Goal: Task Accomplishment & Management: Complete application form

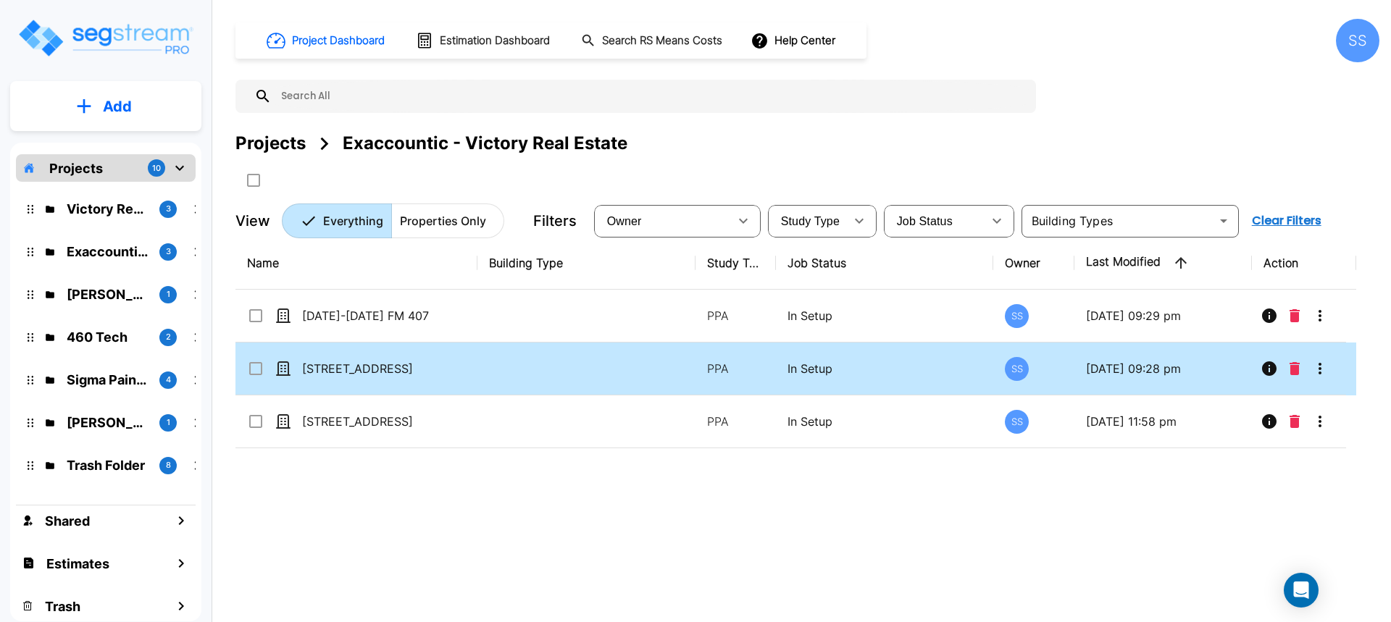
click at [398, 377] on td "3320 Lakeview Parkway" at bounding box center [356, 369] width 242 height 53
checkbox input "true"
click at [398, 377] on td "[STREET_ADDRESS]" at bounding box center [356, 369] width 242 height 53
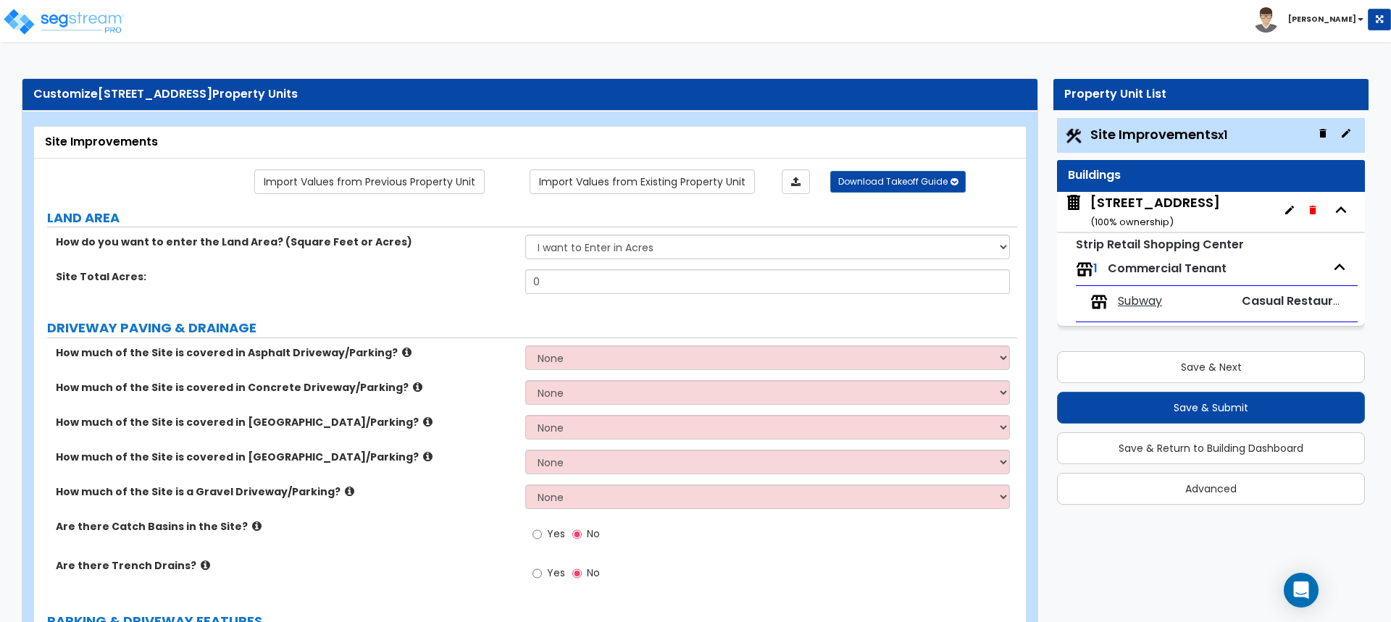
drag, startPoint x: 325, startPoint y: 96, endPoint x: 154, endPoint y: 99, distance: 171.0
click at [162, 99] on div "Customize 3320 Lakeview Parkway Property Units" at bounding box center [529, 94] width 993 height 17
drag, startPoint x: 102, startPoint y: 91, endPoint x: 334, endPoint y: 100, distance: 231.9
click at [334, 100] on div "Customize 3320 Lakeview Parkway Property Units" at bounding box center [529, 94] width 993 height 17
copy div "3320 Lakeview Parkway Property Units"
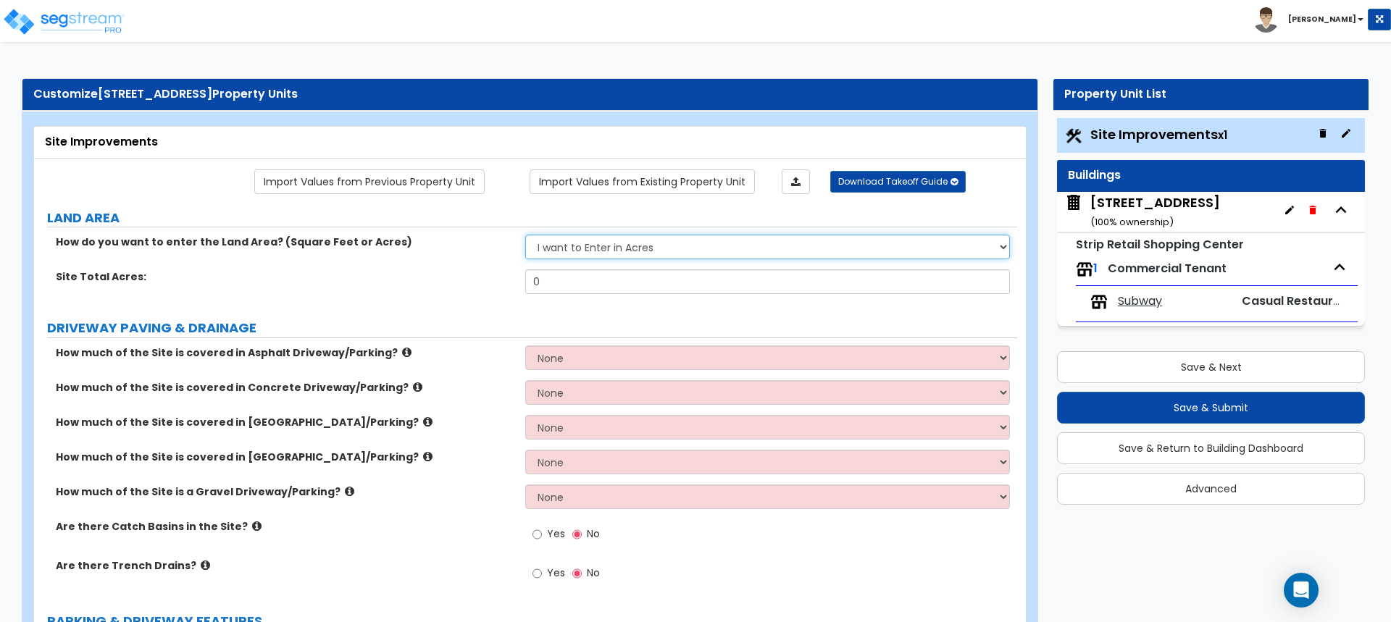
click at [630, 246] on select "I want to Enter in [GEOGRAPHIC_DATA] I want to Enter in Square Feet" at bounding box center [767, 247] width 484 height 25
select select "2"
click at [525, 235] on select "I want to Enter in [GEOGRAPHIC_DATA] I want to Enter in Square Feet" at bounding box center [767, 247] width 484 height 25
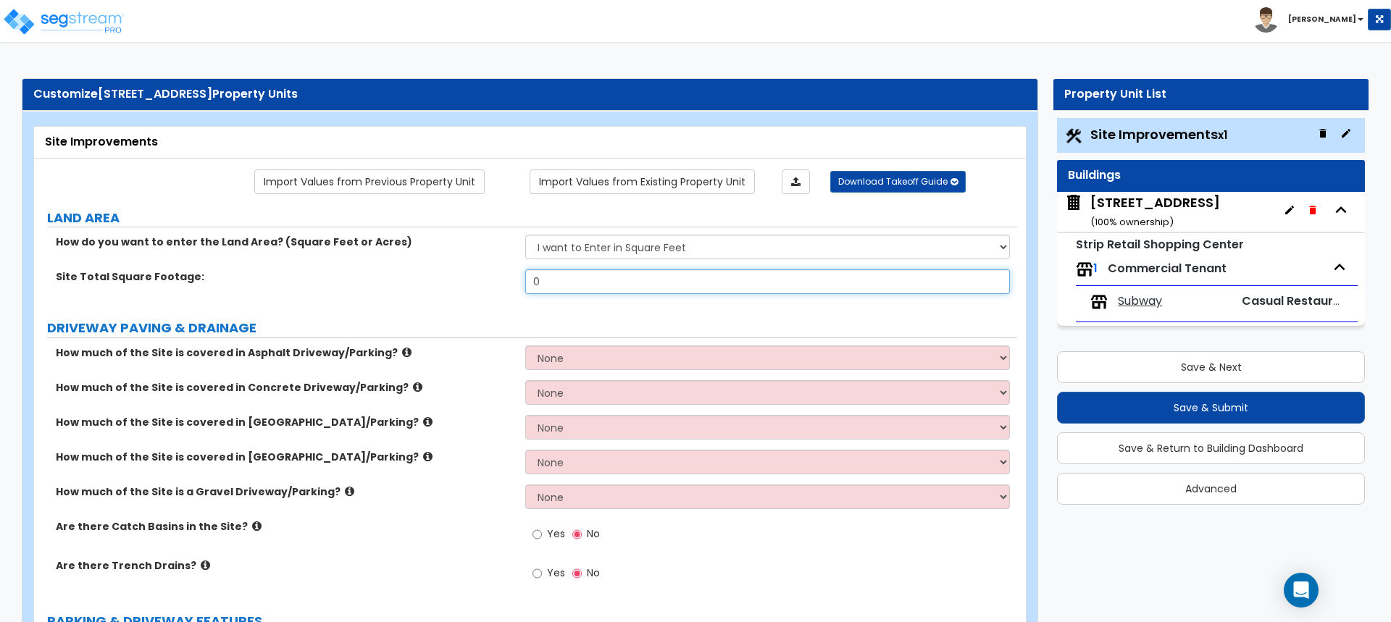
drag, startPoint x: 619, startPoint y: 277, endPoint x: 508, endPoint y: 292, distance: 112.5
click at [508, 292] on div "Site Total Square Footage: 0" at bounding box center [525, 286] width 983 height 35
type input "53,604"
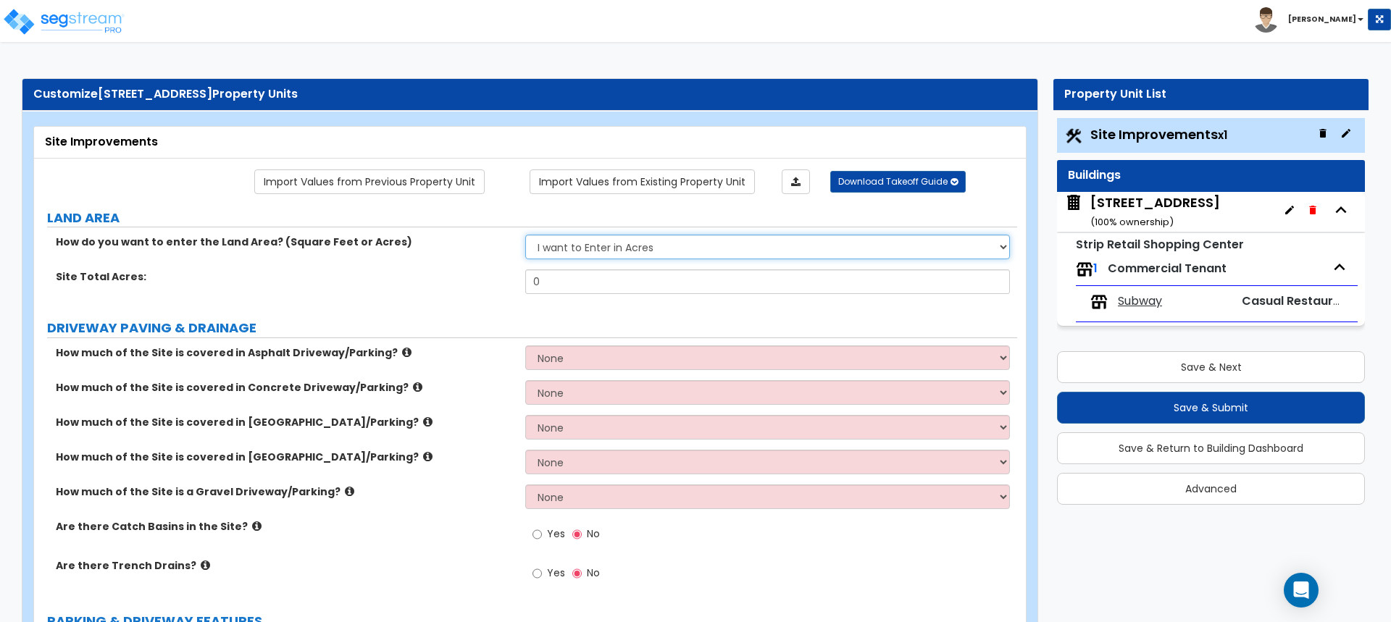
click at [631, 246] on select "I want to Enter in [GEOGRAPHIC_DATA] I want to Enter in Square Feet" at bounding box center [767, 247] width 484 height 25
select select "2"
click at [525, 235] on select "I want to Enter in [GEOGRAPHIC_DATA] I want to Enter in Square Feet" at bounding box center [767, 247] width 484 height 25
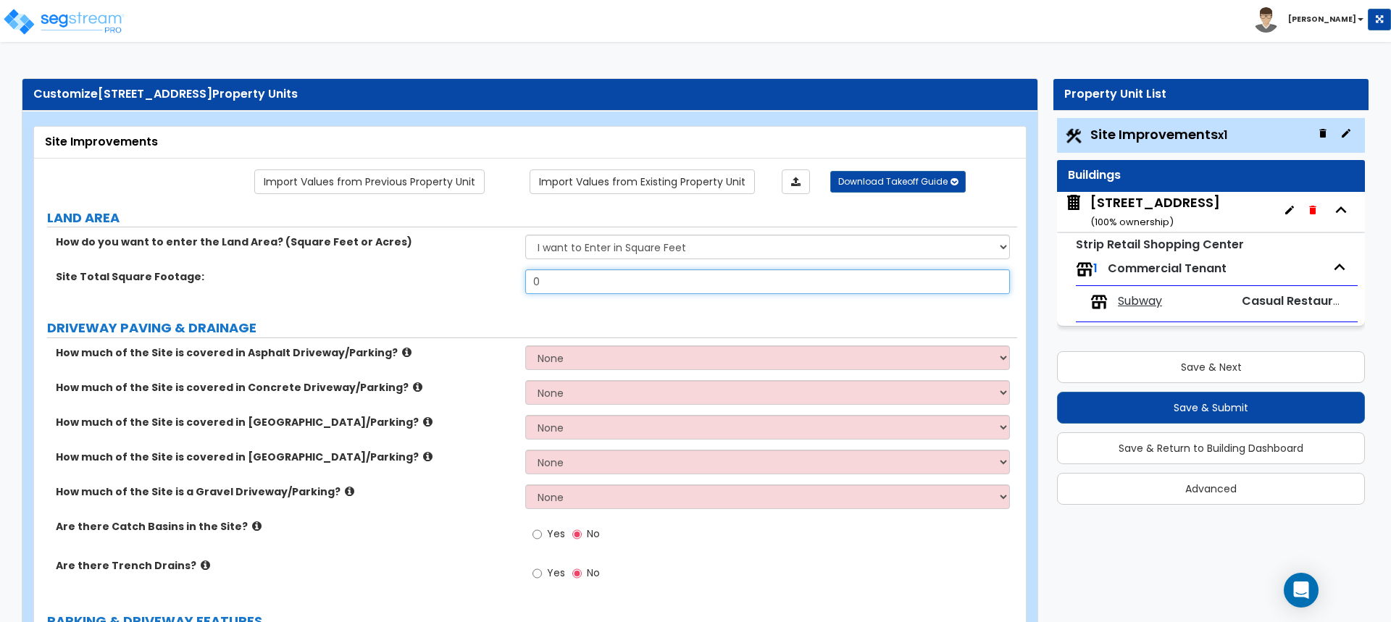
drag, startPoint x: 614, startPoint y: 290, endPoint x: 317, endPoint y: 318, distance: 297.6
type input "53,604"
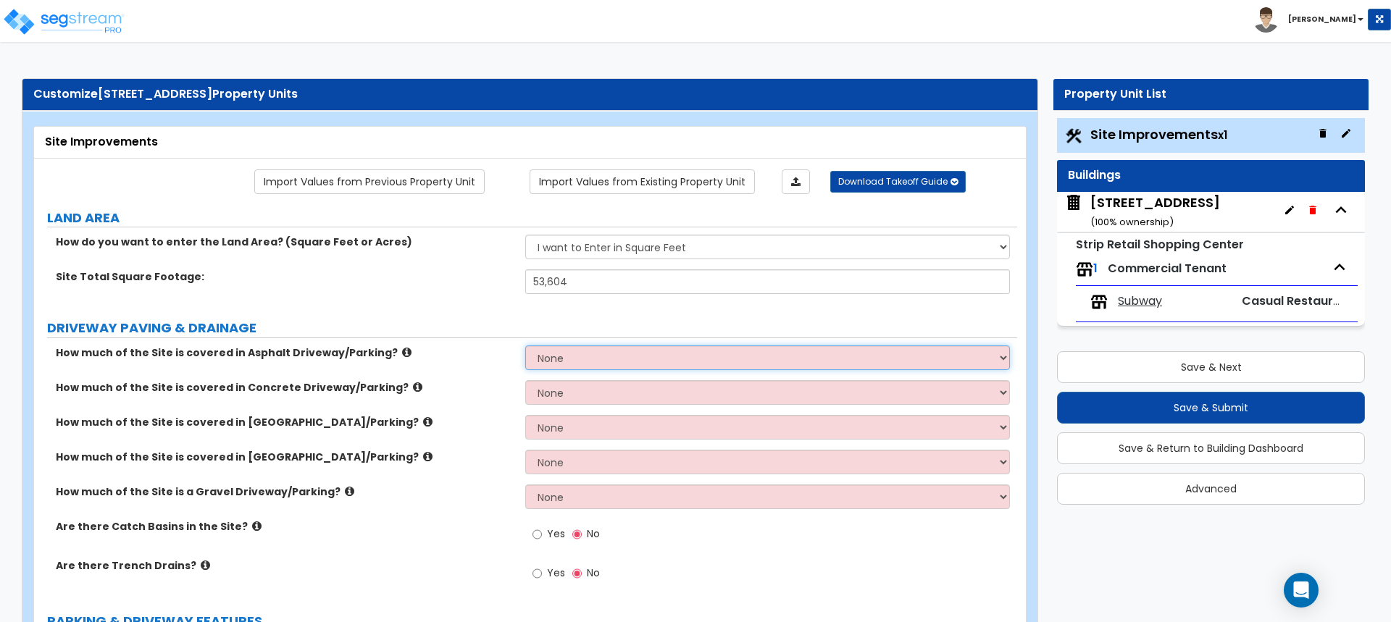
click at [539, 362] on select "None I want to Enter an Approximate Percentage I want to Enter the Square Foota…" at bounding box center [767, 358] width 484 height 25
click at [635, 401] on select "None I want to Enter an Approximate Percentage I want to Enter the Square Foota…" at bounding box center [767, 392] width 484 height 25
select select "2"
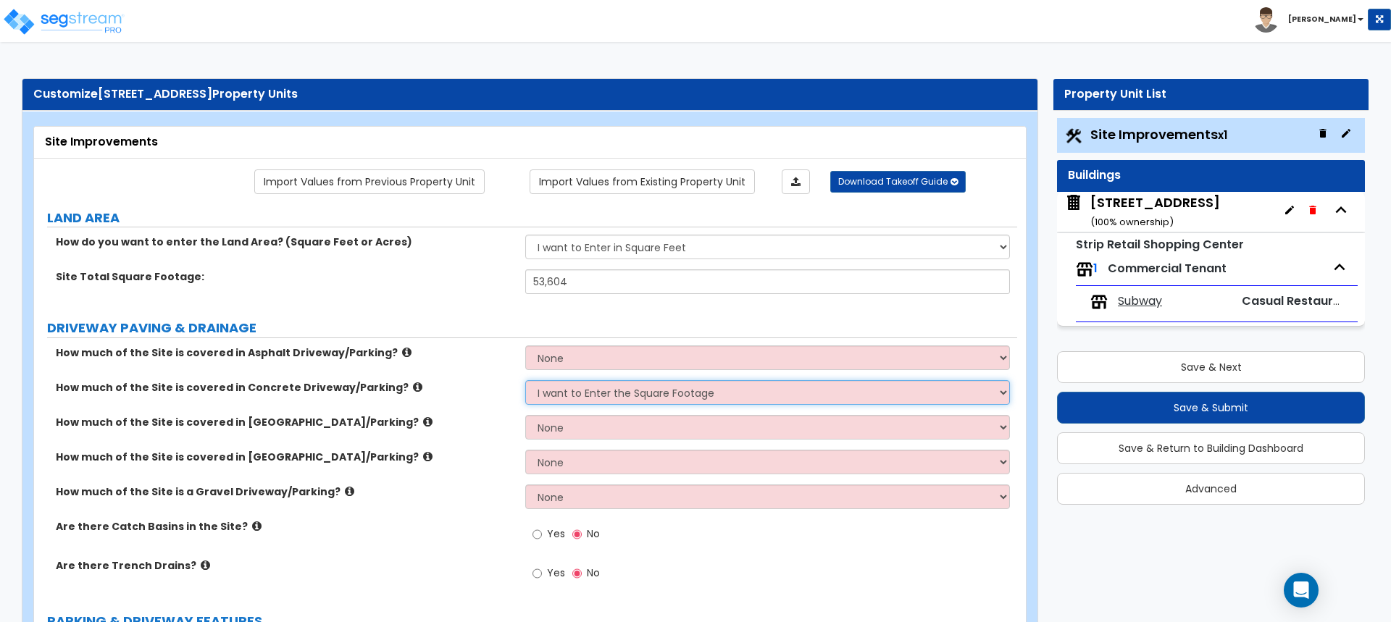
click at [525, 380] on select "None I want to Enter an Approximate Percentage I want to Enter the Square Foota…" at bounding box center [767, 392] width 484 height 25
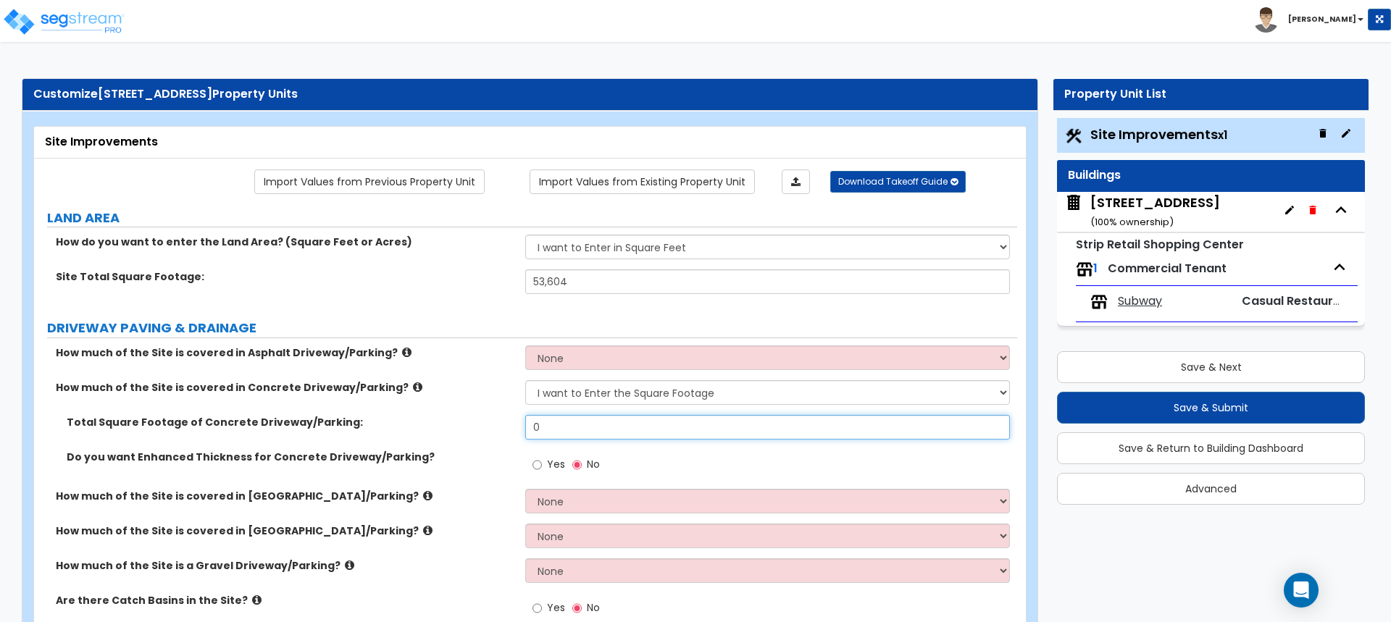
drag, startPoint x: 624, startPoint y: 431, endPoint x: 534, endPoint y: 444, distance: 90.8
click at [534, 444] on div "Total Square Footage of Concrete Driveway/Parking: 0" at bounding box center [525, 432] width 983 height 35
type input "34,314"
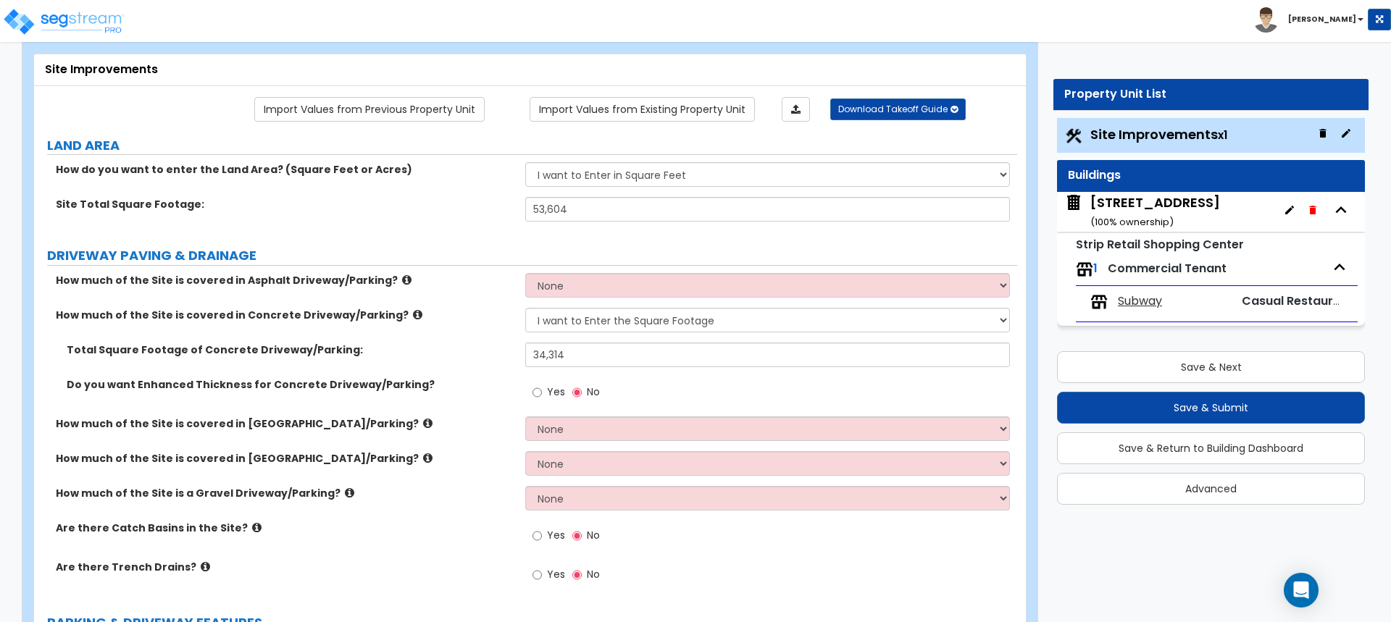
click at [252, 527] on icon at bounding box center [256, 527] width 9 height 11
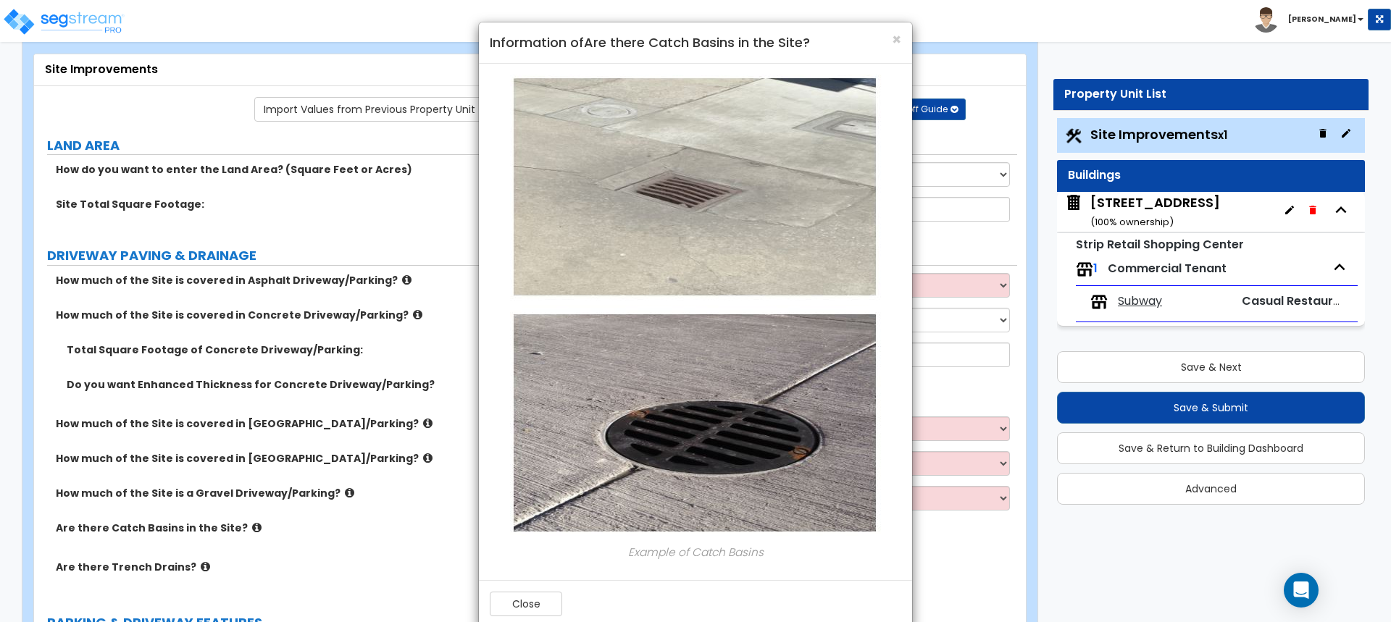
scroll to position [28, 0]
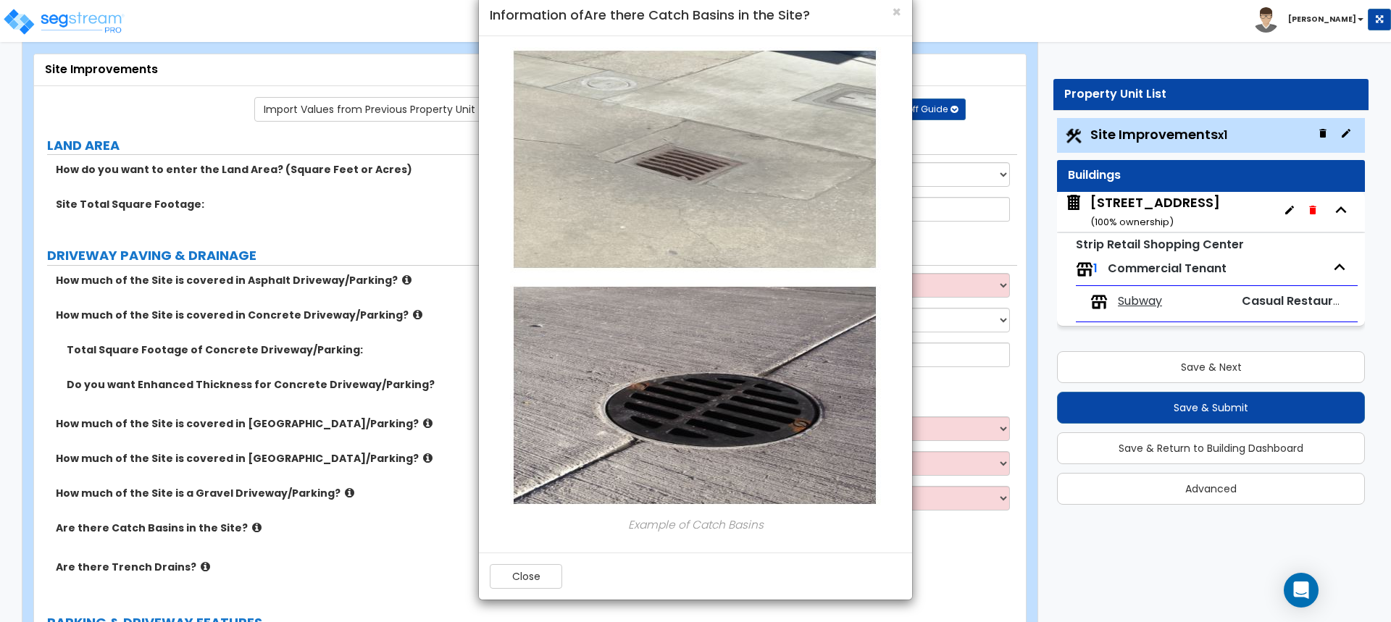
click at [186, 570] on div "× Information of Are there Catch Basins in the Site? Example of Catch Basins Cl…" at bounding box center [695, 311] width 1391 height 622
click at [196, 568] on div "× Information of Are there Catch Basins in the Site? Example of Catch Basins Cl…" at bounding box center [695, 311] width 1391 height 622
click at [532, 571] on button "Close" at bounding box center [526, 576] width 72 height 25
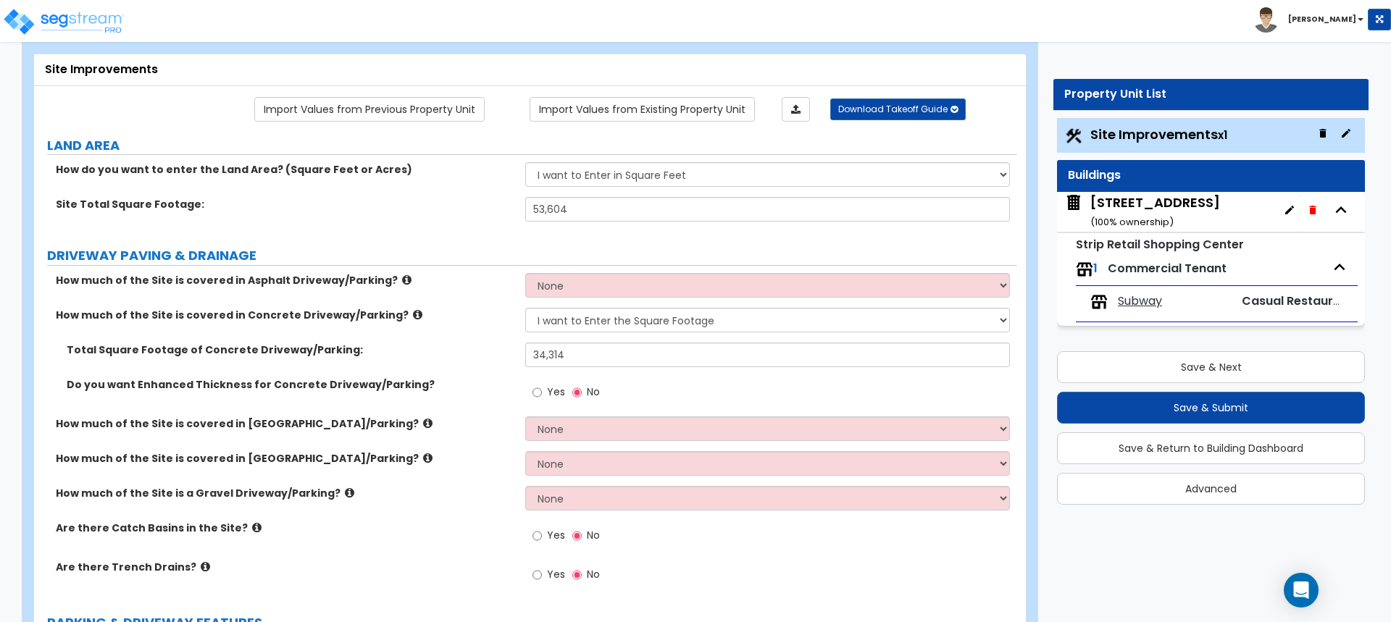
click at [201, 566] on icon at bounding box center [205, 566] width 9 height 11
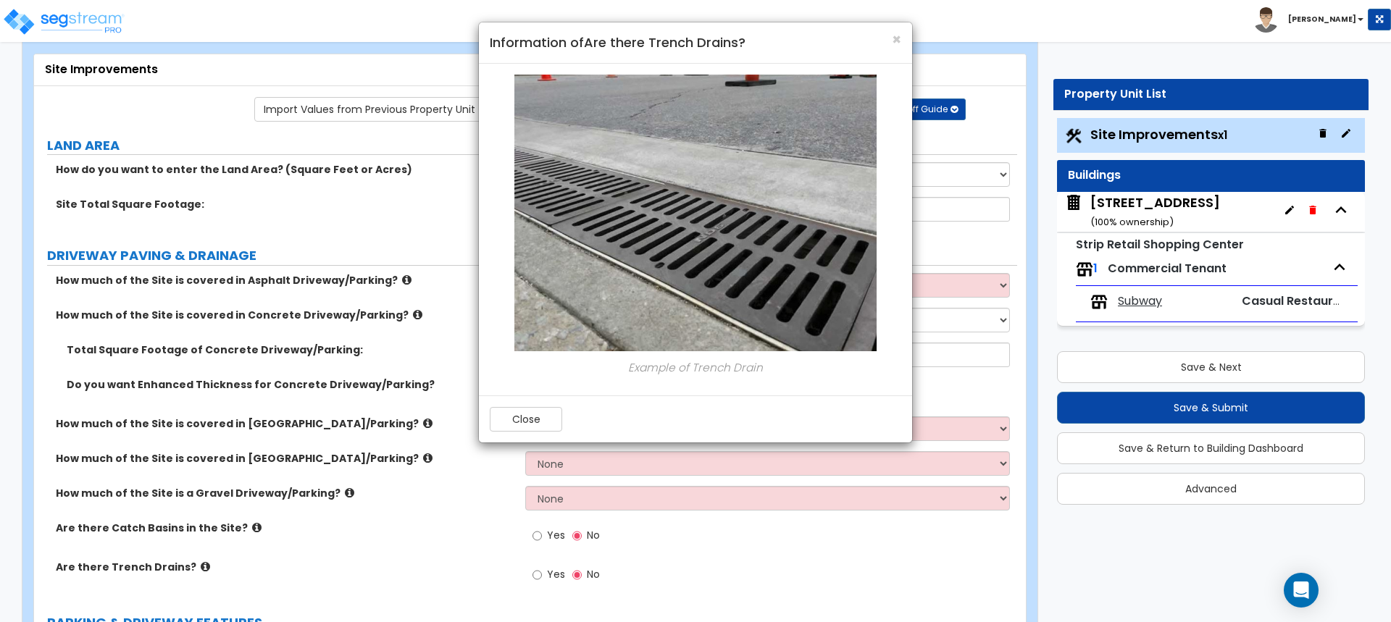
click at [905, 30] on div "× Information of Are there Trench Drains?" at bounding box center [695, 42] width 433 height 41
click at [903, 36] on div "× Information of Are there Trench Drains?" at bounding box center [695, 42] width 433 height 41
click at [895, 44] on span "×" at bounding box center [896, 39] width 9 height 21
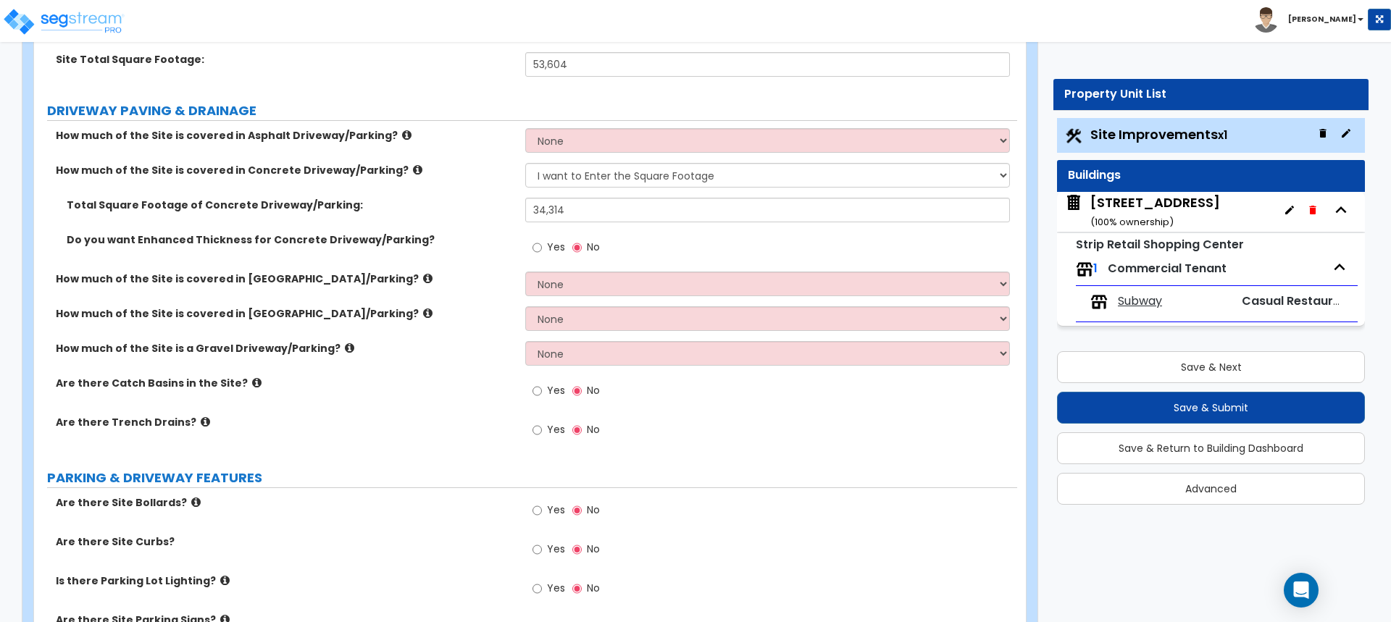
scroll to position [362, 0]
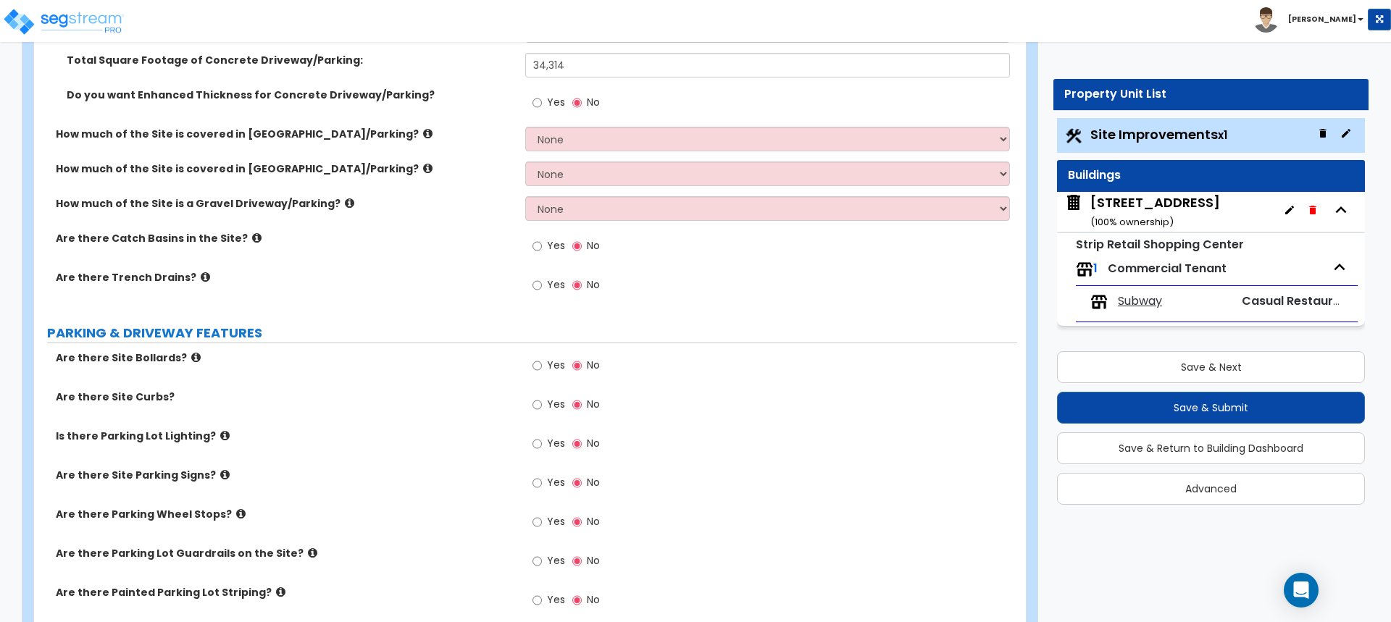
click at [191, 356] on icon at bounding box center [195, 357] width 9 height 11
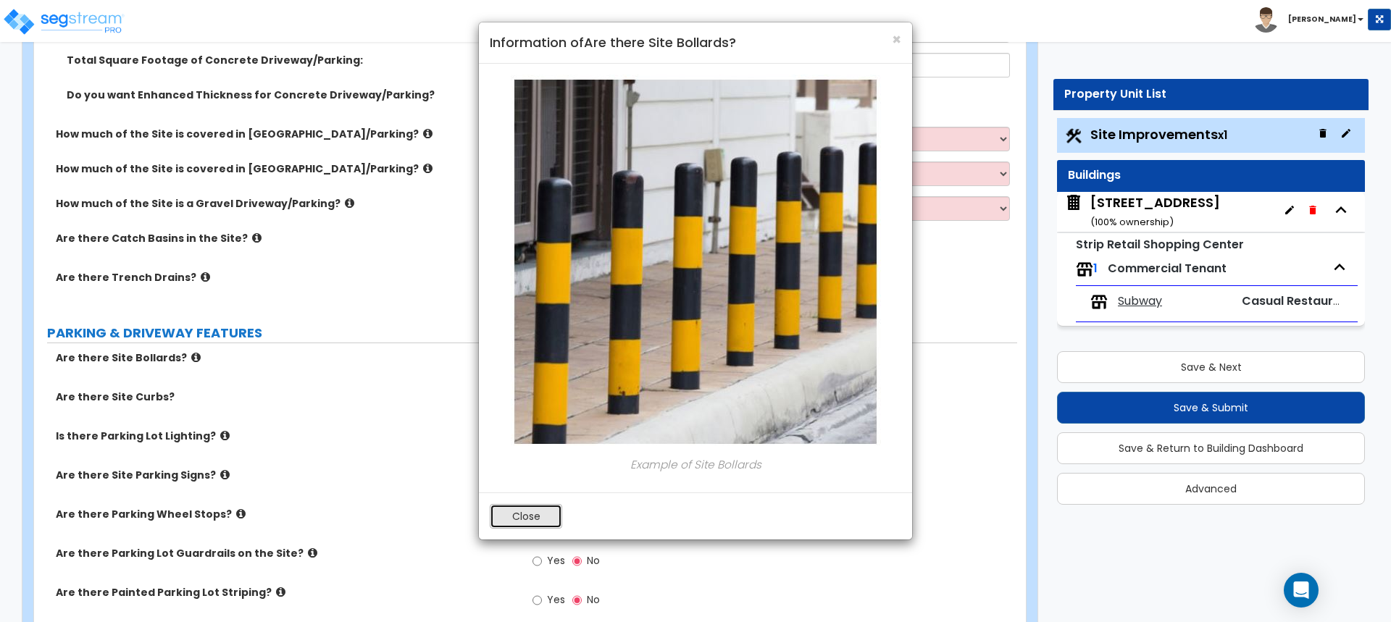
click at [532, 522] on button "Close" at bounding box center [526, 516] width 72 height 25
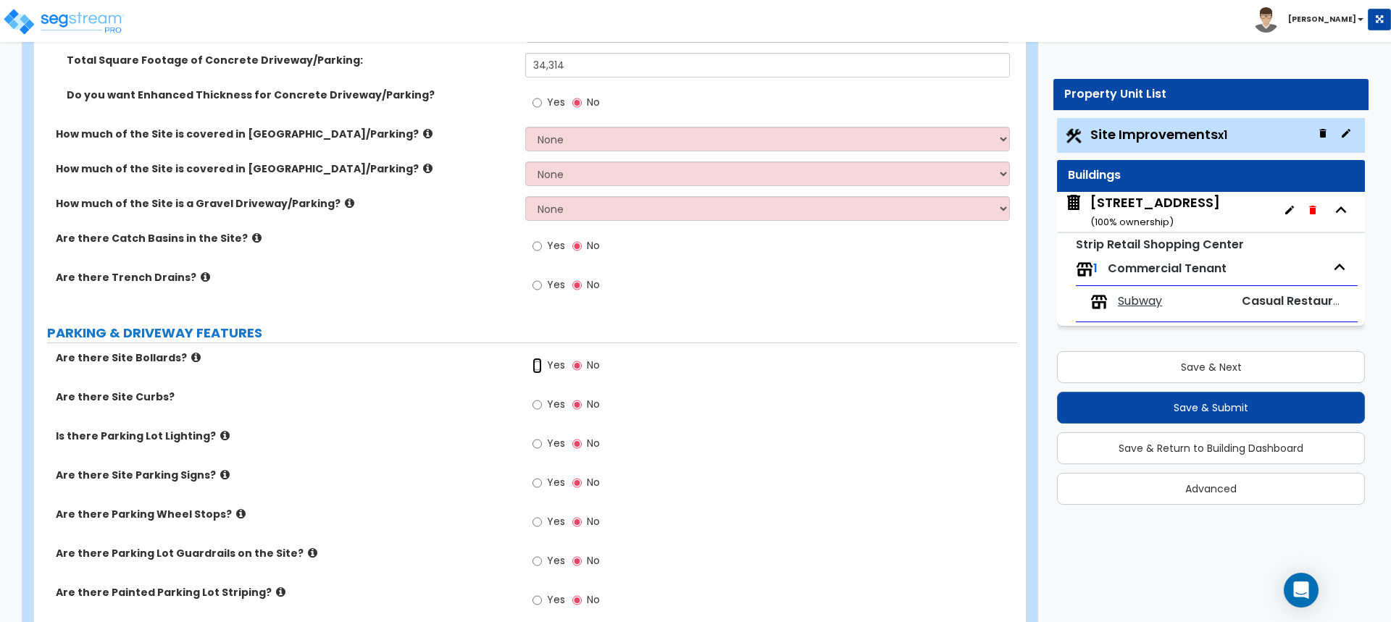
click at [540, 367] on input "Yes" at bounding box center [536, 366] width 9 height 16
radio input "true"
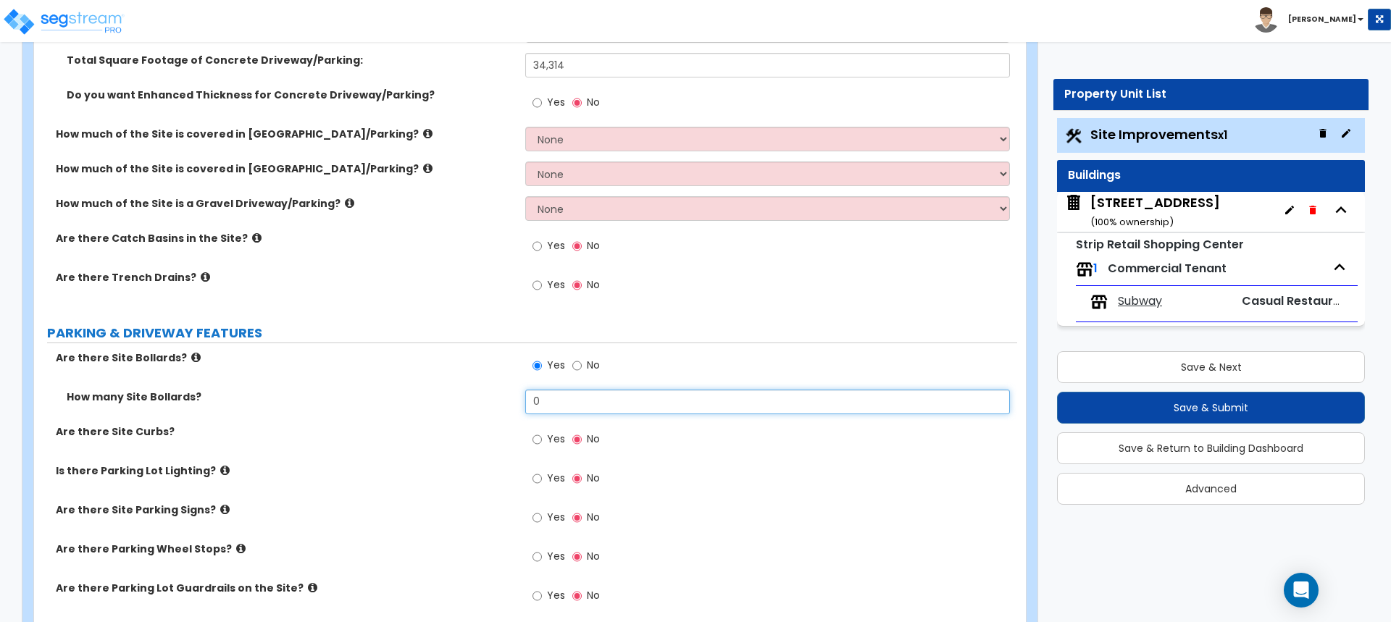
drag, startPoint x: 553, startPoint y: 403, endPoint x: 507, endPoint y: 405, distance: 45.7
click at [507, 405] on div "How many Site Bollards? 0" at bounding box center [525, 407] width 983 height 35
type input "7"
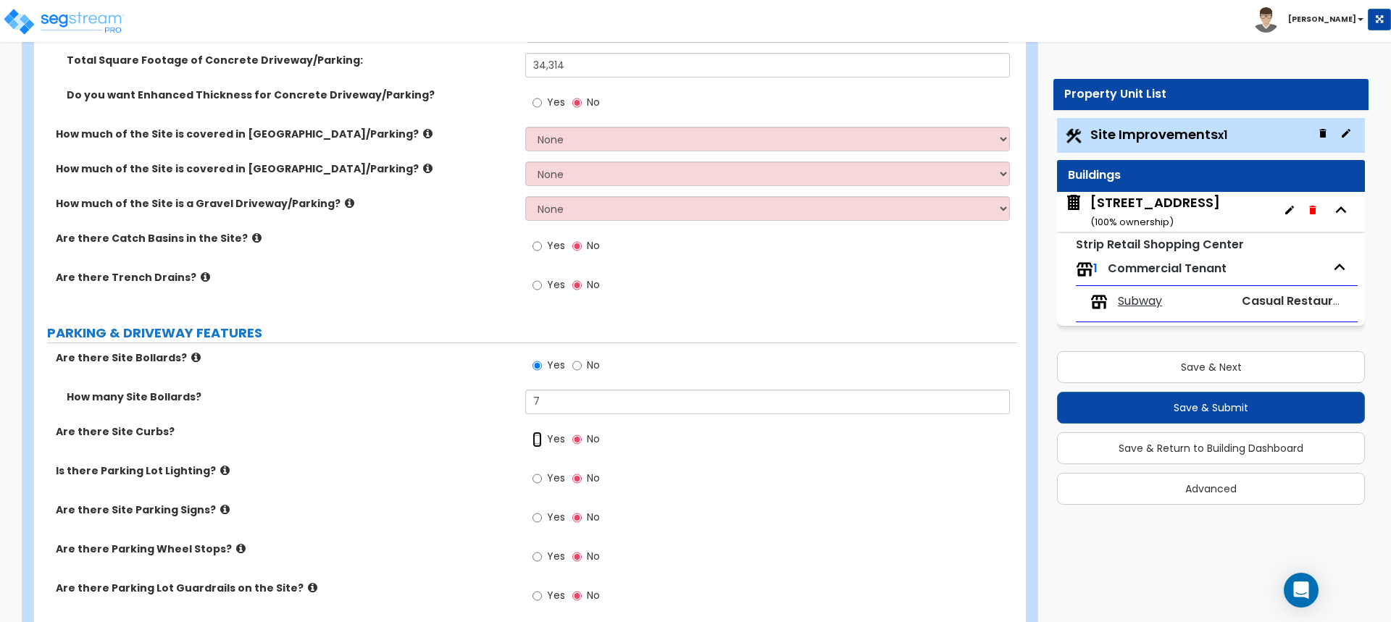
click at [539, 444] on input "Yes" at bounding box center [536, 440] width 9 height 16
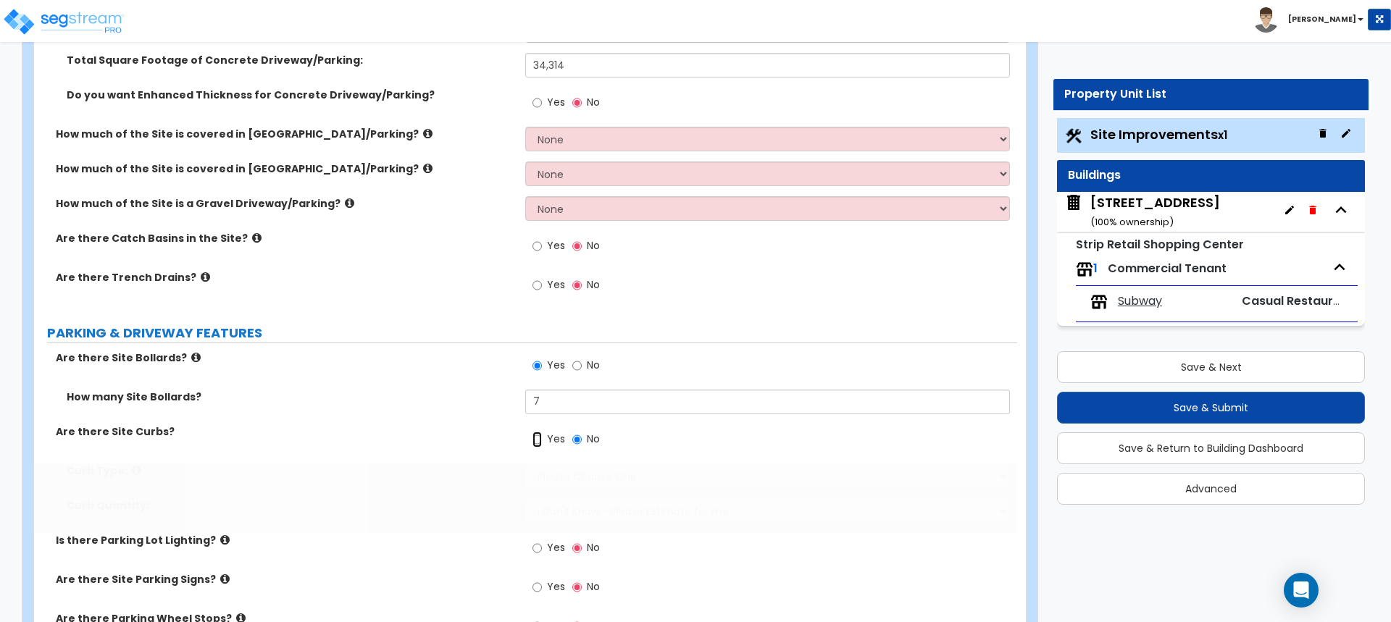
radio input "true"
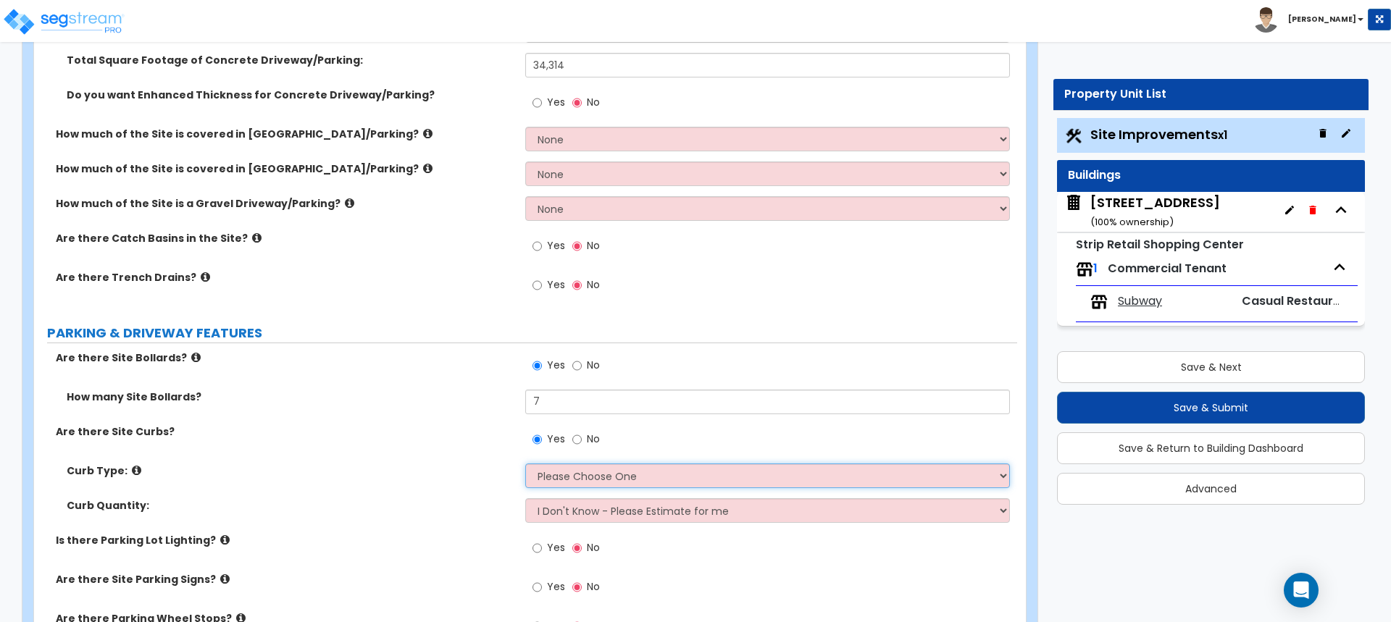
click at [613, 476] on select "Please Choose One Curb (Only) Curb & Gutter Asphalt Berm" at bounding box center [767, 476] width 484 height 25
select select "2"
click at [525, 464] on select "Please Choose One Curb (Only) Curb & Gutter Asphalt Berm" at bounding box center [767, 476] width 484 height 25
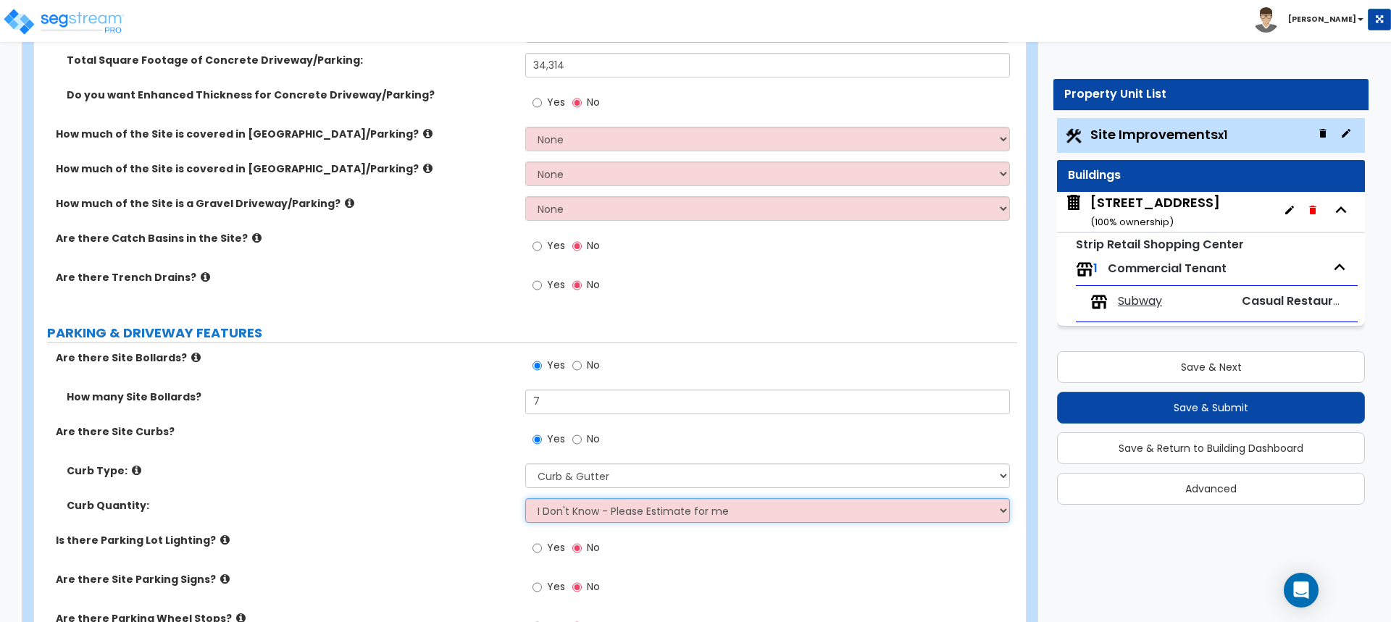
click at [614, 514] on select "I Don't Know - Please Estimate for me I want to Enter the Linear Footage" at bounding box center [767, 510] width 484 height 25
select select "1"
click at [525, 498] on select "I Don't Know - Please Estimate for me I want to Enter the Linear Footage" at bounding box center [767, 510] width 484 height 25
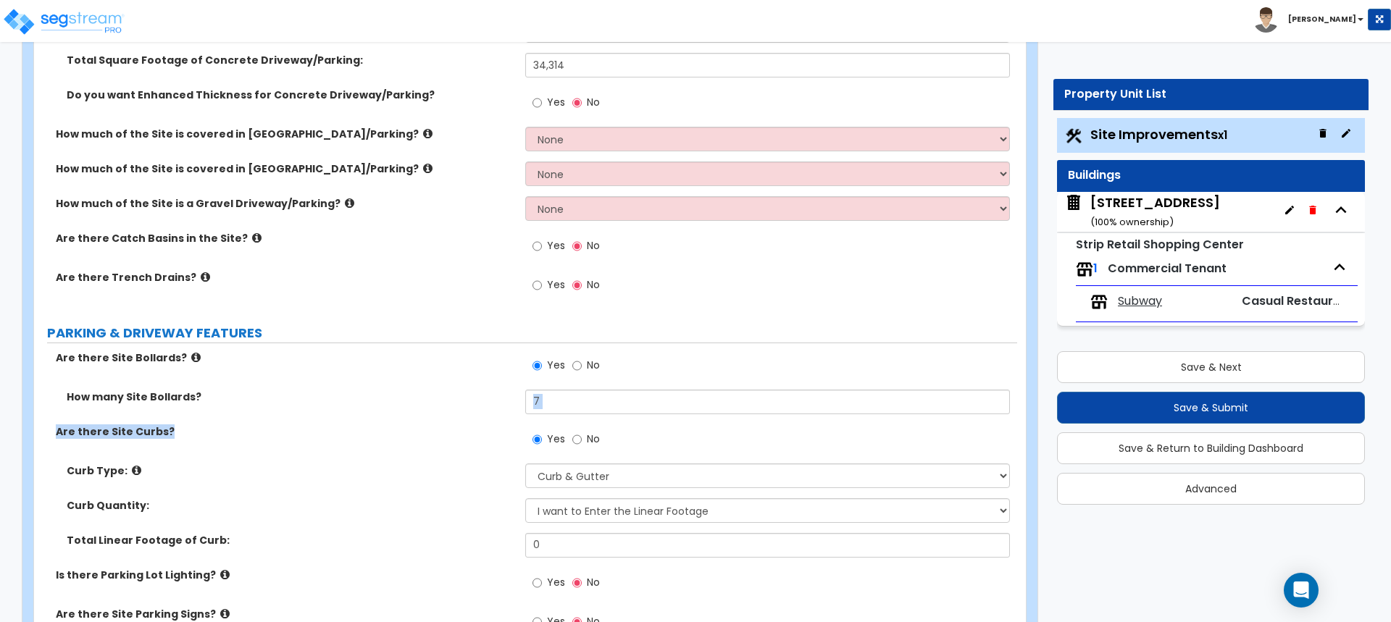
drag, startPoint x: 456, startPoint y: 423, endPoint x: 427, endPoint y: 429, distance: 29.5
click at [427, 429] on div "Are there Site Bollards? Yes No How many Site Bollards? 7 Are there Site Curbs?…" at bounding box center [525, 577] width 961 height 452
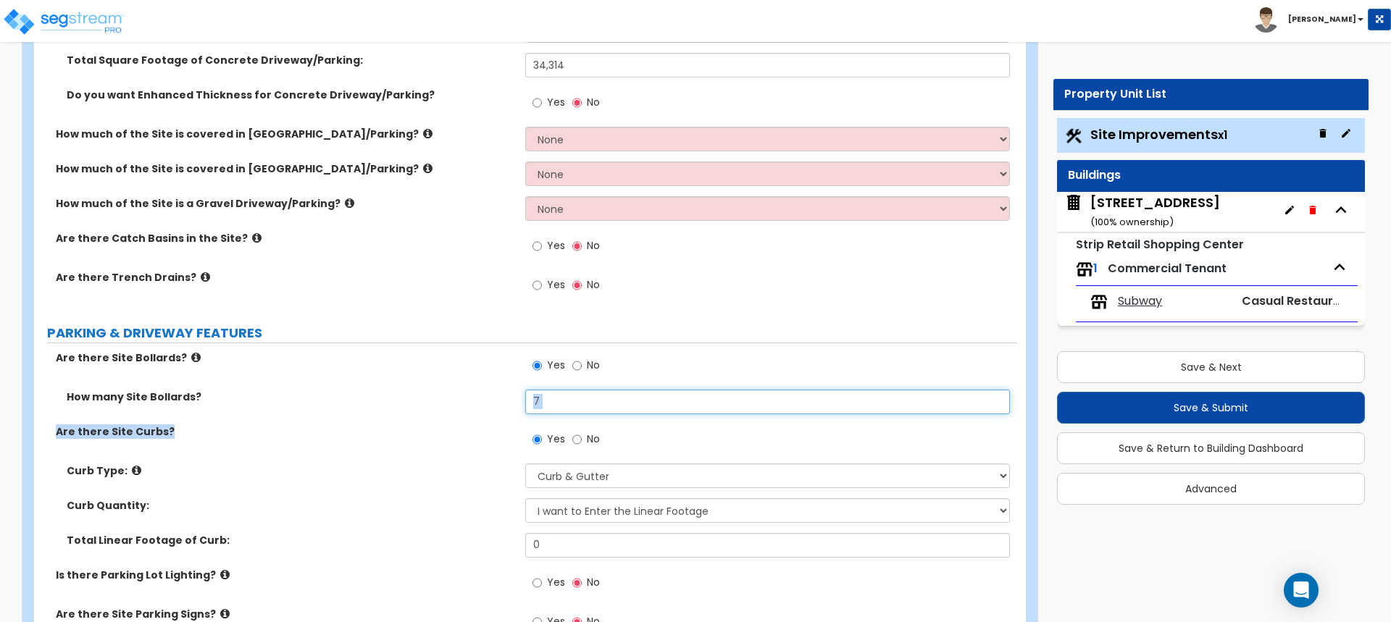
click at [579, 413] on input "7" at bounding box center [767, 402] width 484 height 25
drag, startPoint x: 553, startPoint y: 397, endPoint x: 518, endPoint y: 405, distance: 35.7
click at [518, 405] on div "How many Site Bollards? 7" at bounding box center [525, 407] width 983 height 35
type input "8"
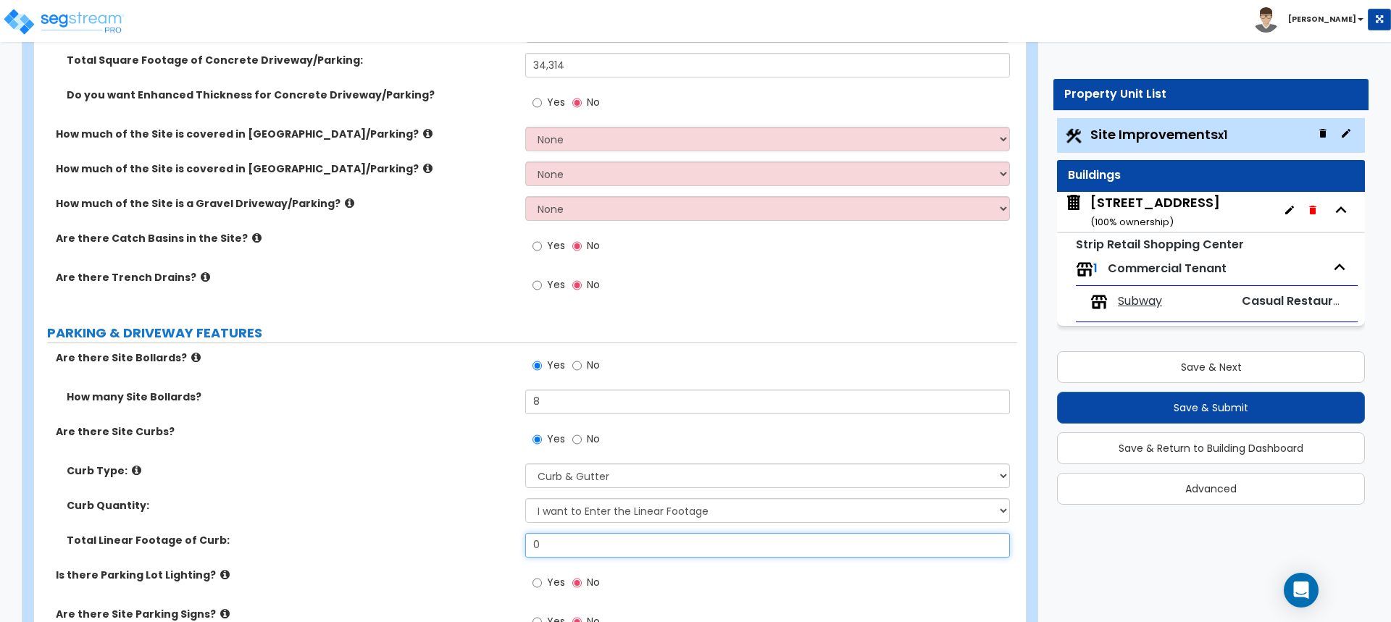
drag, startPoint x: 556, startPoint y: 543, endPoint x: 523, endPoint y: 548, distance: 33.7
click at [523, 548] on div "Total Linear Footage of Curb: 0" at bounding box center [525, 550] width 983 height 35
type input "493"
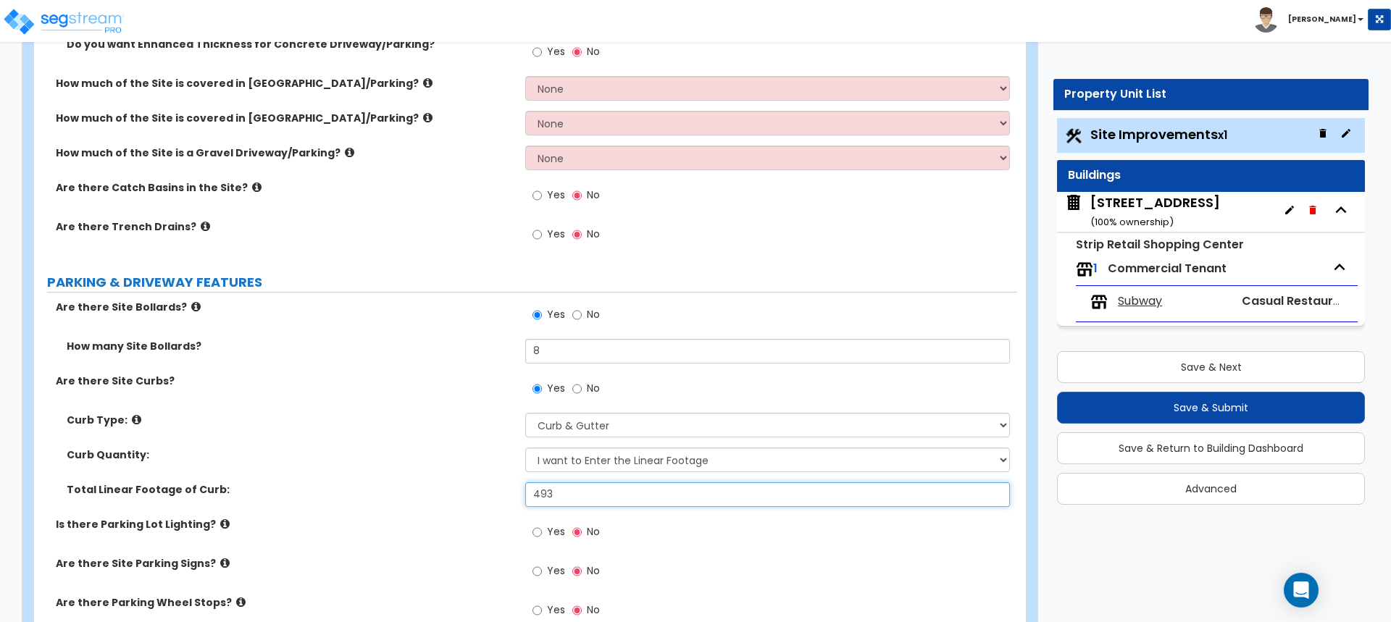
scroll to position [435, 0]
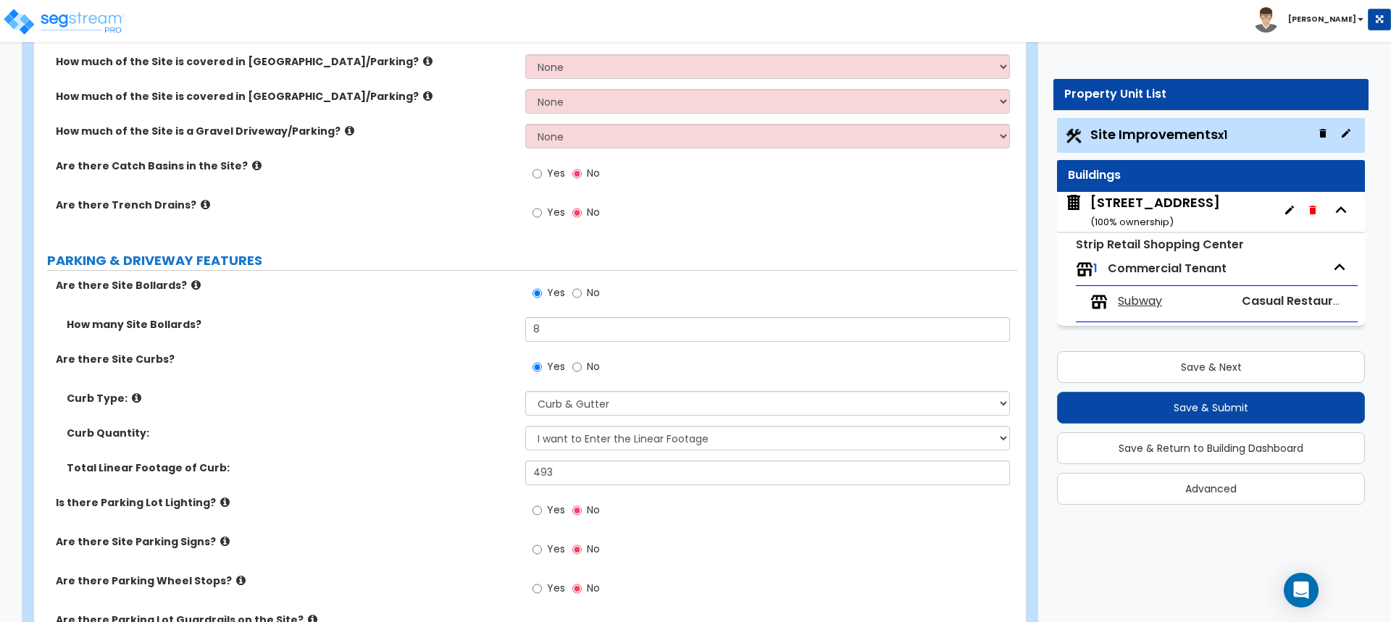
click at [220, 502] on icon at bounding box center [224, 502] width 9 height 11
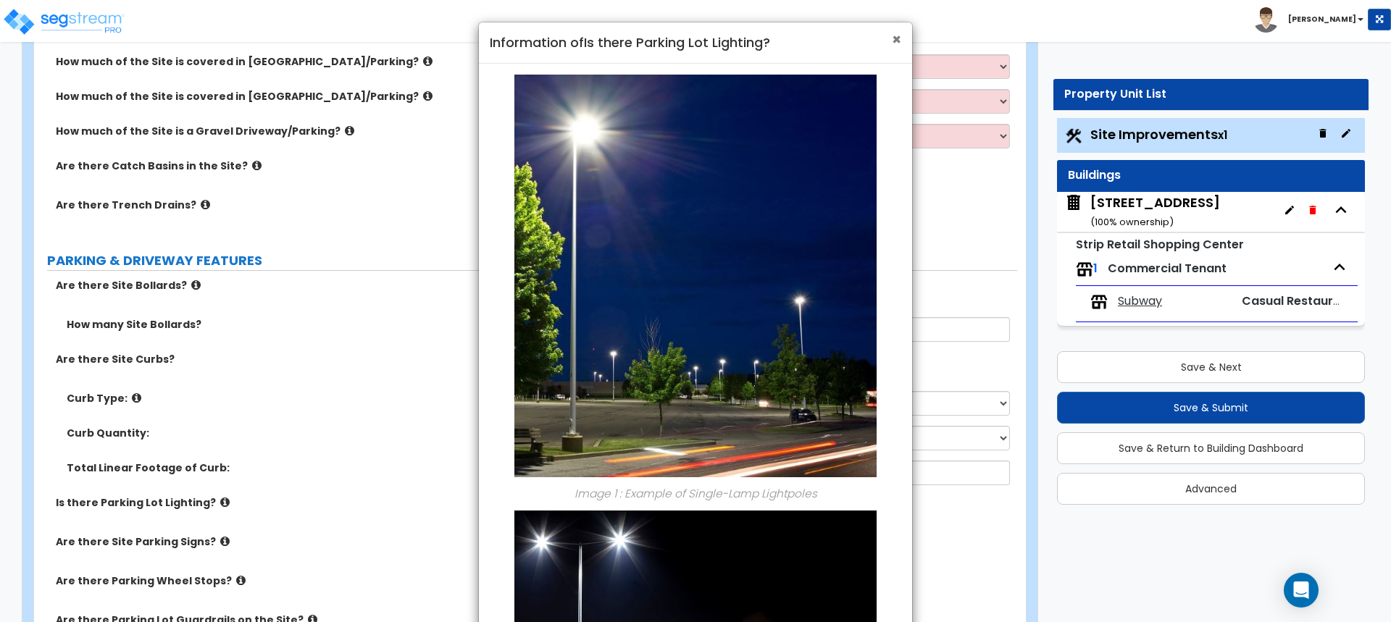
click at [894, 41] on span "×" at bounding box center [896, 39] width 9 height 21
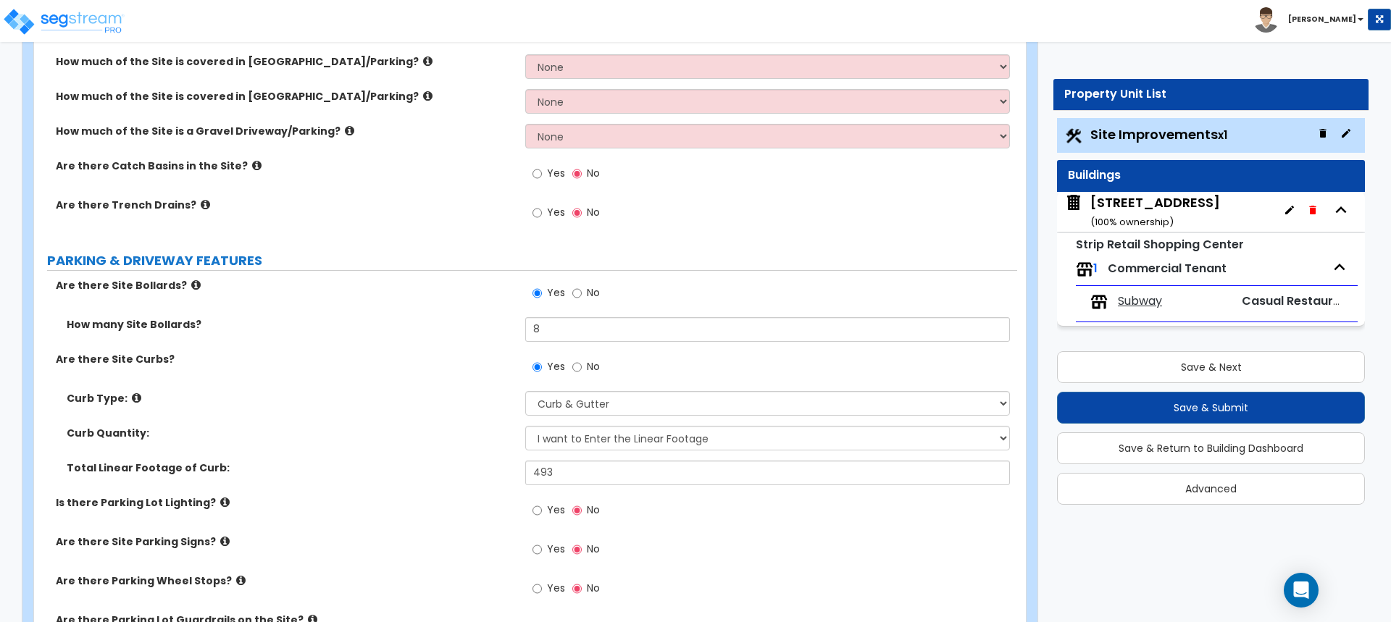
click at [220, 539] on icon at bounding box center [224, 541] width 9 height 11
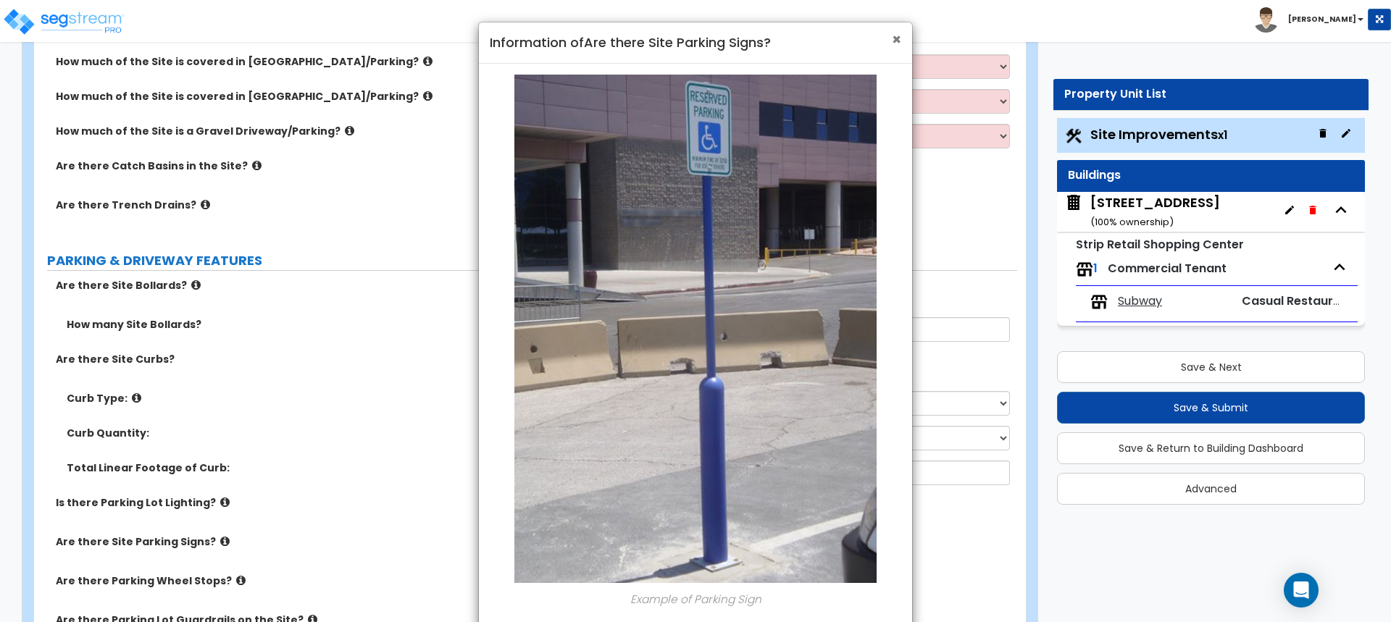
click at [896, 38] on span "×" at bounding box center [896, 39] width 9 height 21
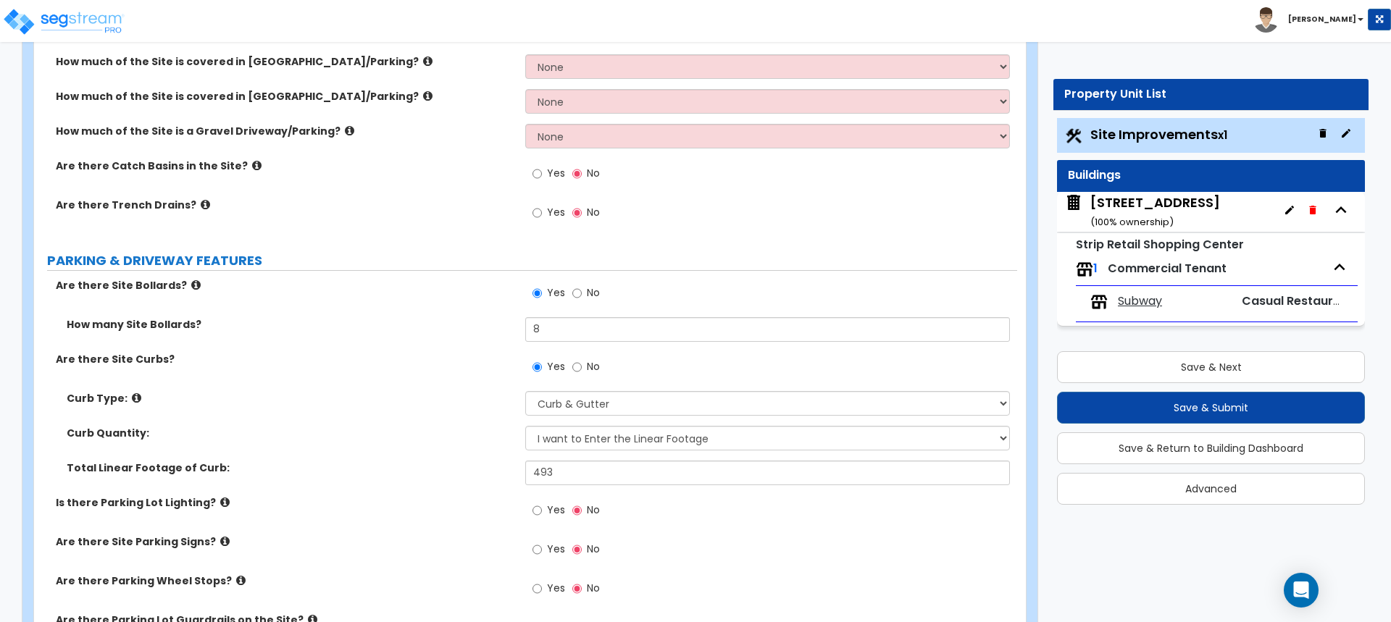
click at [236, 582] on icon at bounding box center [240, 580] width 9 height 11
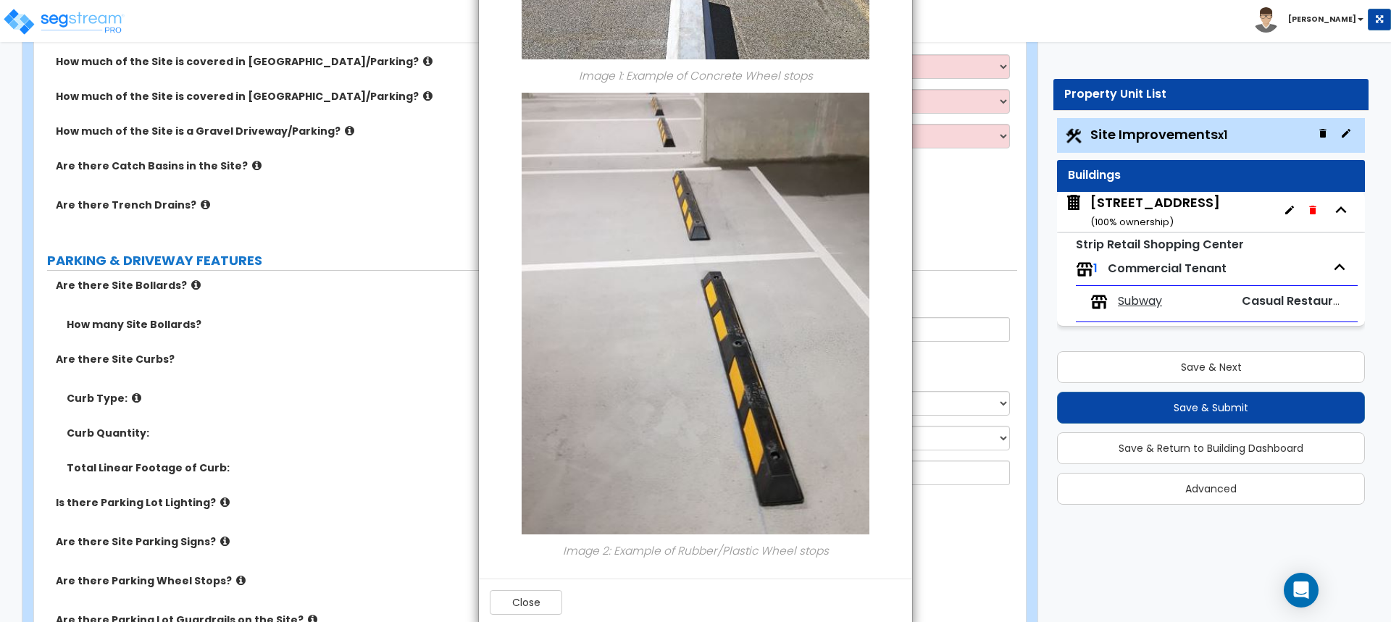
scroll to position [316, 0]
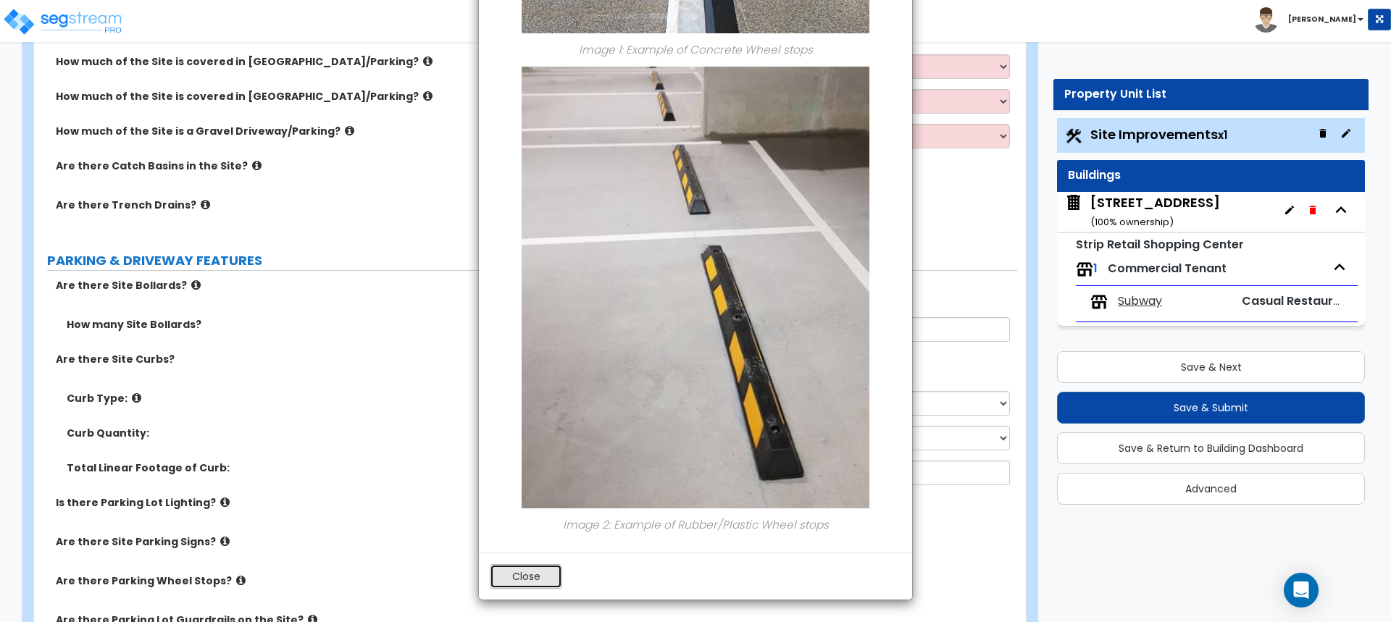
click at [546, 579] on button "Close" at bounding box center [526, 576] width 72 height 25
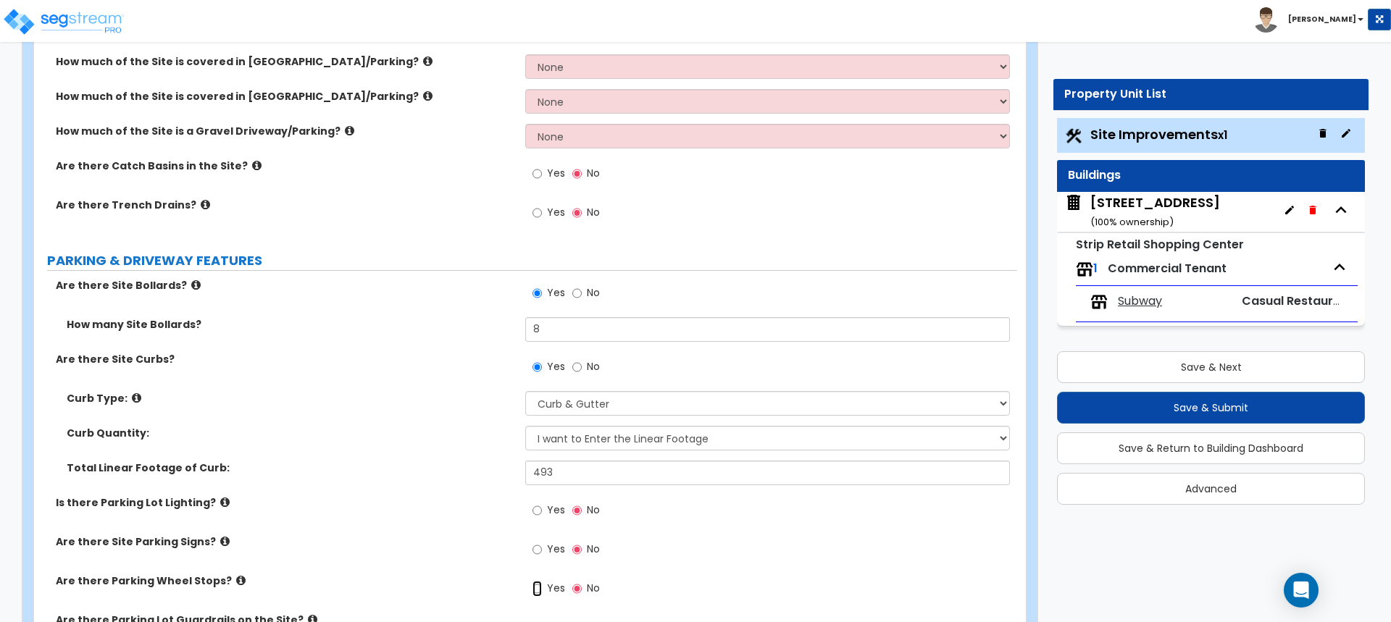
click at [538, 591] on input "Yes" at bounding box center [536, 589] width 9 height 16
radio input "true"
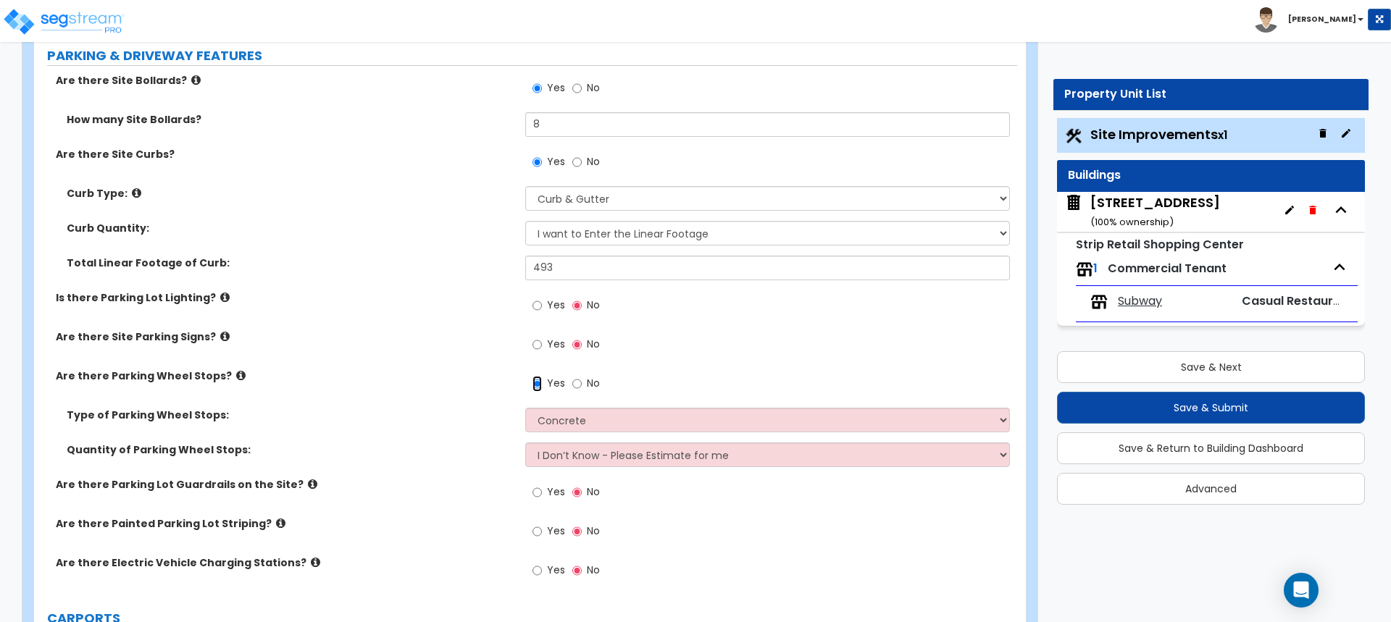
scroll to position [652, 0]
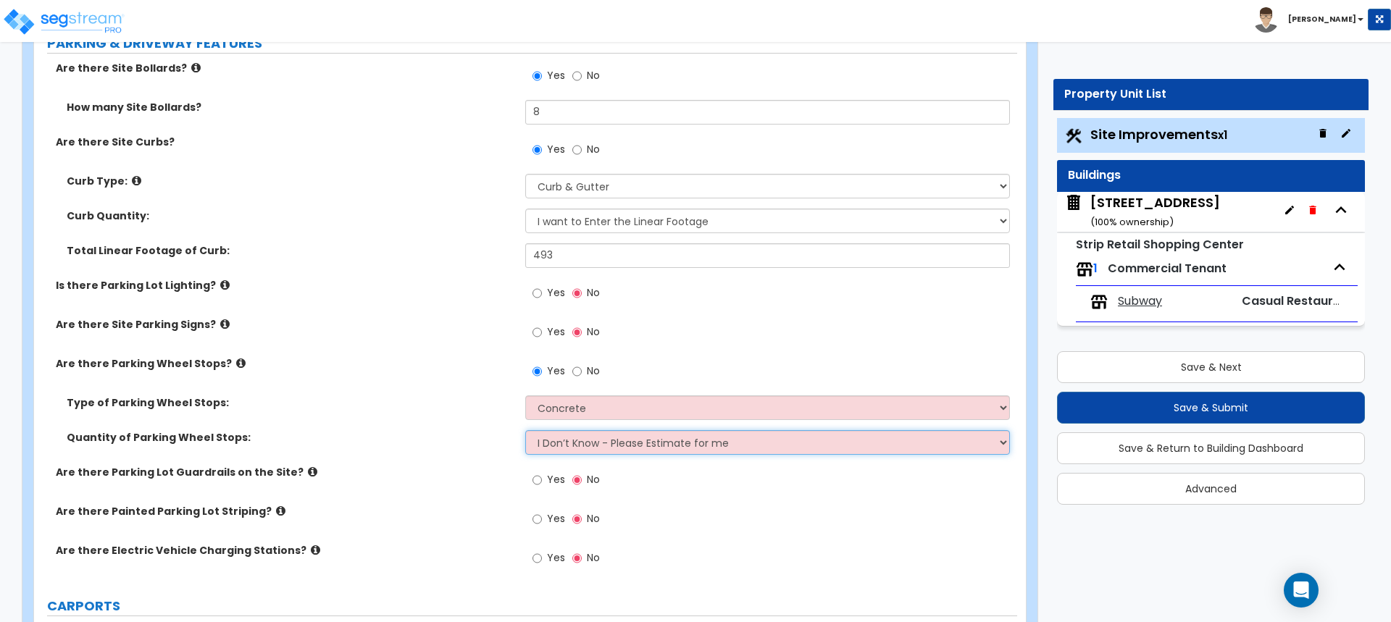
click at [591, 447] on select "I Don’t Know - Please Estimate for me I Want to Enter the Number of Wheel Stops" at bounding box center [767, 442] width 484 height 25
select select "1"
click at [525, 430] on select "I Don’t Know - Please Estimate for me I Want to Enter the Number of Wheel Stops" at bounding box center [767, 442] width 484 height 25
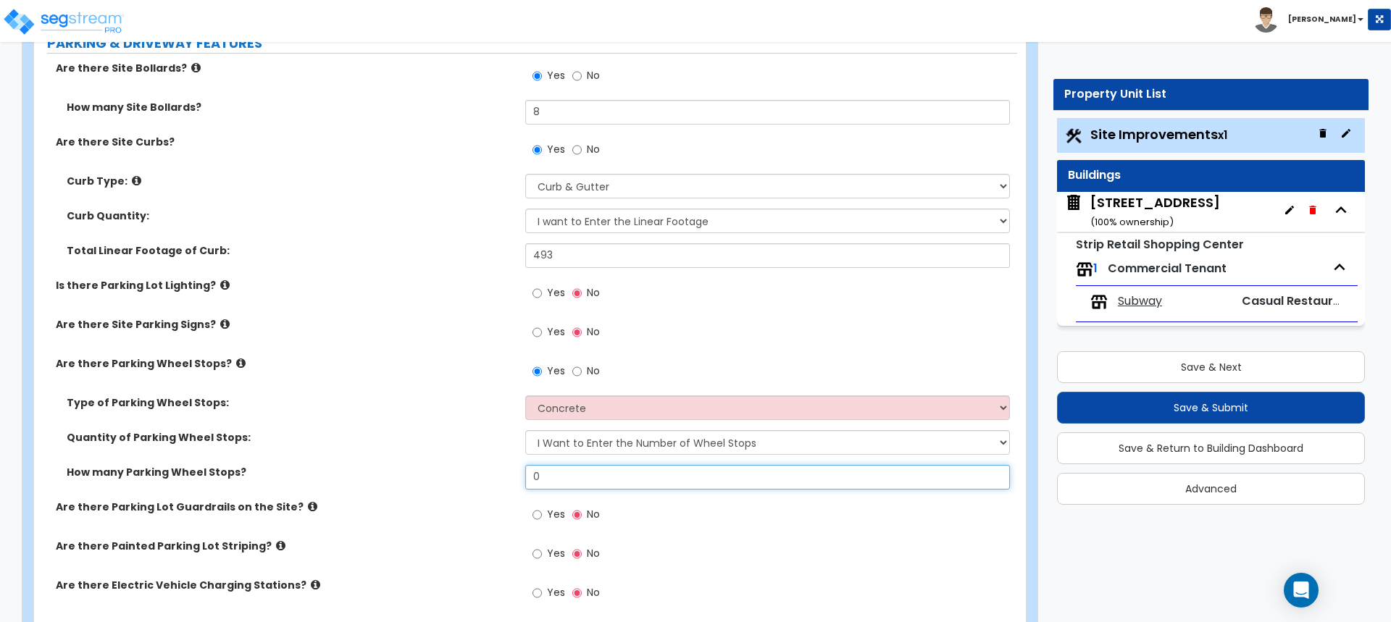
drag, startPoint x: 577, startPoint y: 481, endPoint x: 519, endPoint y: 478, distance: 58.0
click at [519, 478] on div "How many Parking Wheel Stops? 0" at bounding box center [525, 482] width 983 height 35
type input "16"
click at [459, 522] on div "Are there Parking Lot Guardrails on the Site? Yes No" at bounding box center [525, 519] width 983 height 39
click at [308, 505] on icon at bounding box center [312, 506] width 9 height 11
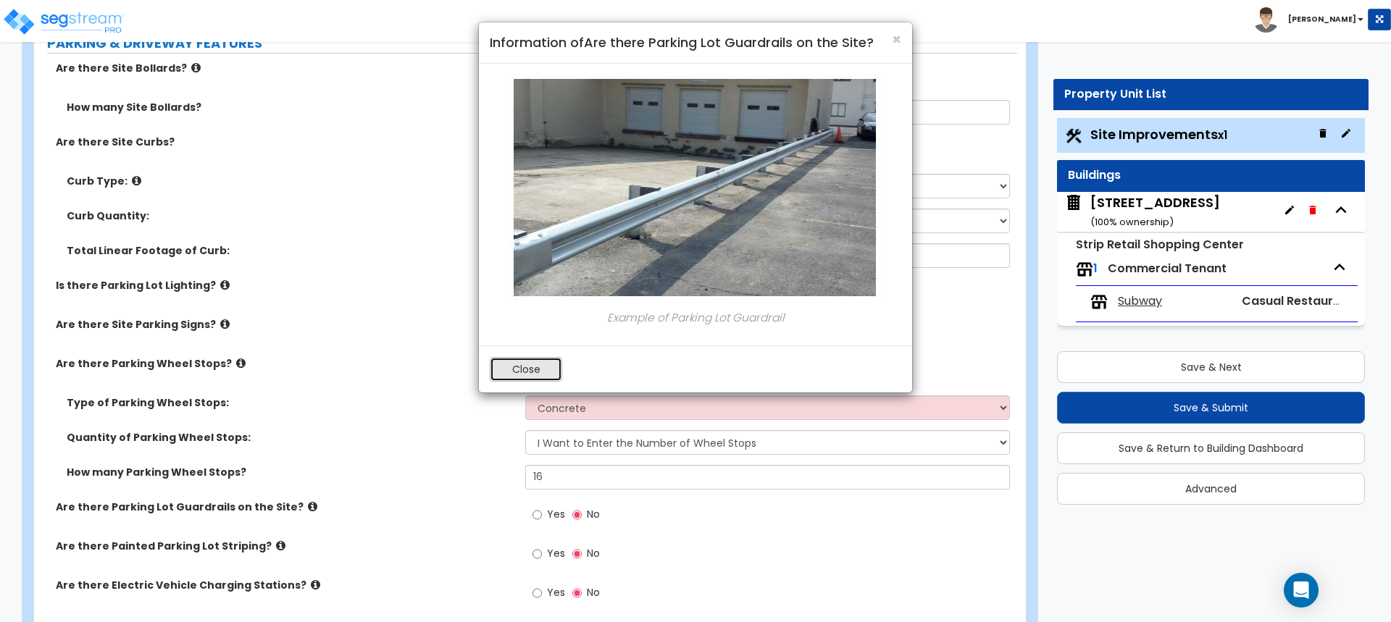
click at [533, 377] on button "Close" at bounding box center [526, 369] width 72 height 25
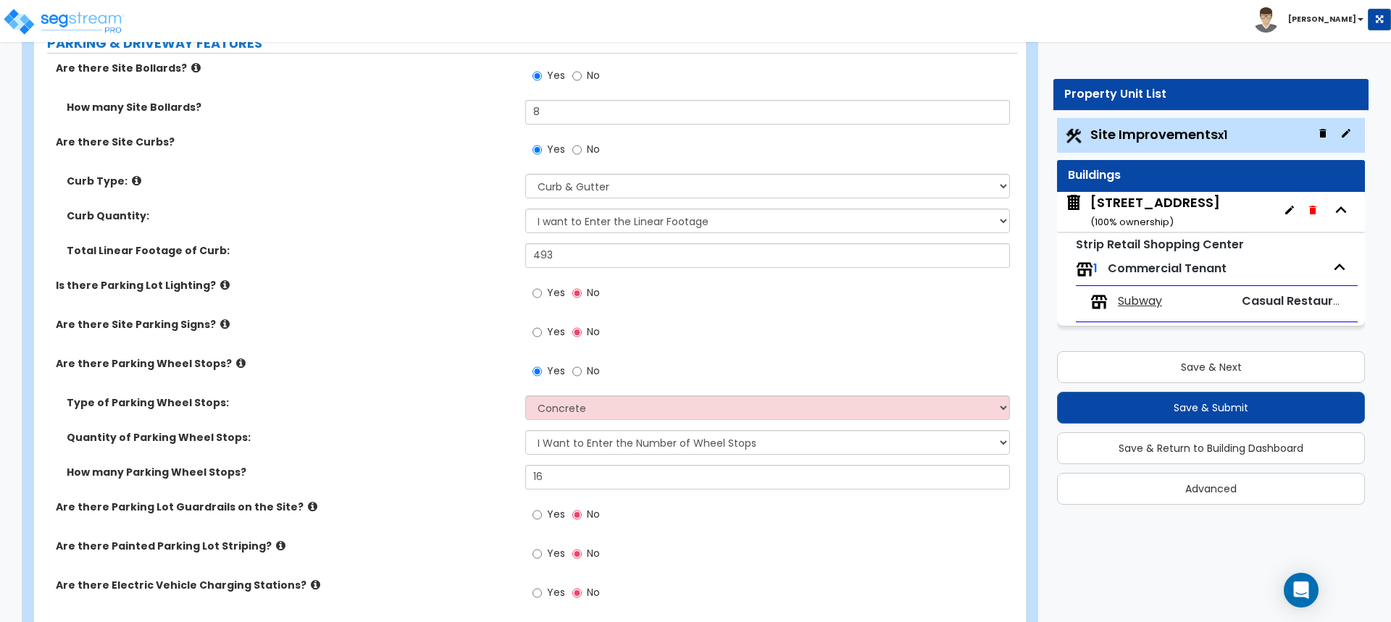
click at [276, 549] on icon at bounding box center [280, 545] width 9 height 11
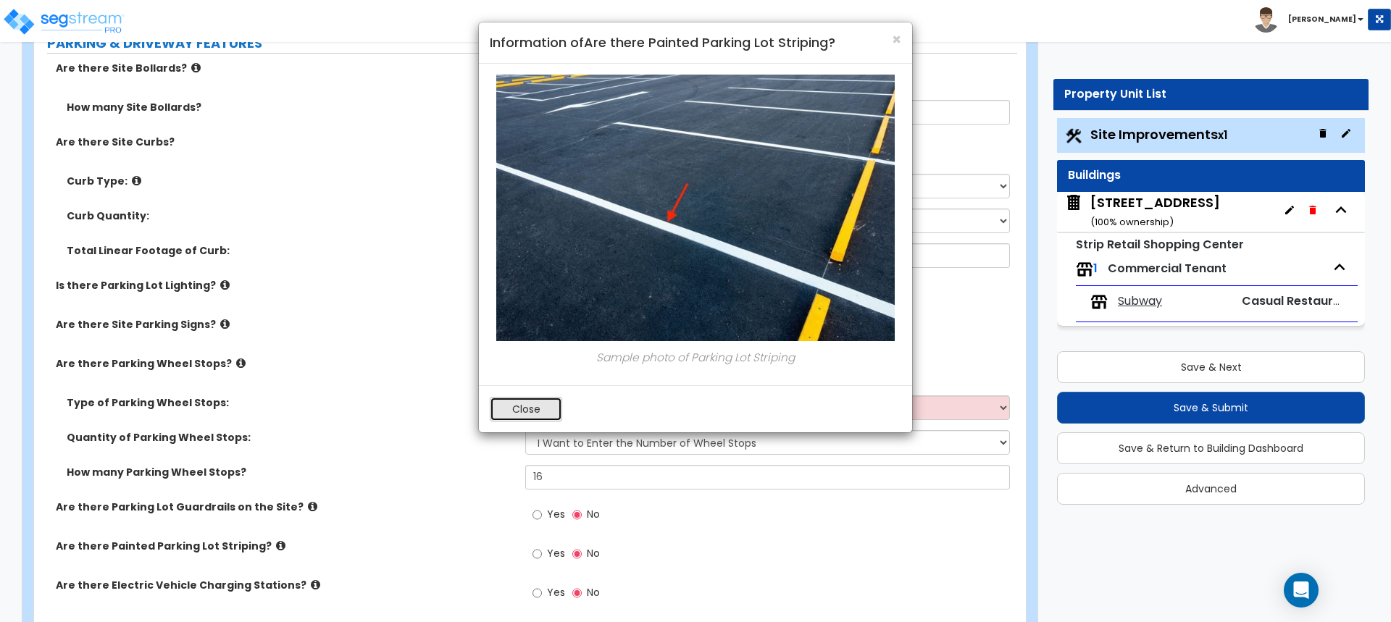
click at [524, 413] on button "Close" at bounding box center [526, 409] width 72 height 25
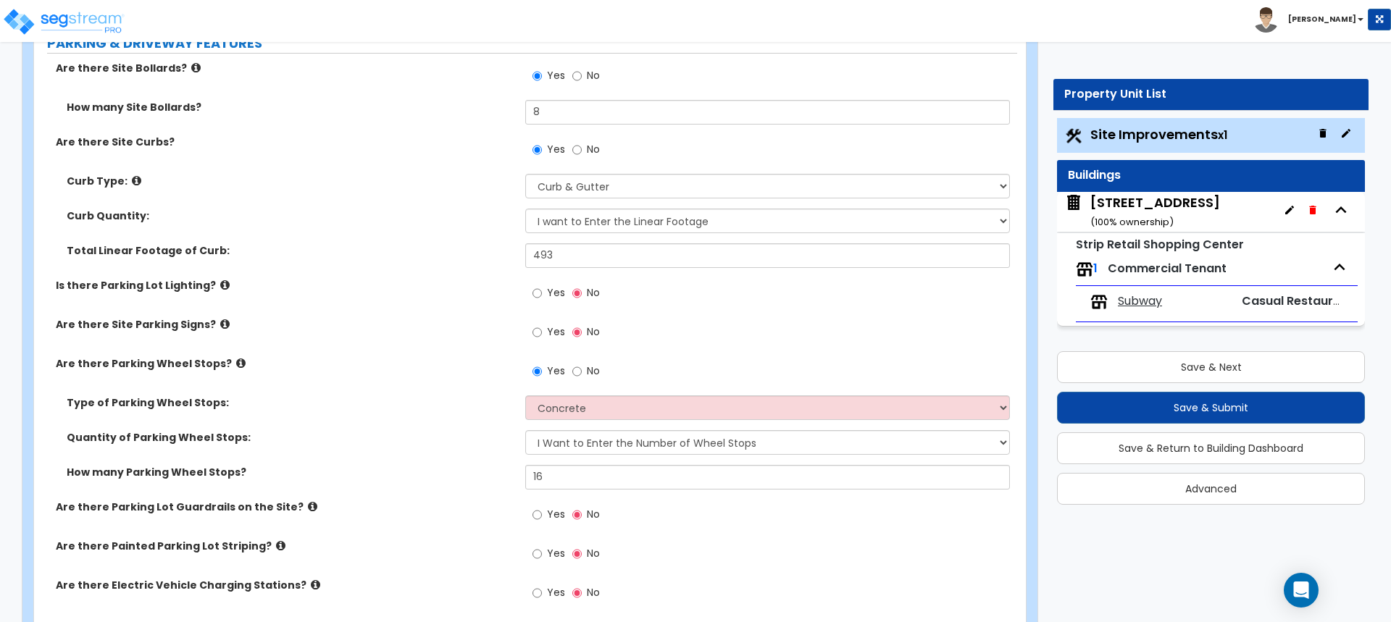
click at [276, 543] on icon at bounding box center [280, 545] width 9 height 11
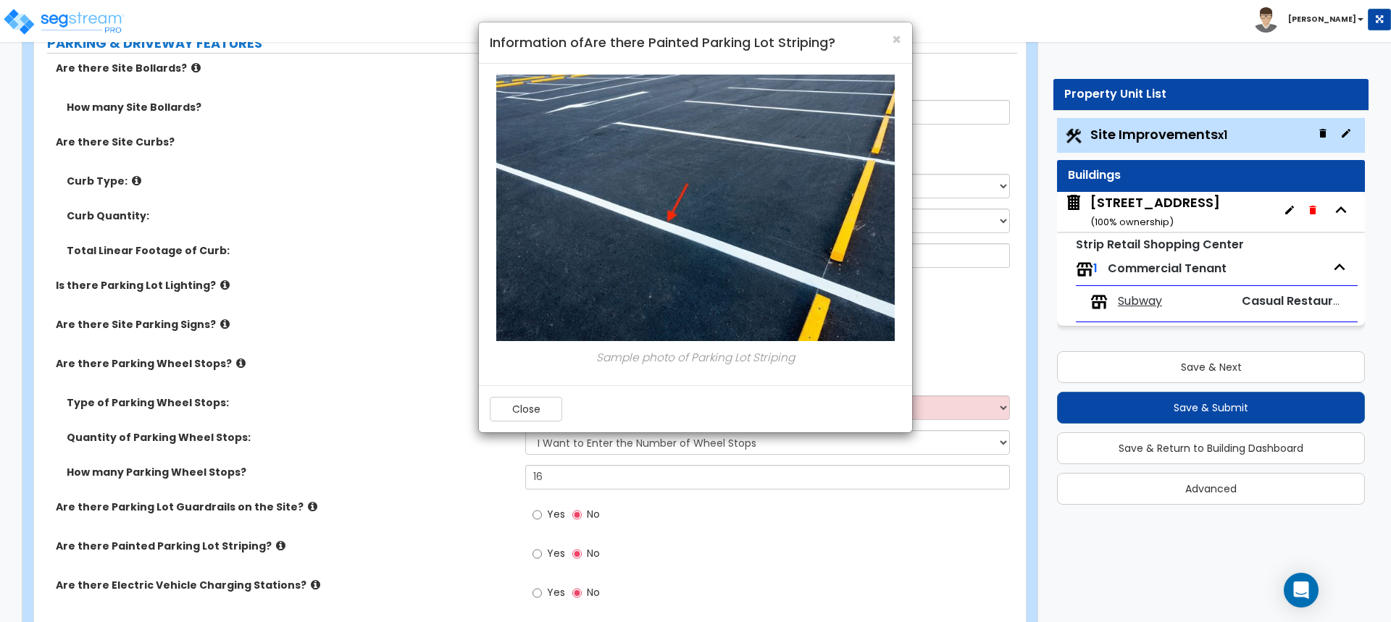
click at [542, 548] on div "× Information of Are there Painted Parking Lot Striping? Sample photo of Parkin…" at bounding box center [695, 311] width 1391 height 622
click at [544, 414] on button "Close" at bounding box center [526, 409] width 72 height 25
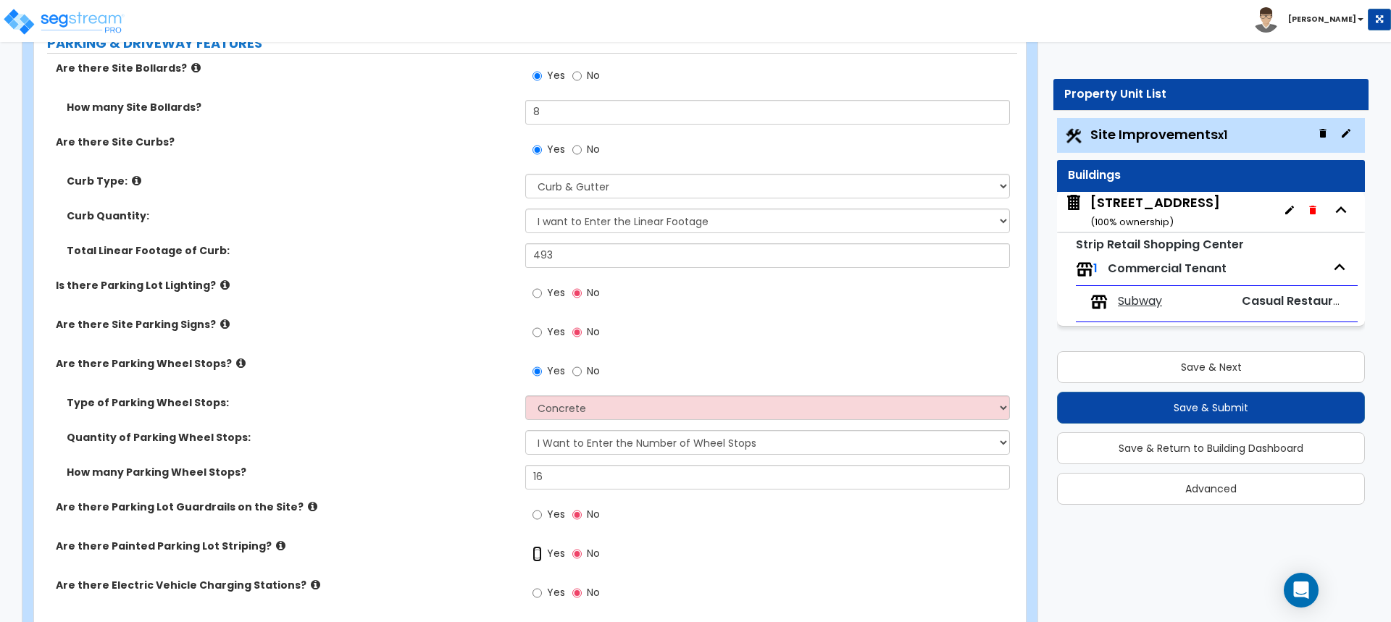
click at [537, 554] on input "Yes" at bounding box center [536, 554] width 9 height 16
radio input "true"
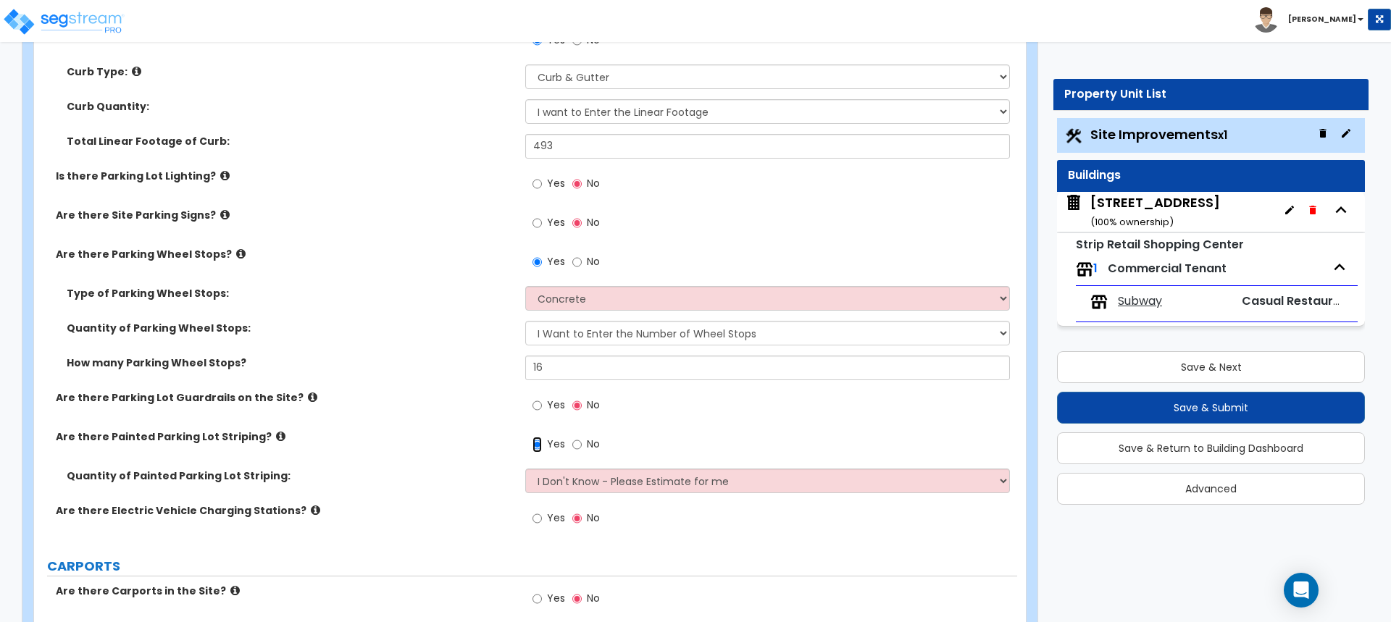
scroll to position [797, 0]
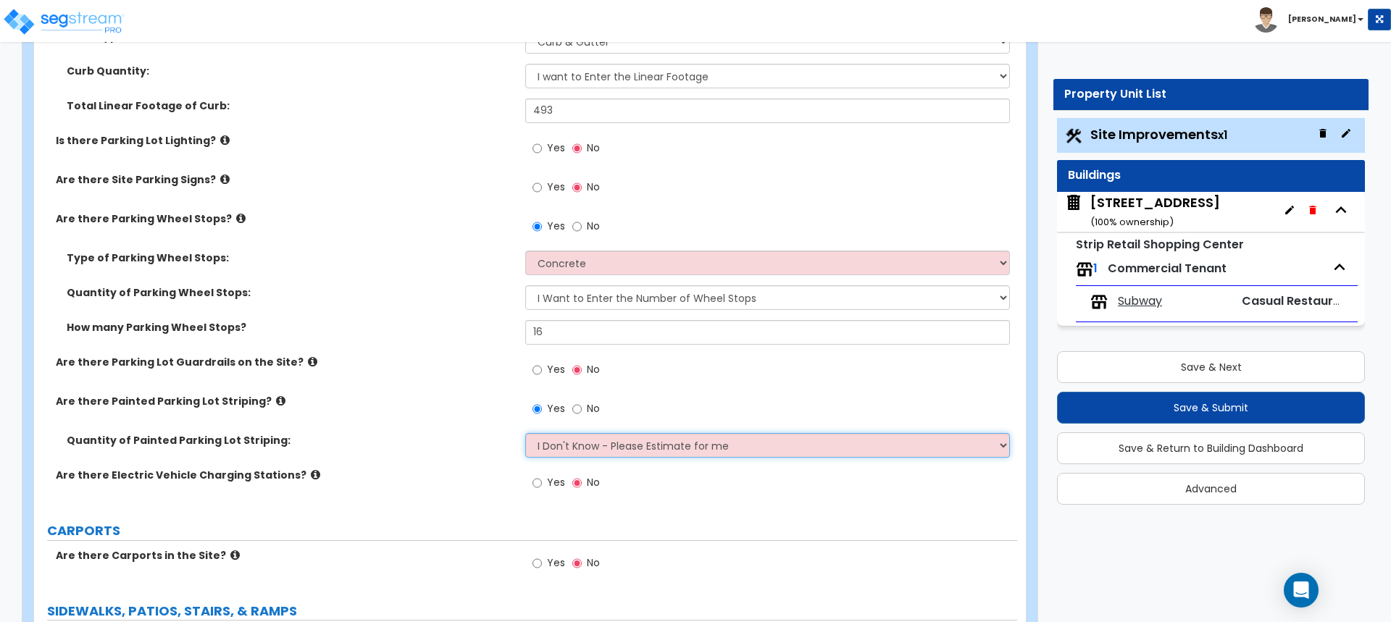
click at [680, 450] on select "I Don't Know - Please Estimate for me I Want to Enter the Number of Parking Spa…" at bounding box center [767, 445] width 484 height 25
select select "1"
click at [525, 433] on select "I Don't Know - Please Estimate for me I Want to Enter the Number of Parking Spa…" at bounding box center [767, 445] width 484 height 25
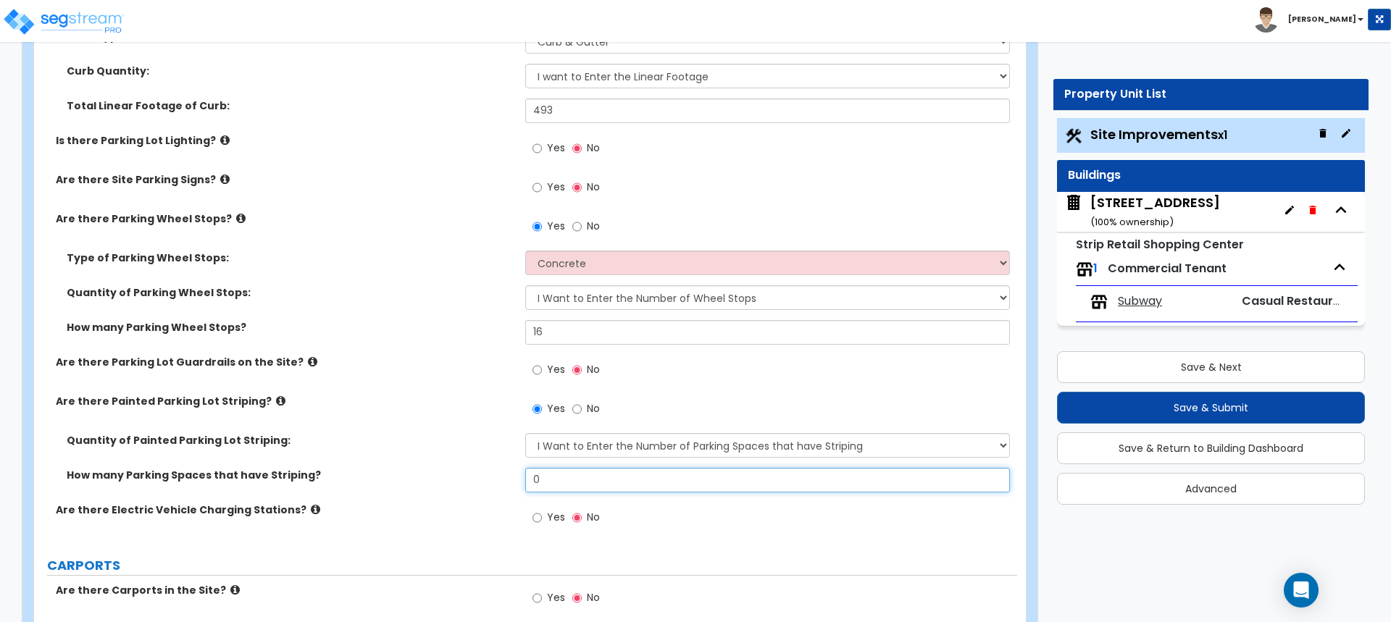
drag, startPoint x: 603, startPoint y: 485, endPoint x: 519, endPoint y: 488, distance: 84.1
click at [519, 488] on div "How many Parking Spaces that have Striping? 0" at bounding box center [525, 485] width 983 height 35
type input "74"
click at [311, 510] on icon at bounding box center [315, 509] width 9 height 11
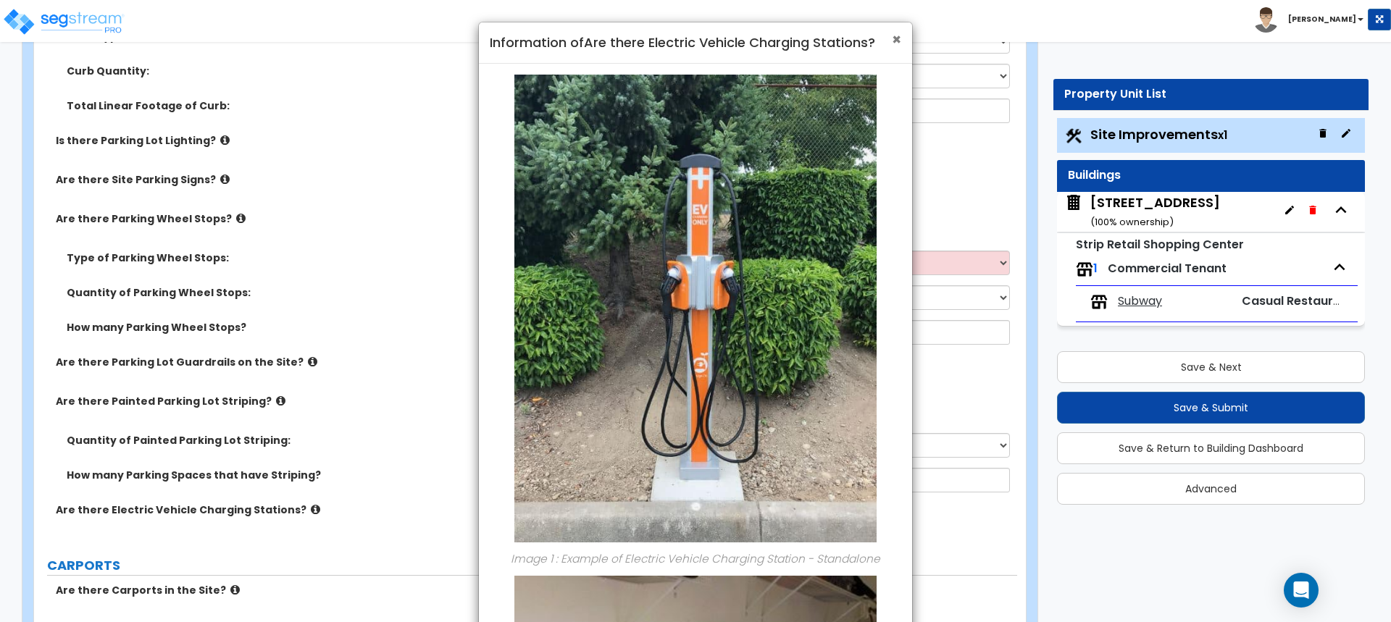
click at [894, 39] on span "×" at bounding box center [896, 39] width 9 height 21
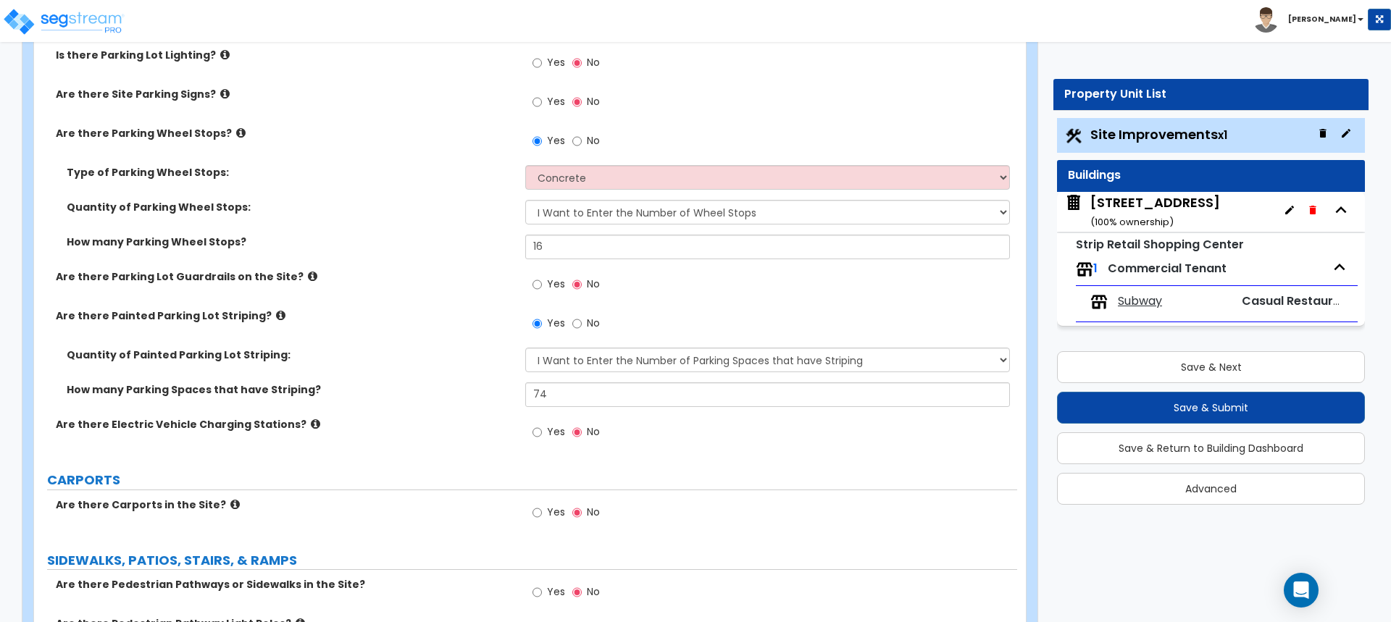
scroll to position [724, 0]
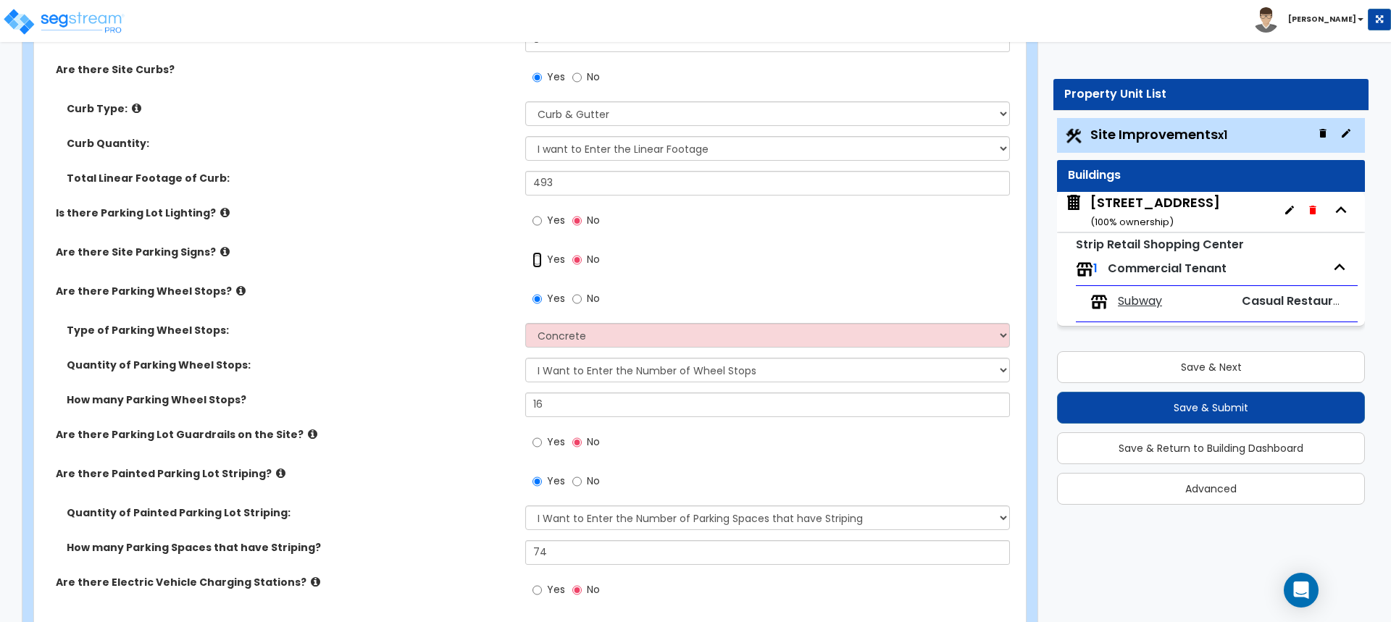
click at [536, 259] on input "Yes" at bounding box center [536, 260] width 9 height 16
radio input "true"
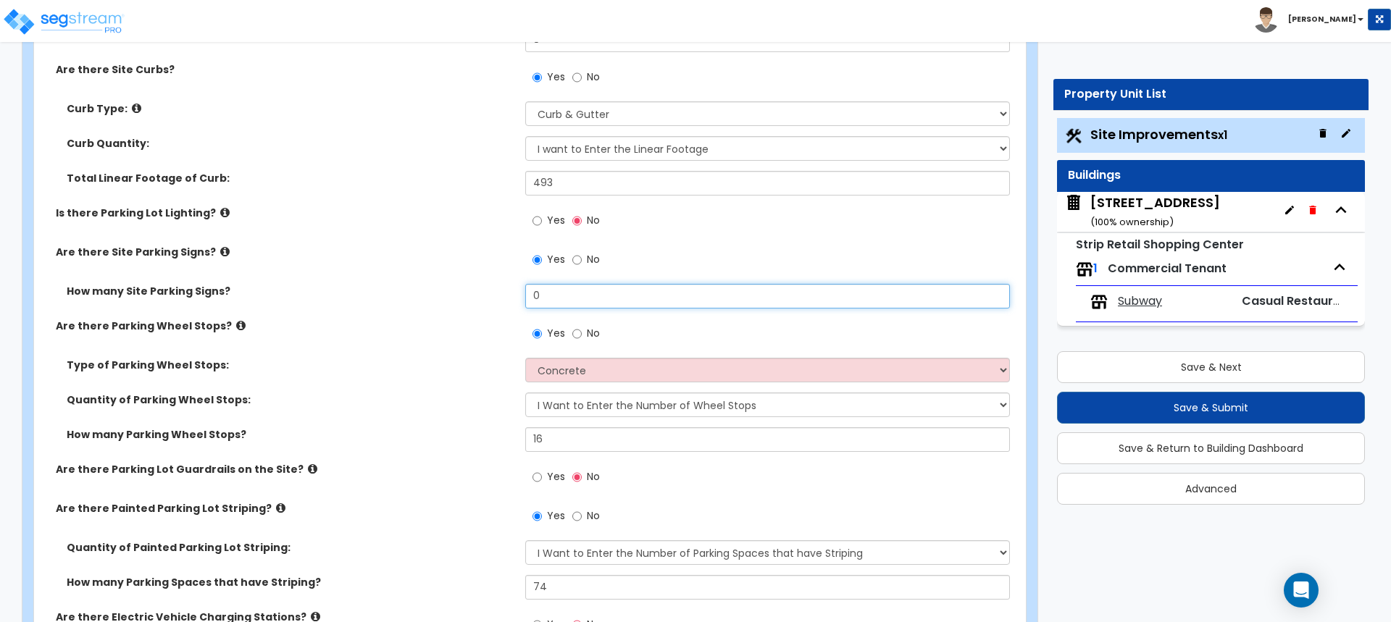
drag, startPoint x: 566, startPoint y: 303, endPoint x: 519, endPoint y: 303, distance: 47.1
click at [519, 303] on div "How many Site Parking Signs? 0" at bounding box center [525, 301] width 983 height 35
type input "3"
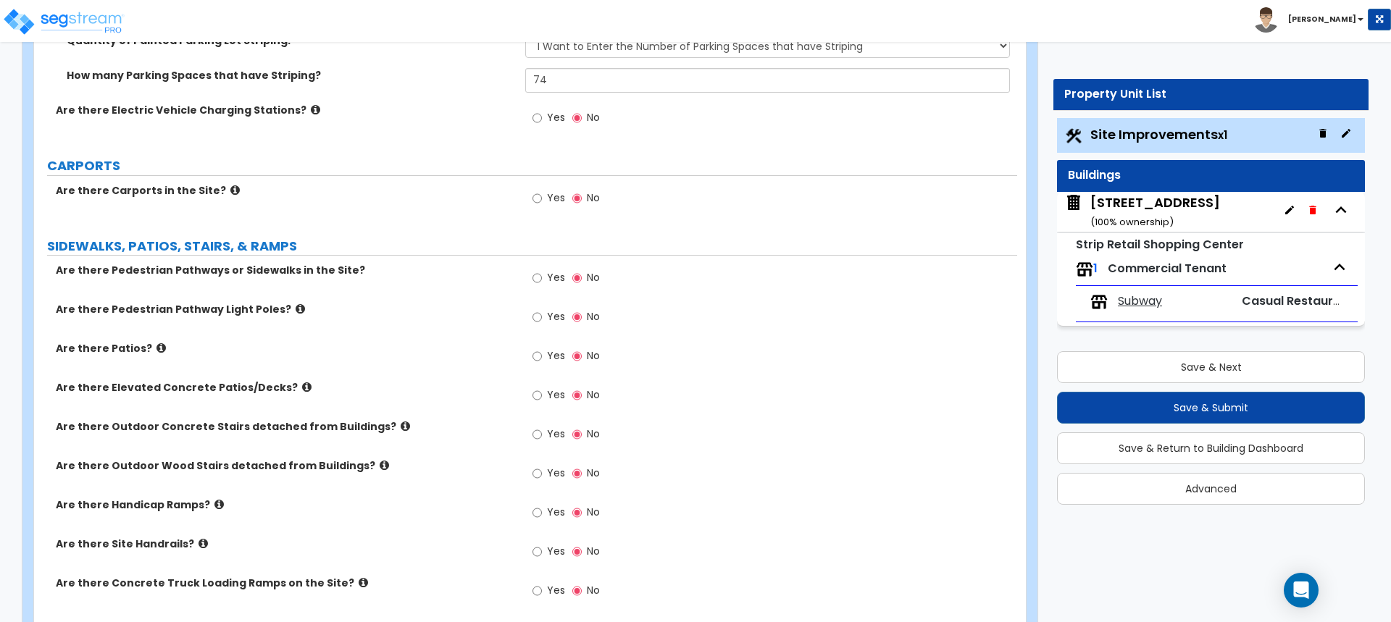
scroll to position [1086, 0]
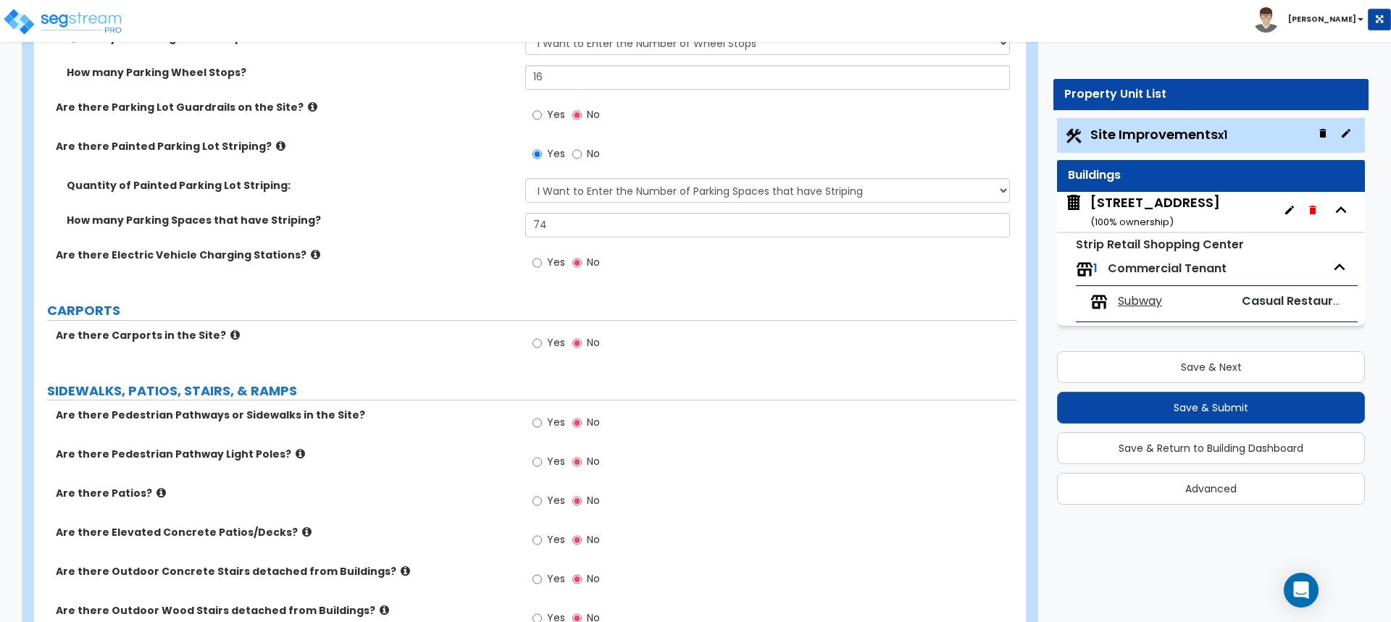
click at [213, 334] on label "Are there Carports in the Site?" at bounding box center [285, 335] width 458 height 14
click at [212, 334] on label "Are there Carports in the Site?" at bounding box center [285, 335] width 458 height 14
click at [230, 332] on icon at bounding box center [234, 335] width 9 height 11
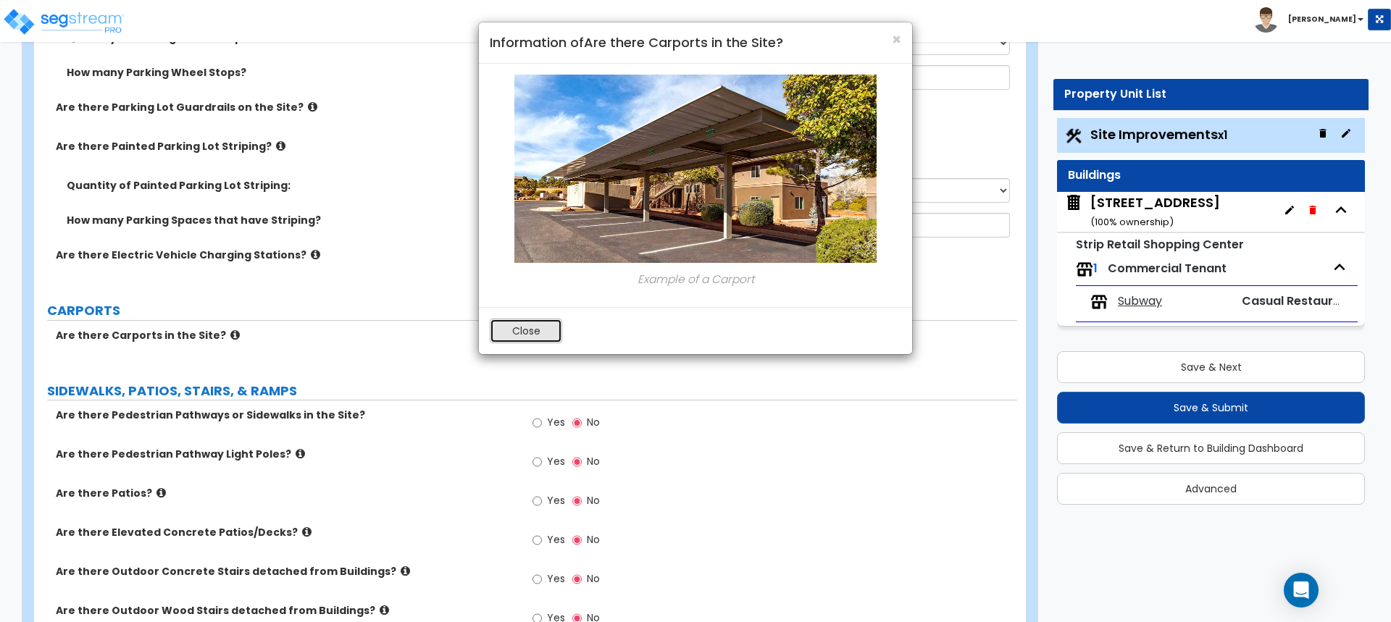
click at [519, 330] on button "Close" at bounding box center [526, 331] width 72 height 25
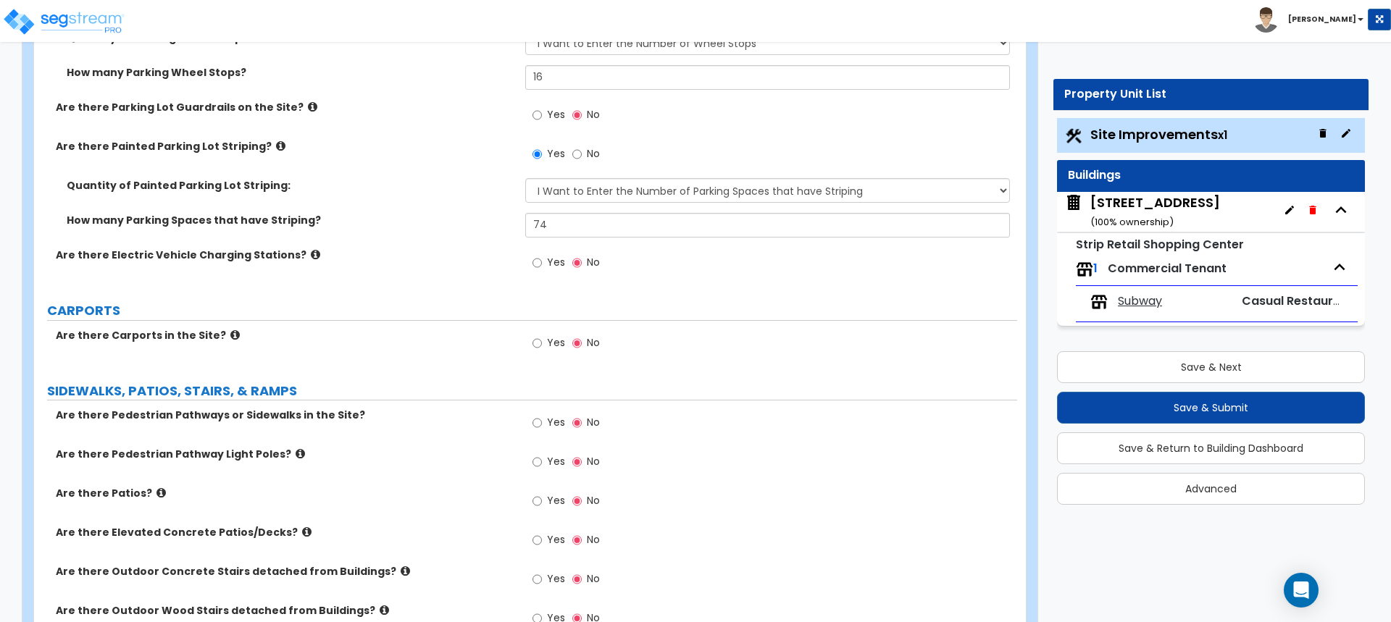
scroll to position [1159, 0]
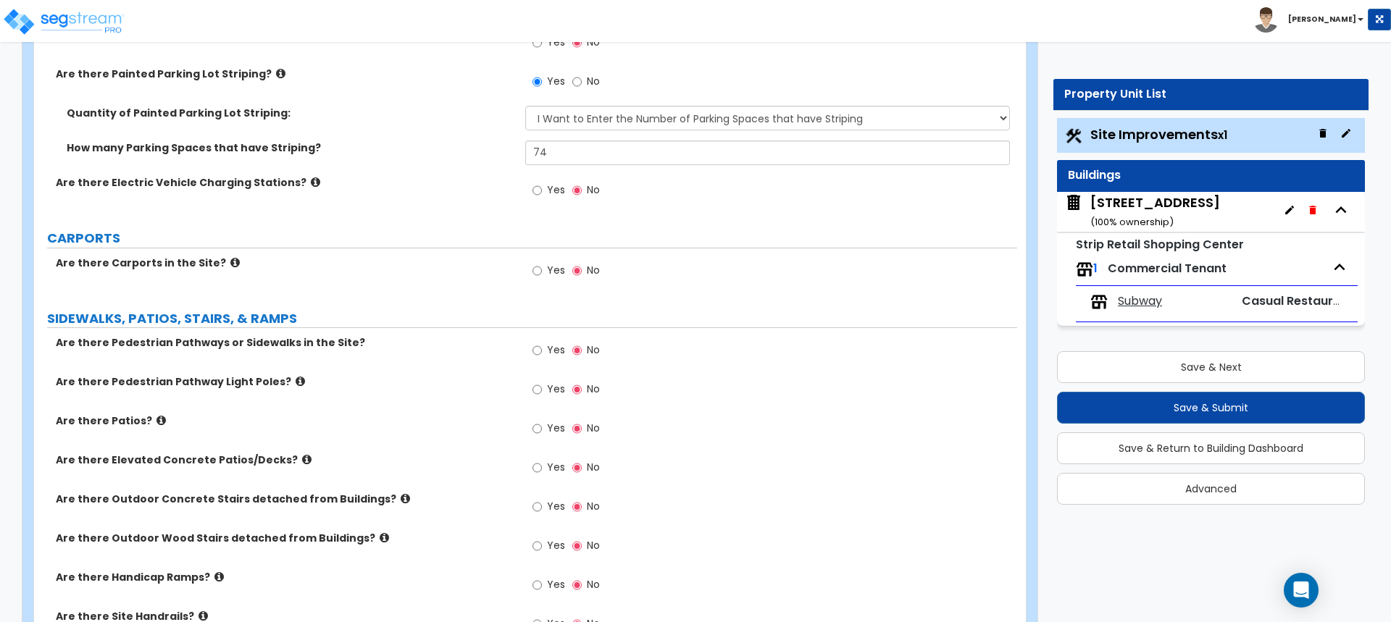
click at [296, 381] on icon at bounding box center [300, 381] width 9 height 11
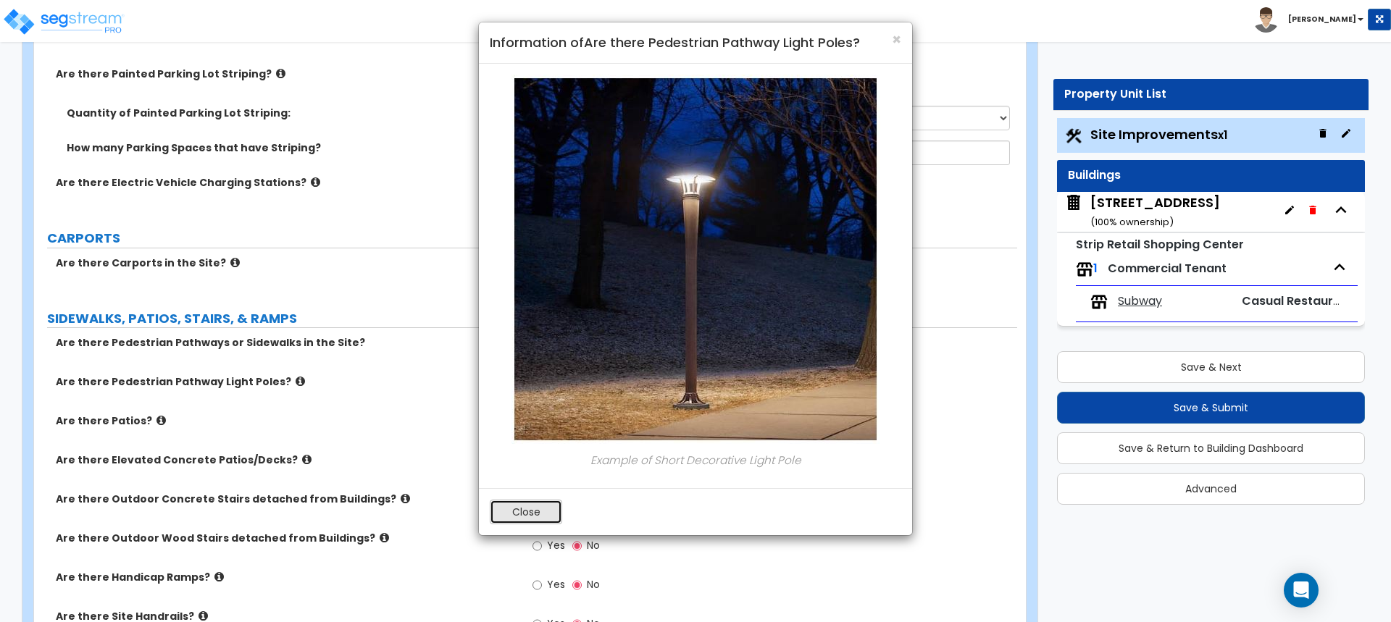
click at [545, 507] on button "Close" at bounding box center [526, 512] width 72 height 25
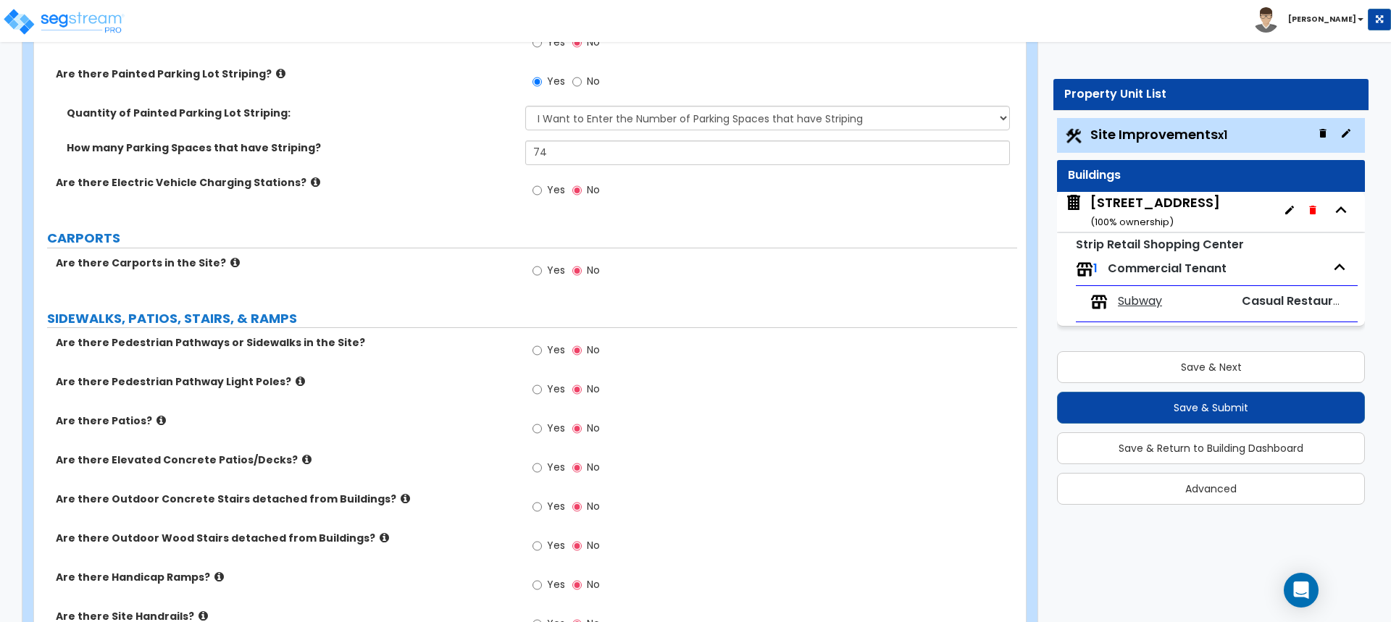
click at [296, 382] on icon at bounding box center [300, 381] width 9 height 11
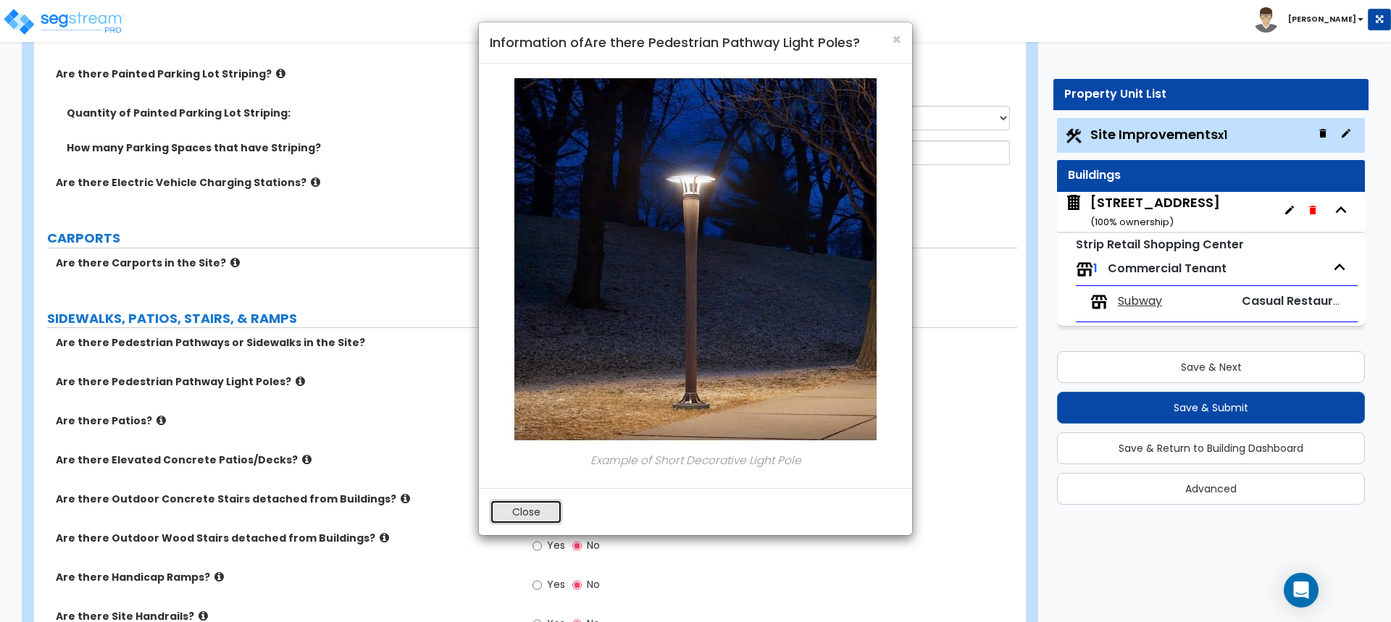
click at [543, 510] on button "Close" at bounding box center [526, 512] width 72 height 25
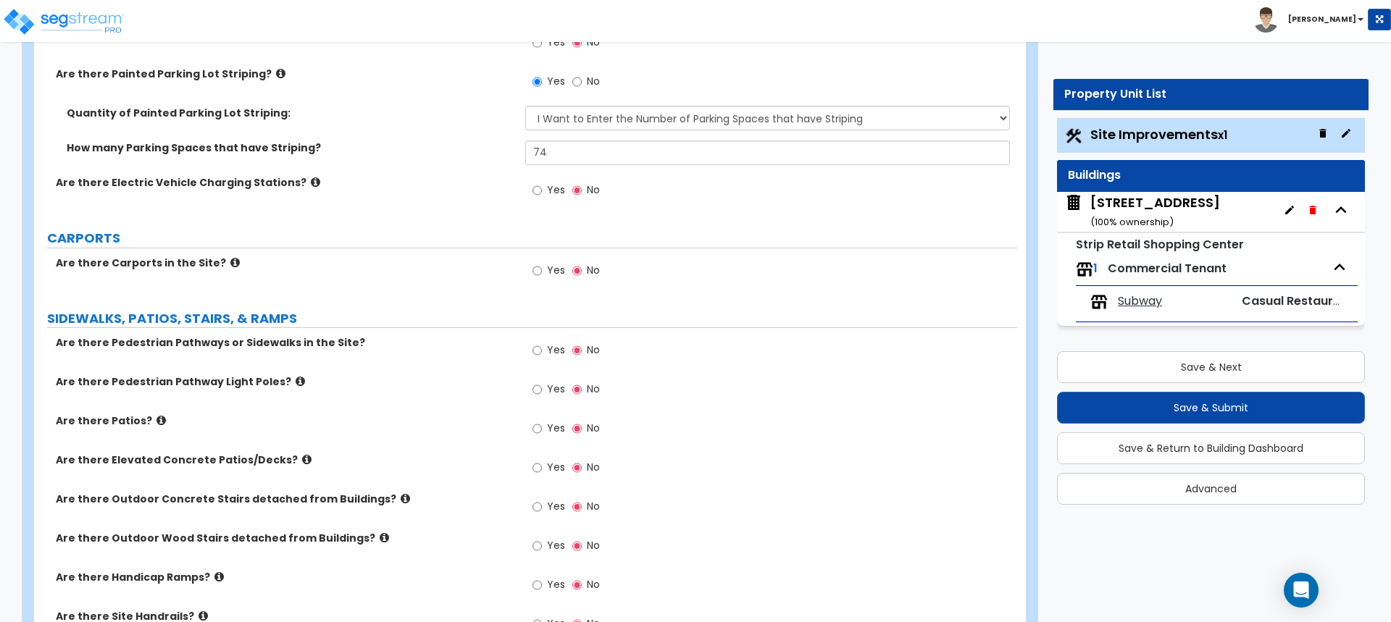
click at [156, 422] on icon at bounding box center [160, 420] width 9 height 11
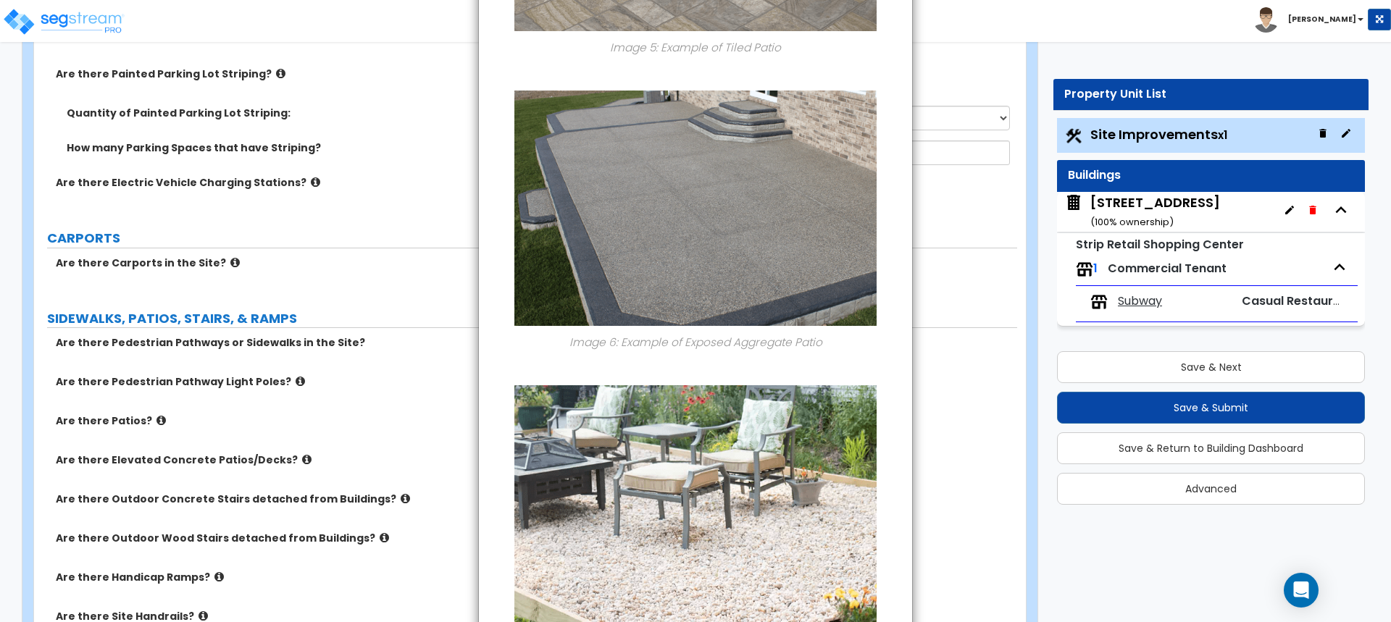
scroll to position [1936, 0]
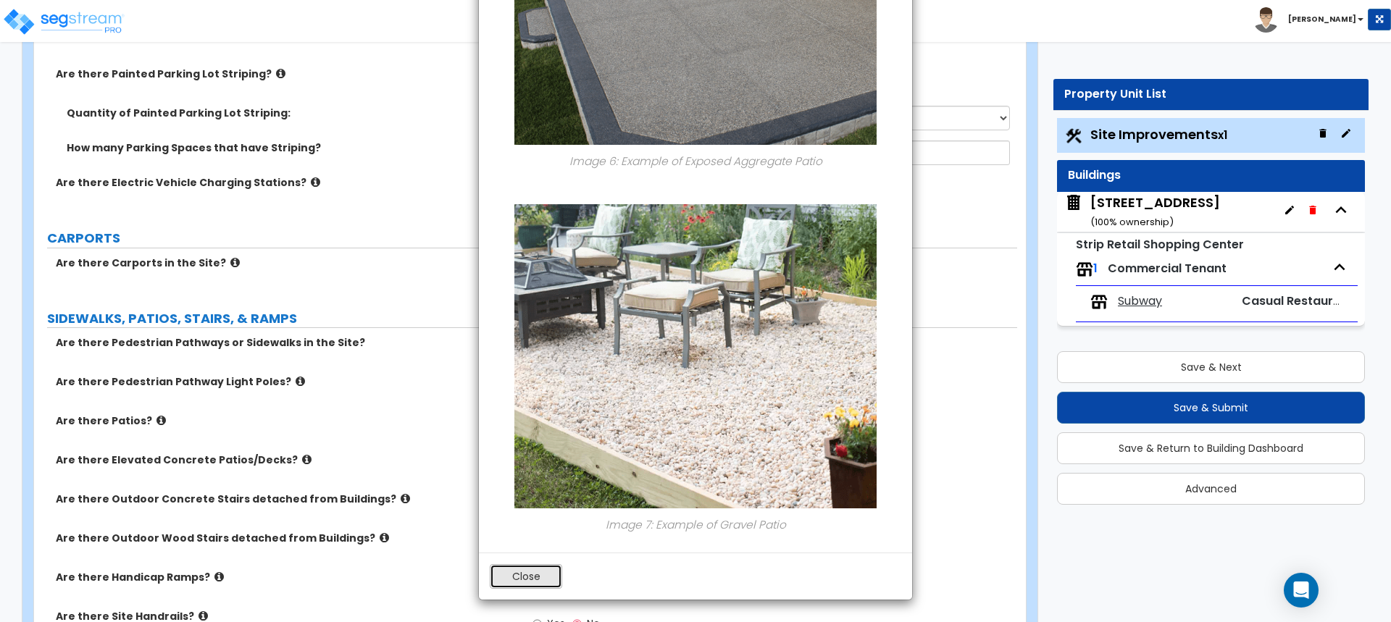
click at [530, 571] on button "Close" at bounding box center [526, 576] width 72 height 25
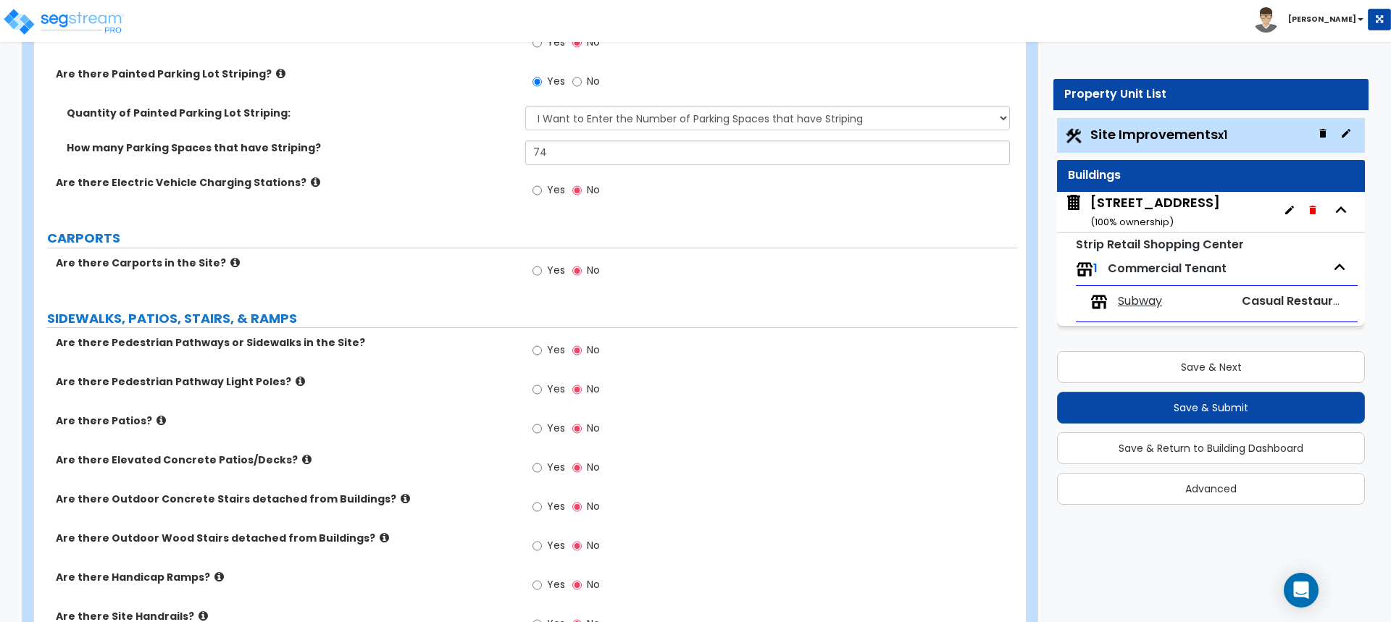
click at [296, 382] on icon at bounding box center [300, 381] width 9 height 11
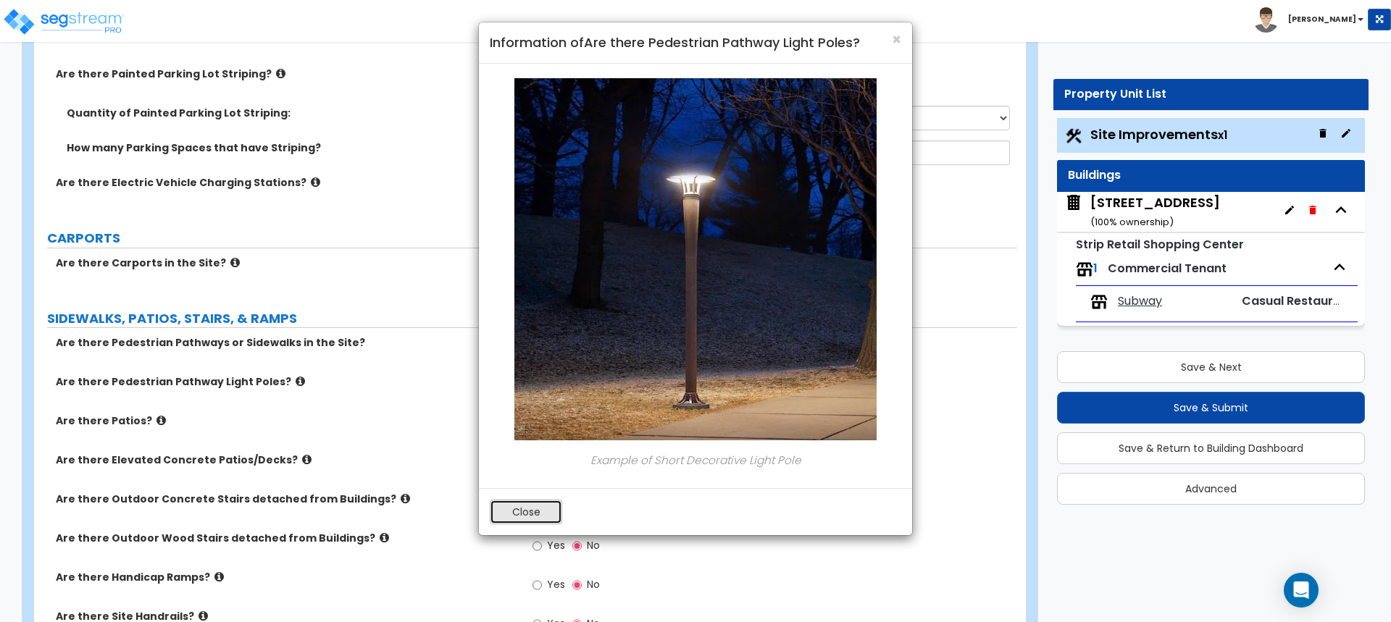
click at [548, 513] on button "Close" at bounding box center [526, 512] width 72 height 25
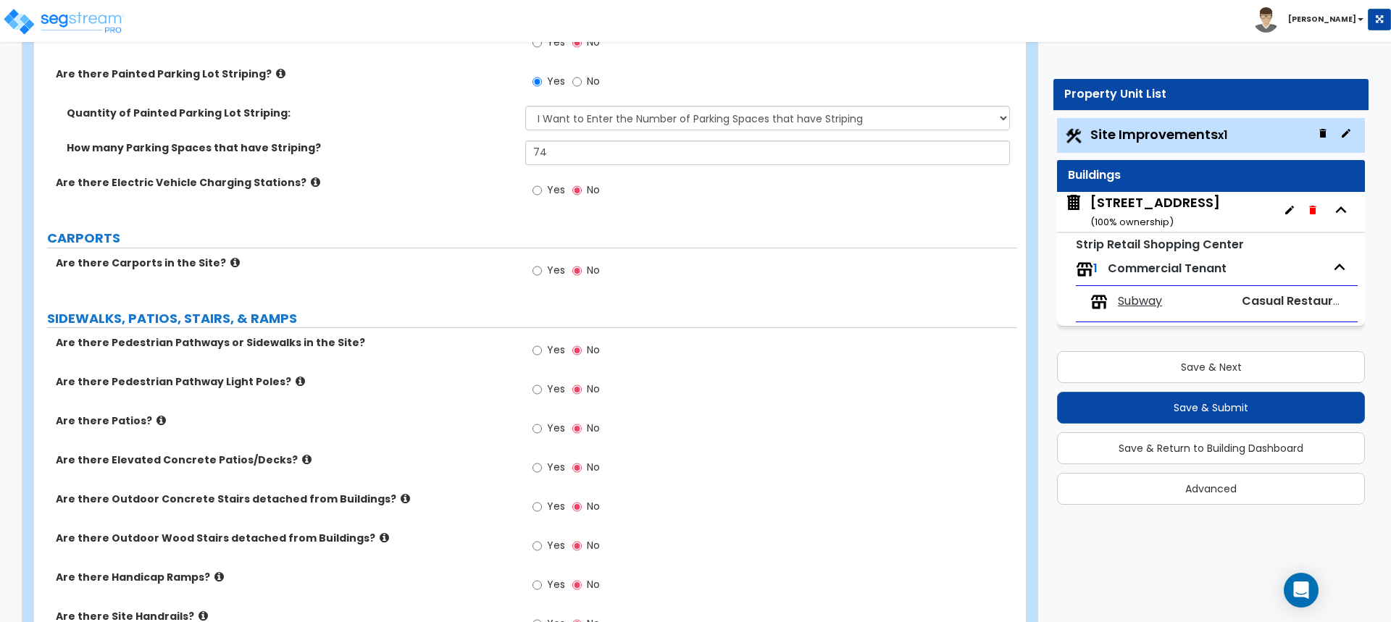
click at [287, 381] on label "Are there Pedestrian Pathway Light Poles?" at bounding box center [285, 381] width 458 height 14
click at [540, 391] on input "Yes" at bounding box center [536, 390] width 9 height 16
radio input "true"
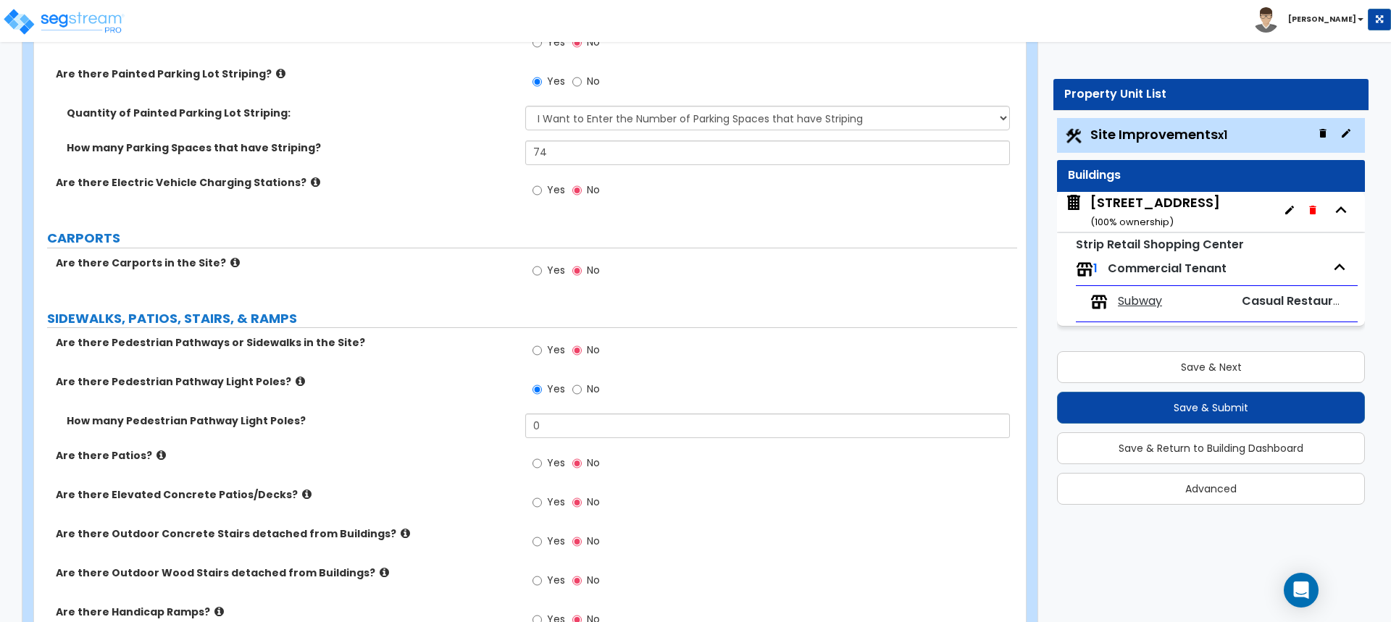
click at [296, 385] on icon at bounding box center [300, 381] width 9 height 11
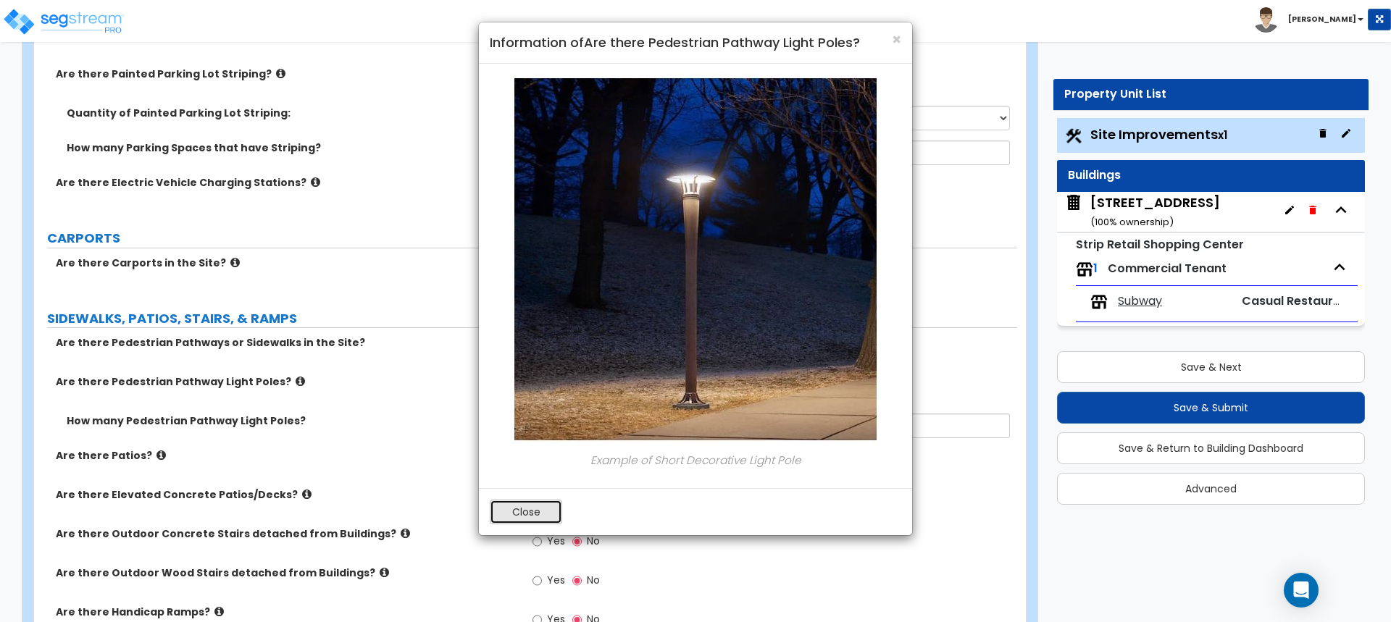
click at [532, 519] on button "Close" at bounding box center [526, 512] width 72 height 25
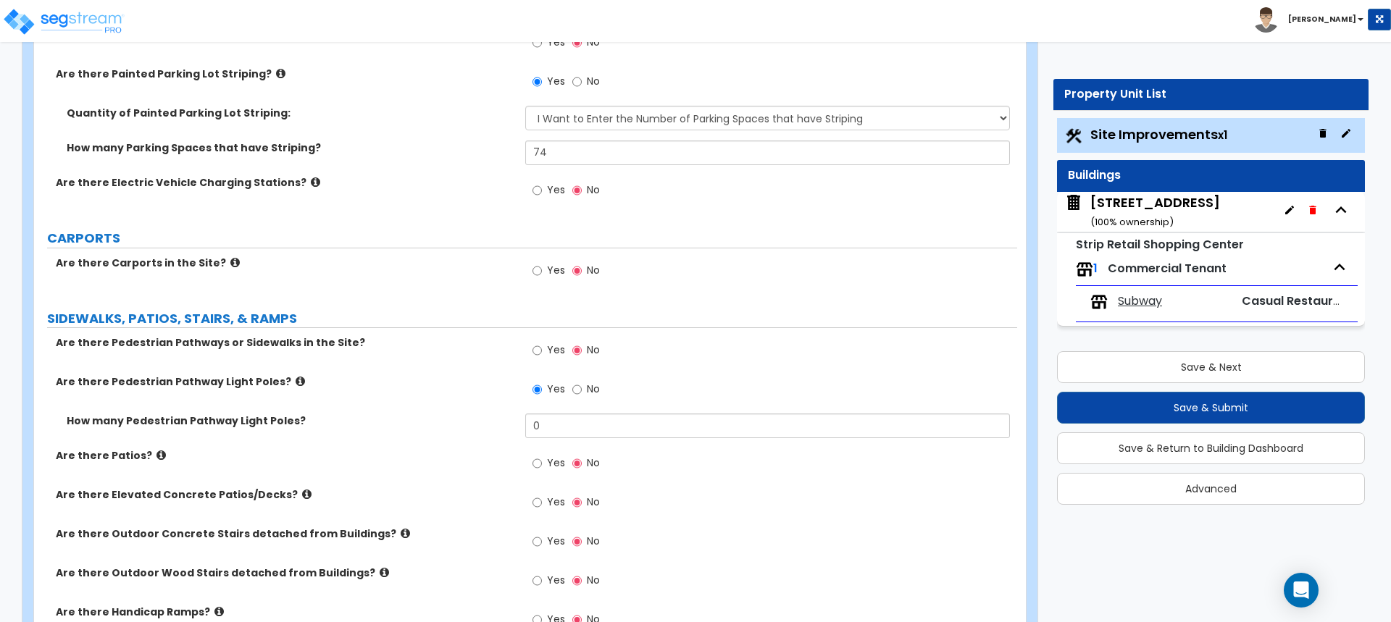
click at [302, 490] on icon at bounding box center [306, 494] width 9 height 11
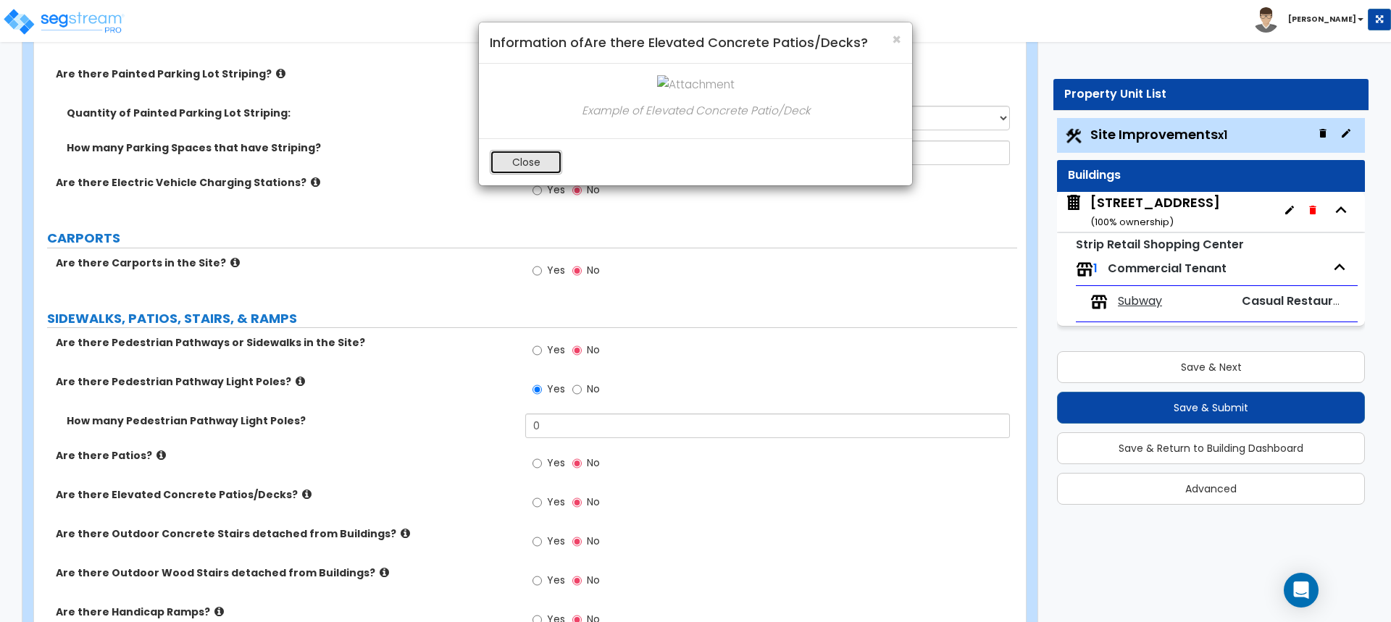
click at [525, 167] on button "Close" at bounding box center [526, 162] width 72 height 25
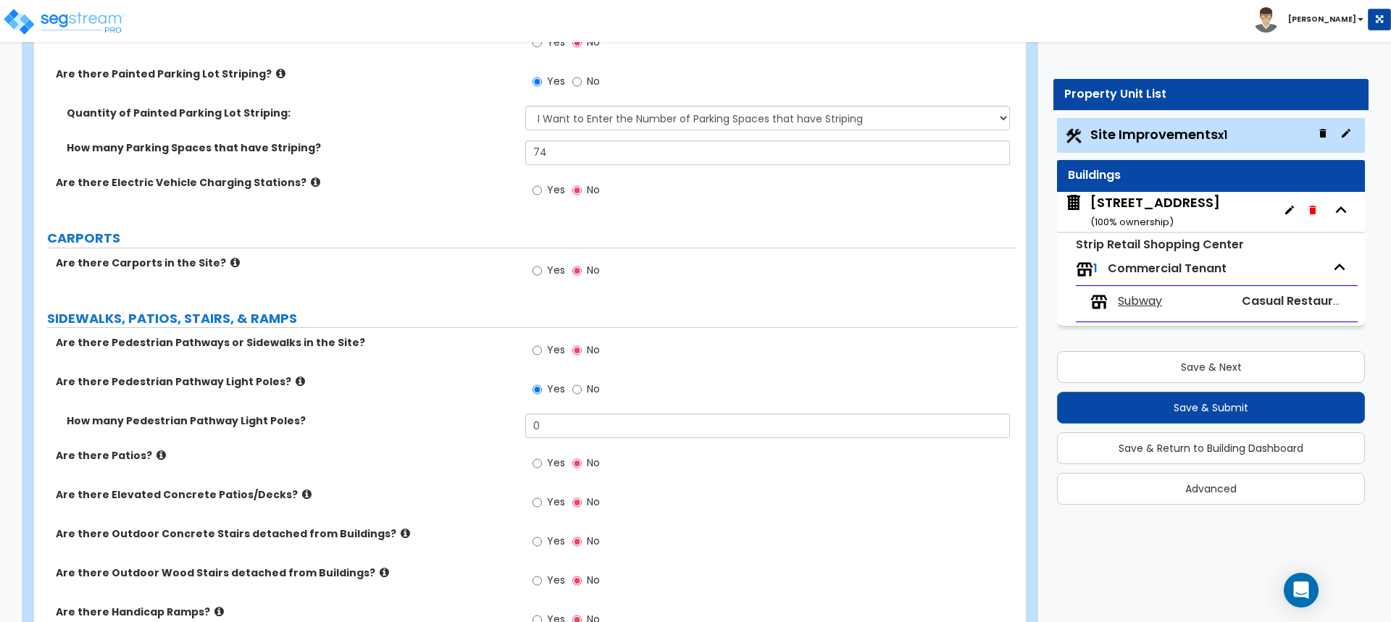
click at [401, 536] on icon at bounding box center [405, 533] width 9 height 11
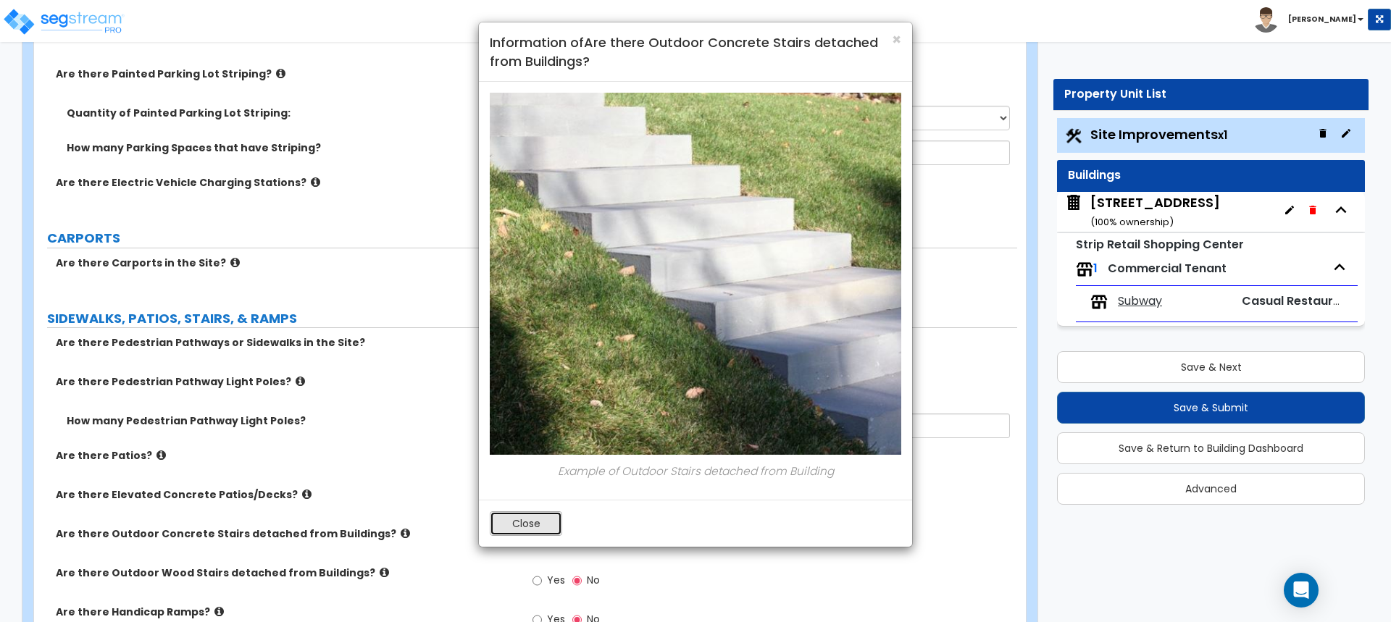
click at [520, 527] on button "Close" at bounding box center [526, 523] width 72 height 25
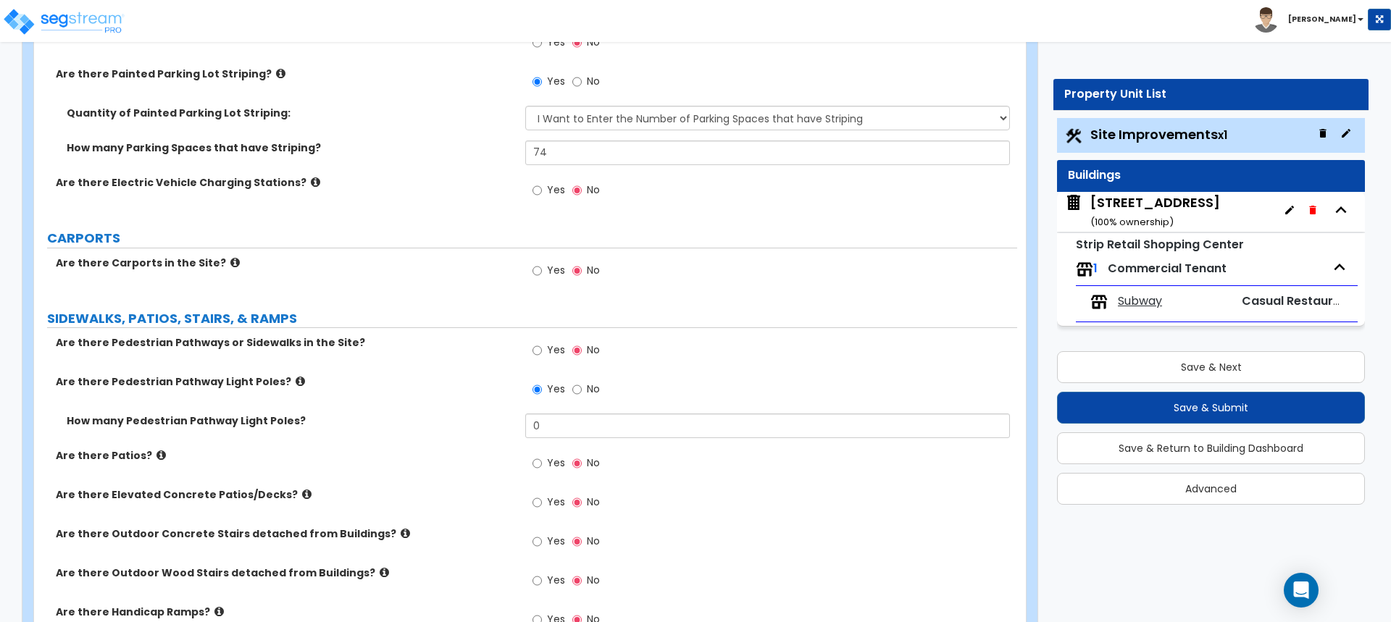
click at [380, 570] on icon at bounding box center [384, 572] width 9 height 11
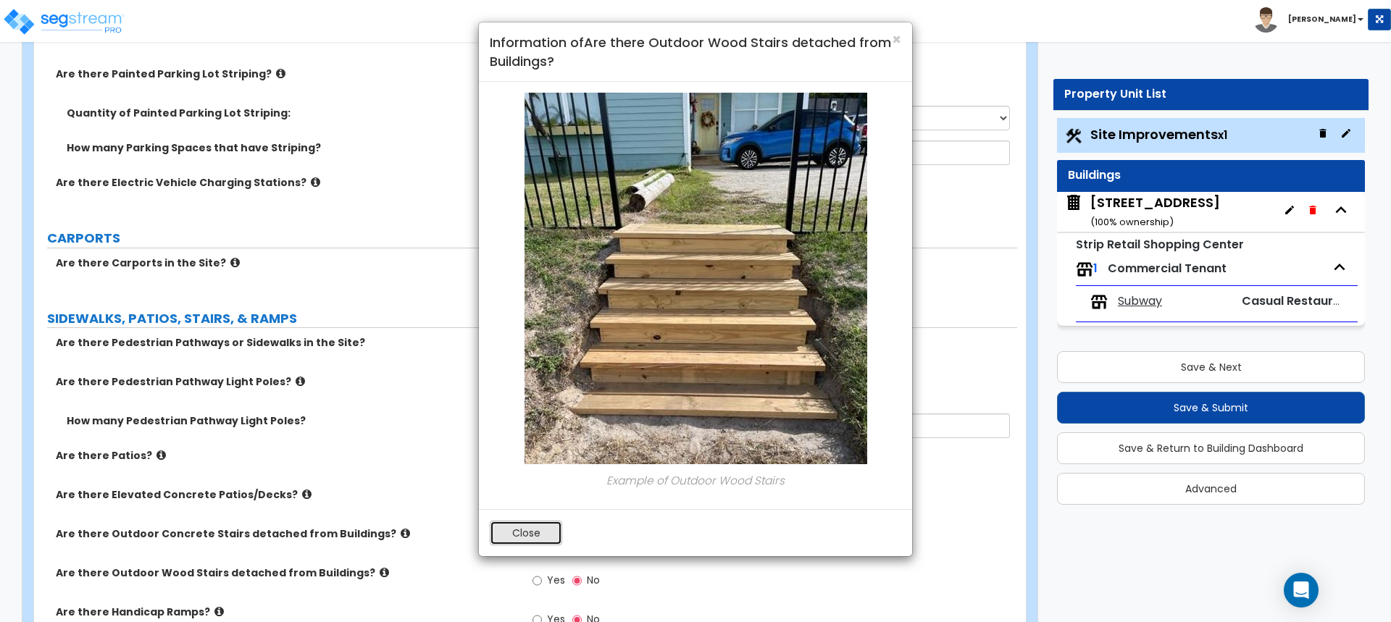
click at [525, 537] on button "Close" at bounding box center [526, 533] width 72 height 25
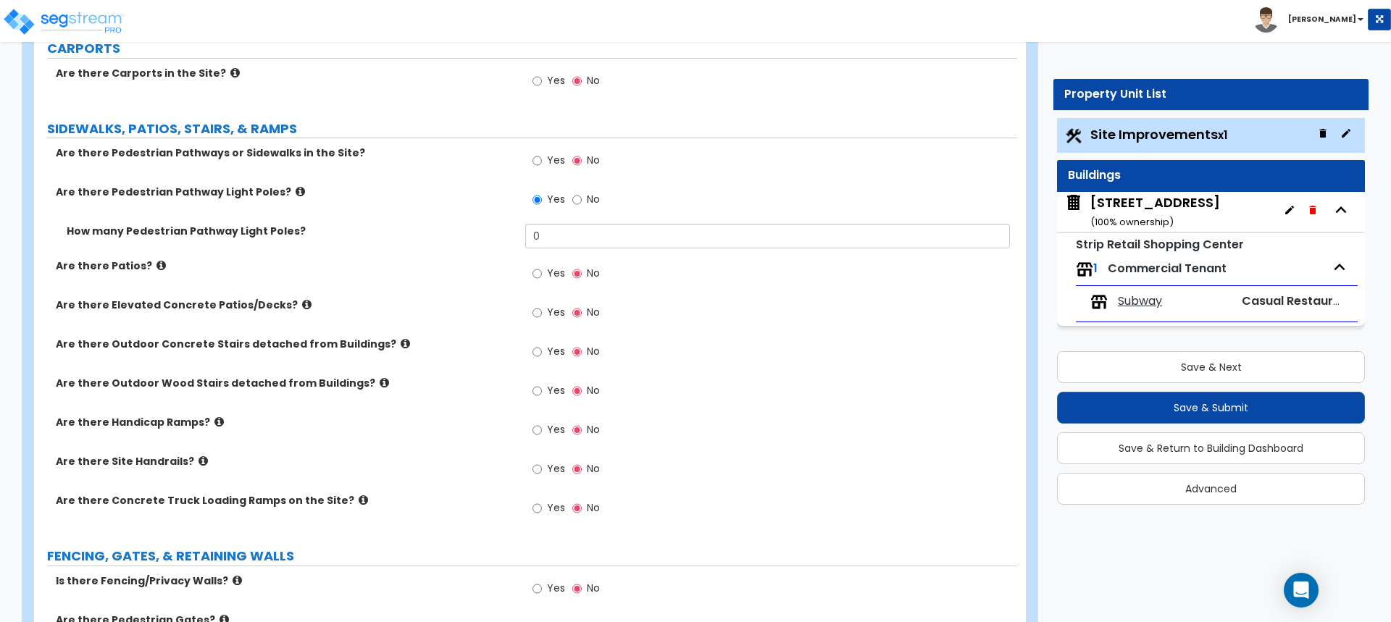
scroll to position [1376, 0]
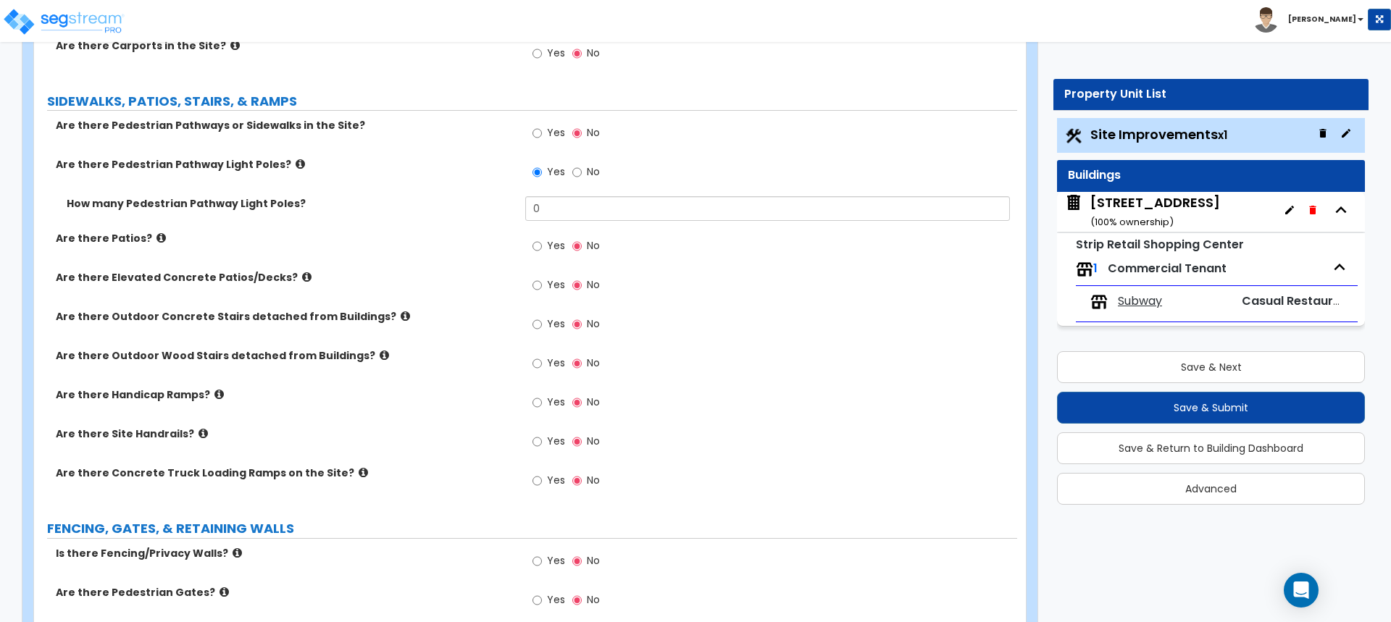
click at [214, 393] on icon at bounding box center [218, 394] width 9 height 11
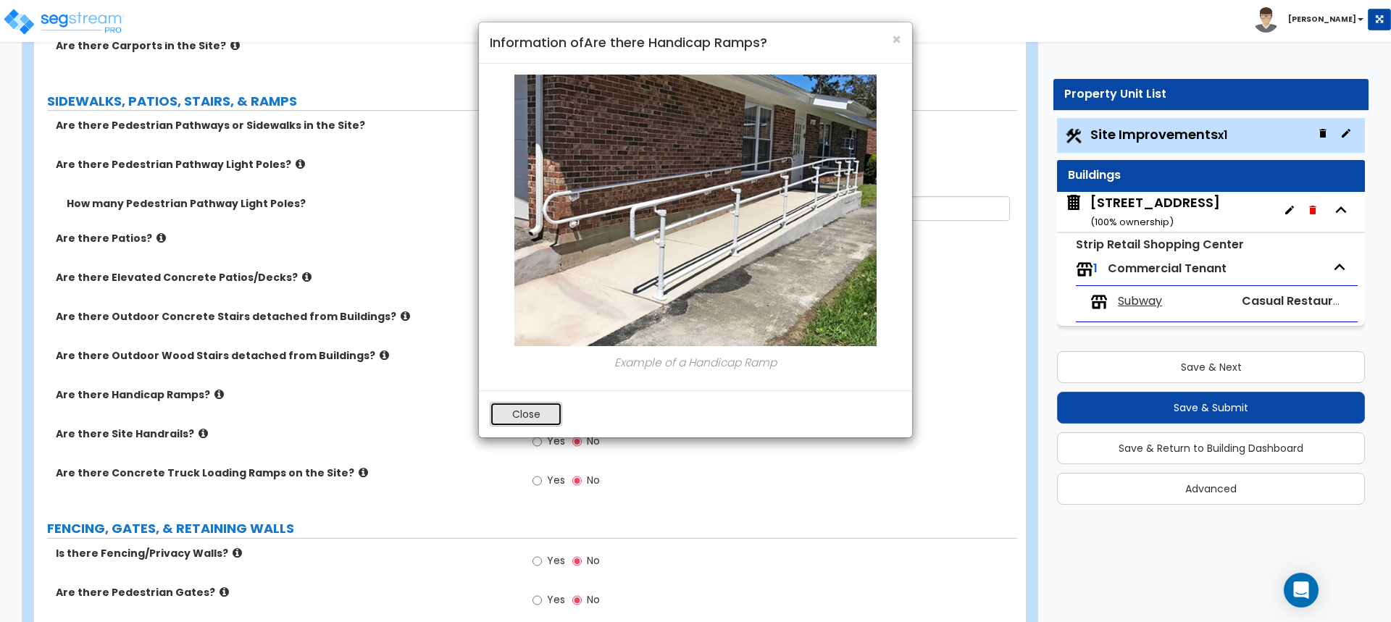
click at [514, 418] on button "Close" at bounding box center [526, 414] width 72 height 25
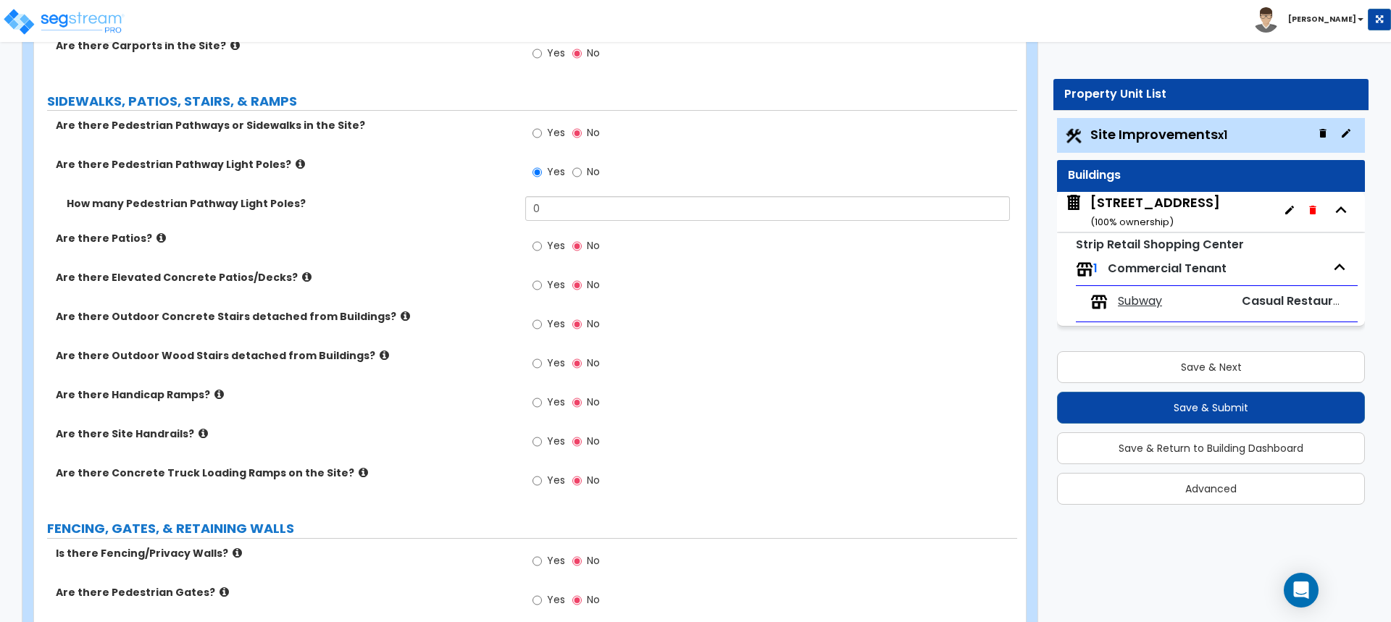
click at [198, 432] on icon at bounding box center [202, 433] width 9 height 11
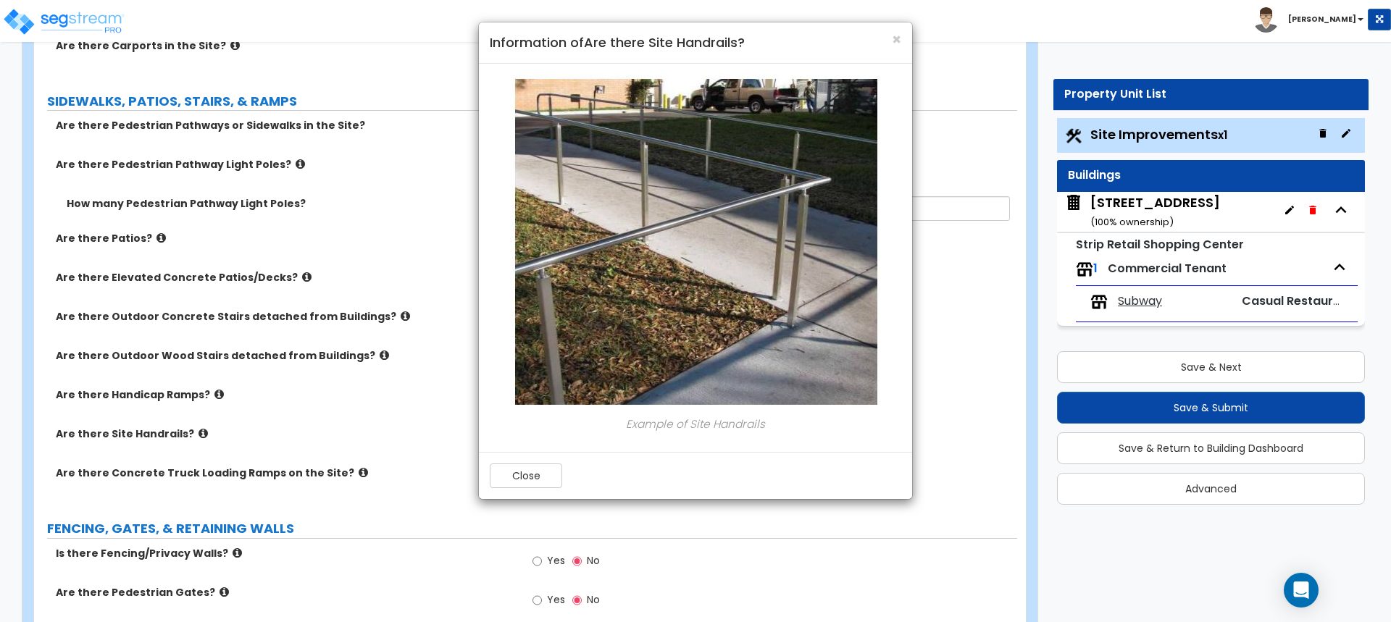
click at [428, 416] on div "× Information of Are there Site Handrails? Example of Site Handrails Close" at bounding box center [695, 311] width 1391 height 622
click at [519, 476] on button "Close" at bounding box center [526, 476] width 72 height 25
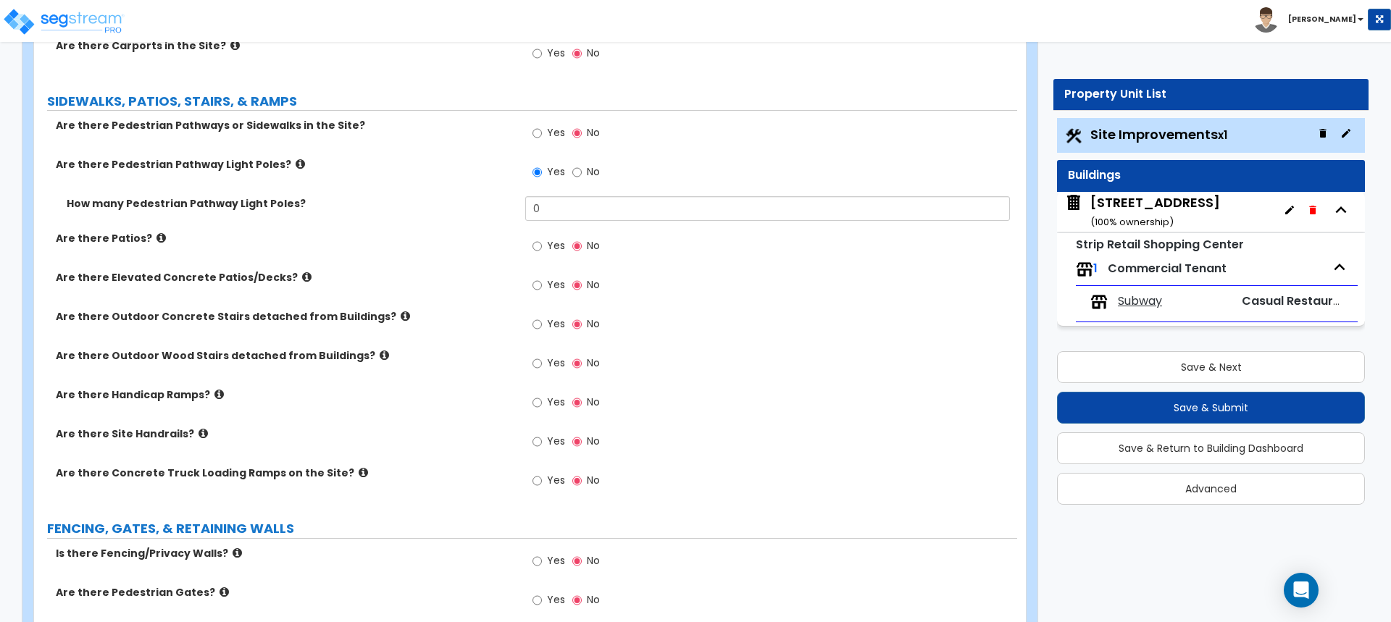
click at [359, 474] on icon at bounding box center [363, 472] width 9 height 11
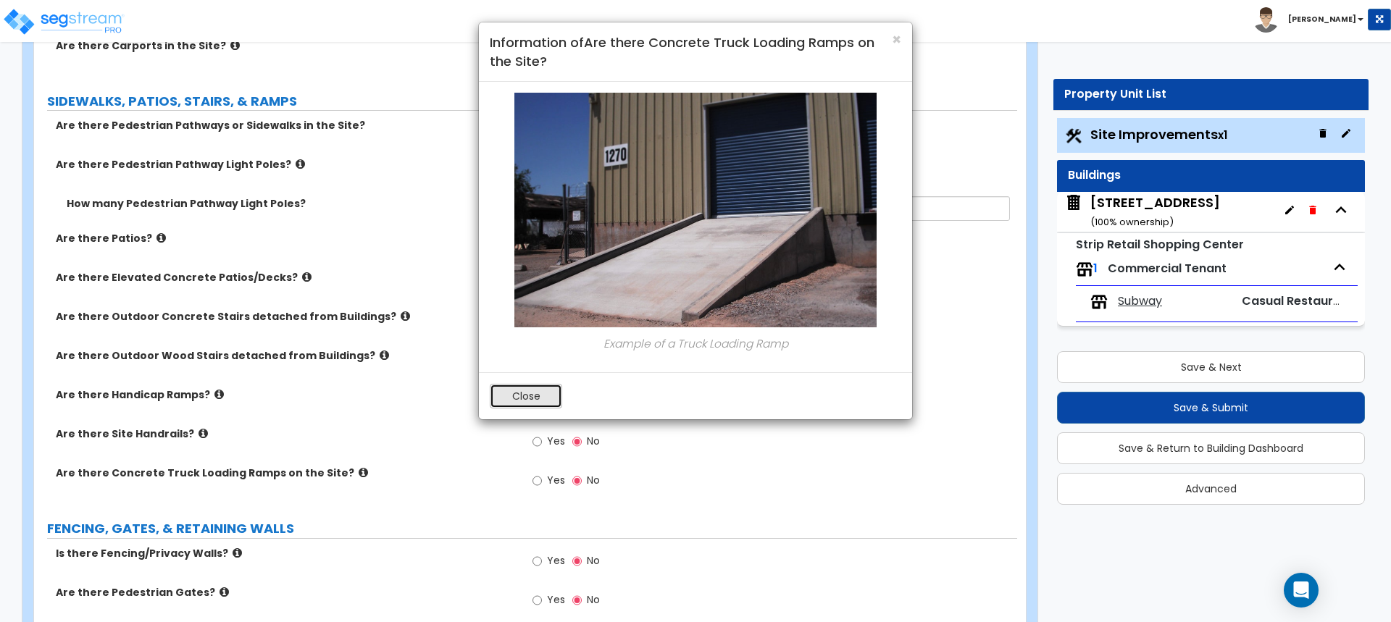
click at [537, 400] on button "Close" at bounding box center [526, 396] width 72 height 25
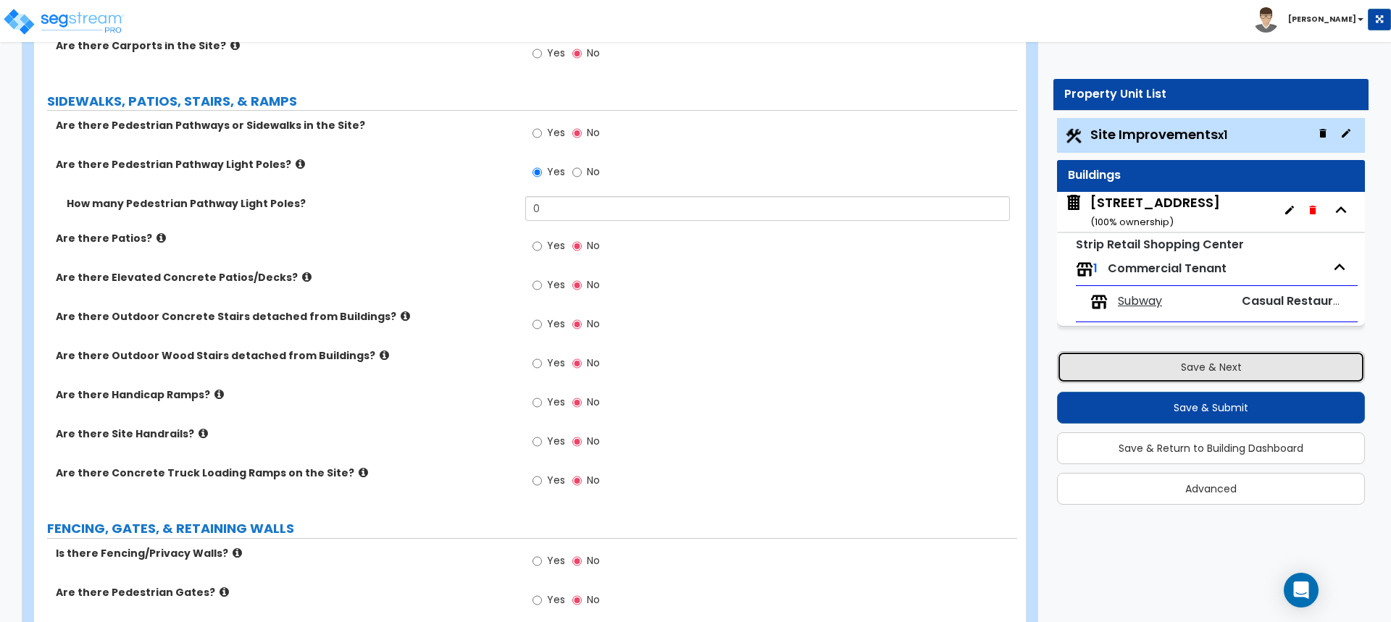
click at [1212, 374] on button "Save & Next" at bounding box center [1211, 367] width 308 height 32
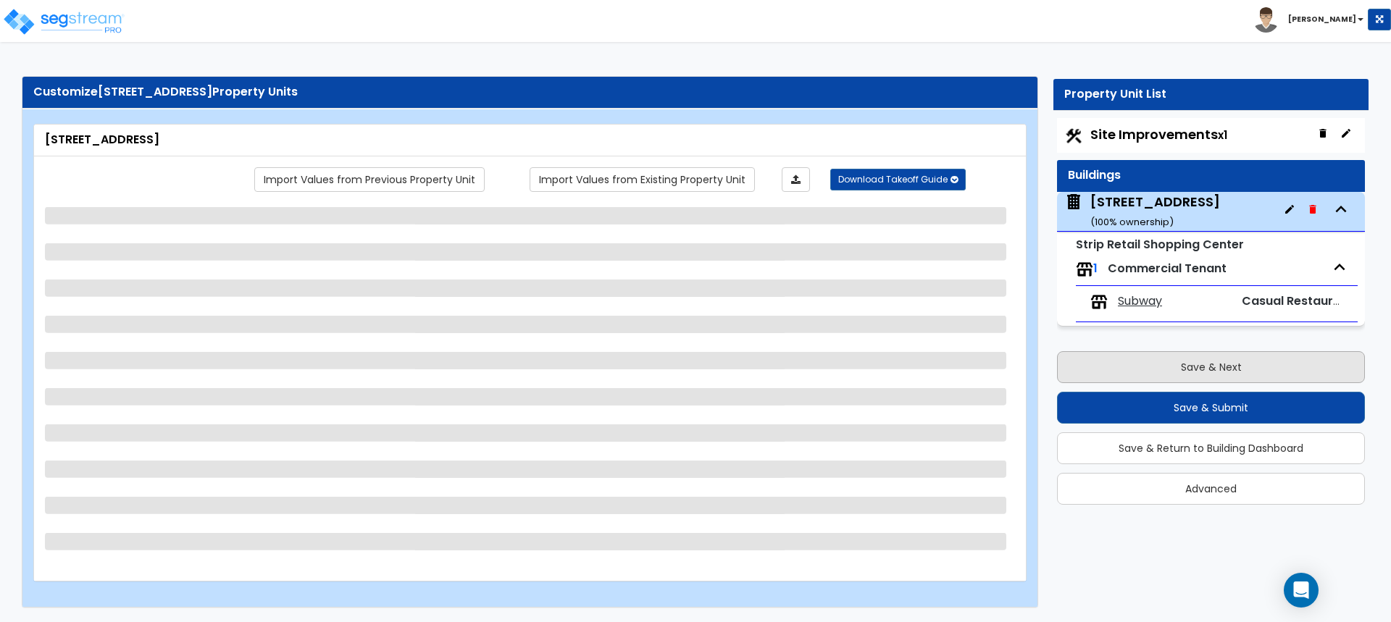
scroll to position [2, 0]
